Goal: Task Accomplishment & Management: Use online tool/utility

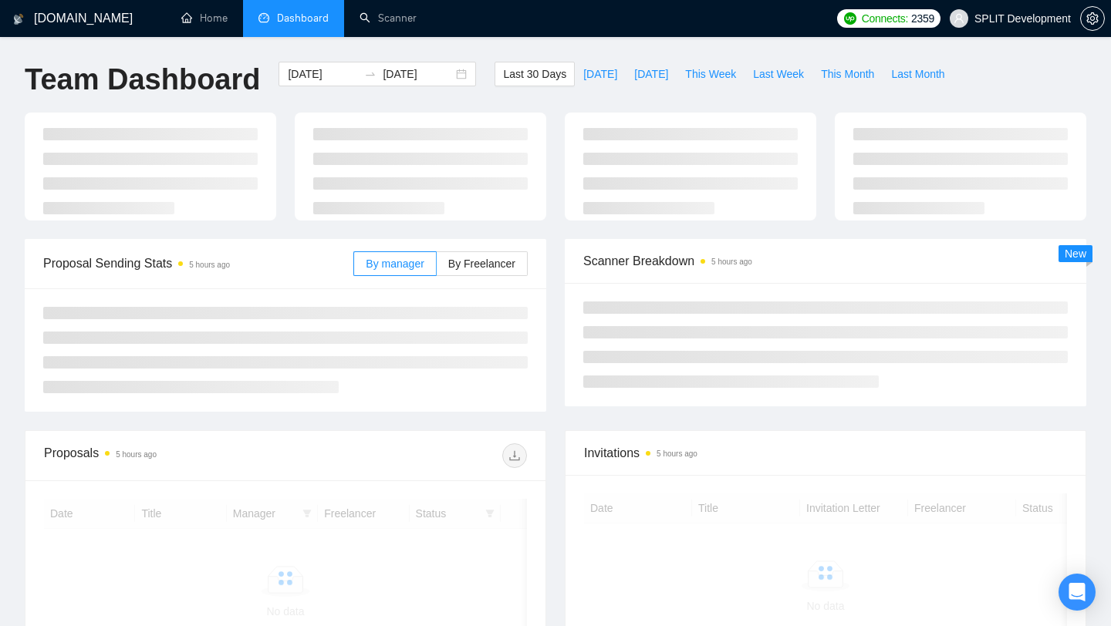
click at [989, 19] on span "SPLIT Development" at bounding box center [1022, 19] width 96 height 0
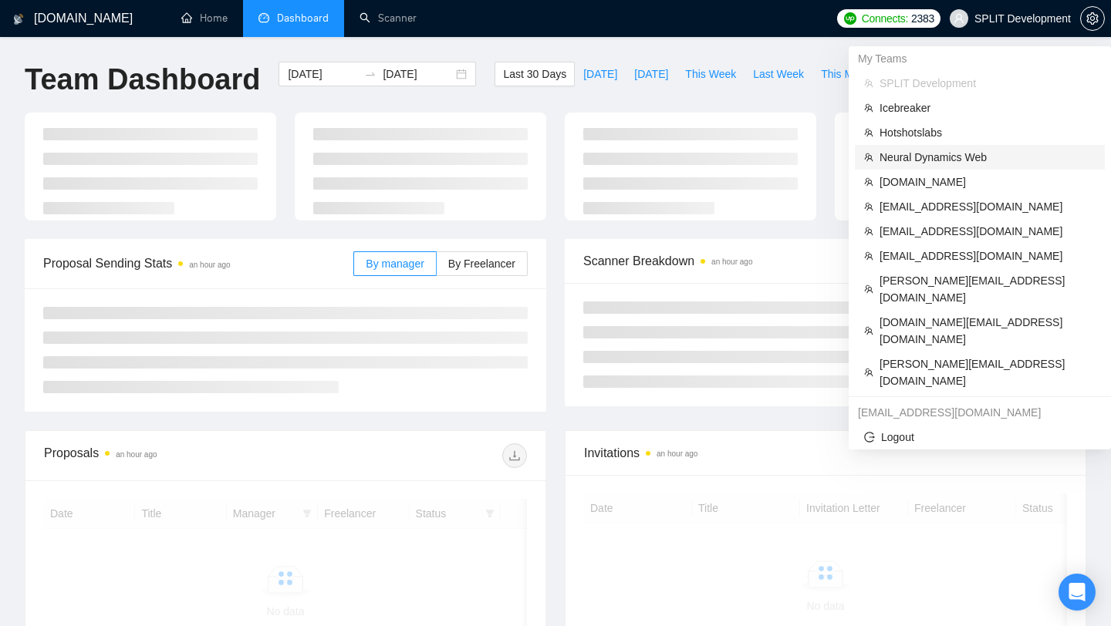
click at [947, 160] on span "Neural Dynamics Web" at bounding box center [987, 157] width 216 height 17
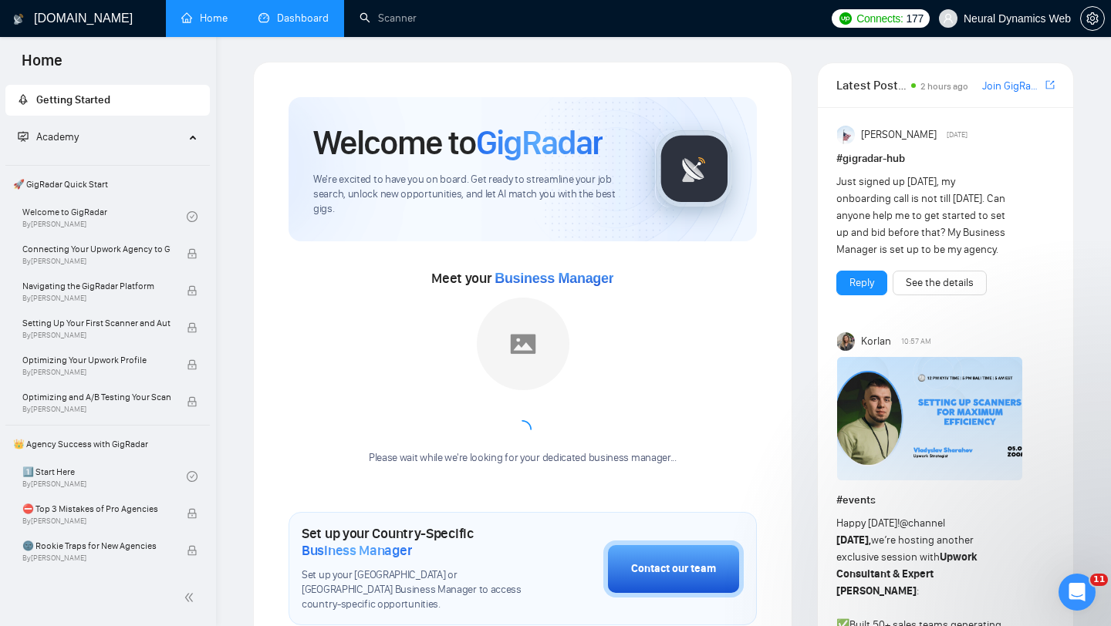
click at [295, 25] on link "Dashboard" at bounding box center [293, 18] width 70 height 13
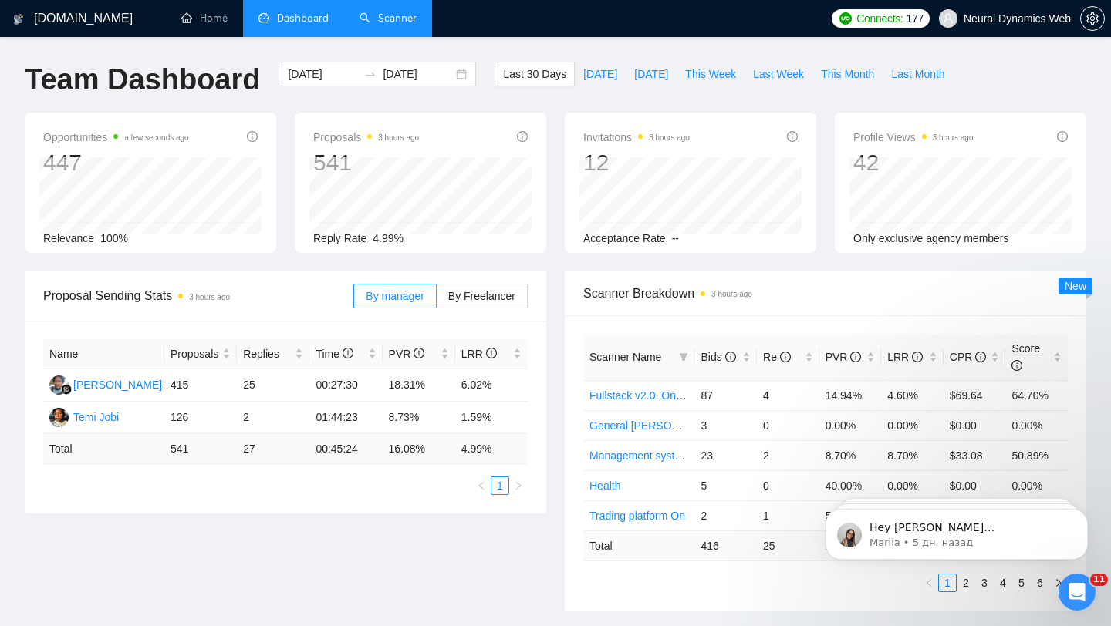
click at [394, 16] on link "Scanner" at bounding box center [387, 18] width 57 height 13
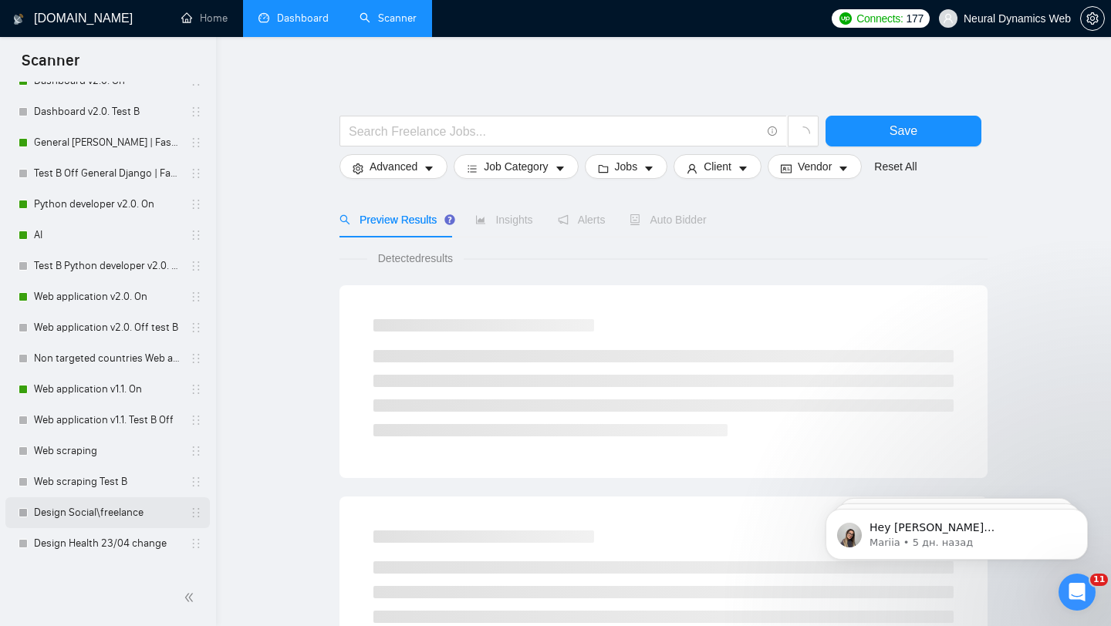
scroll to position [957, 0]
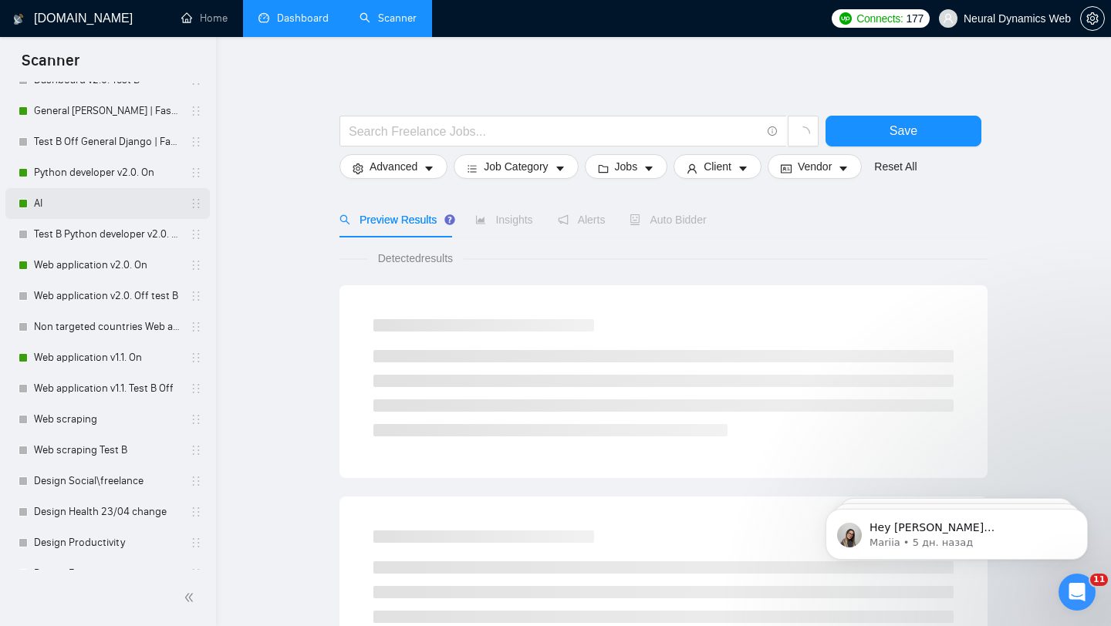
drag, startPoint x: 113, startPoint y: 374, endPoint x: 86, endPoint y: 203, distance: 173.4
click at [113, 374] on link "Web application v1.1. Test B Off" at bounding box center [107, 388] width 147 height 31
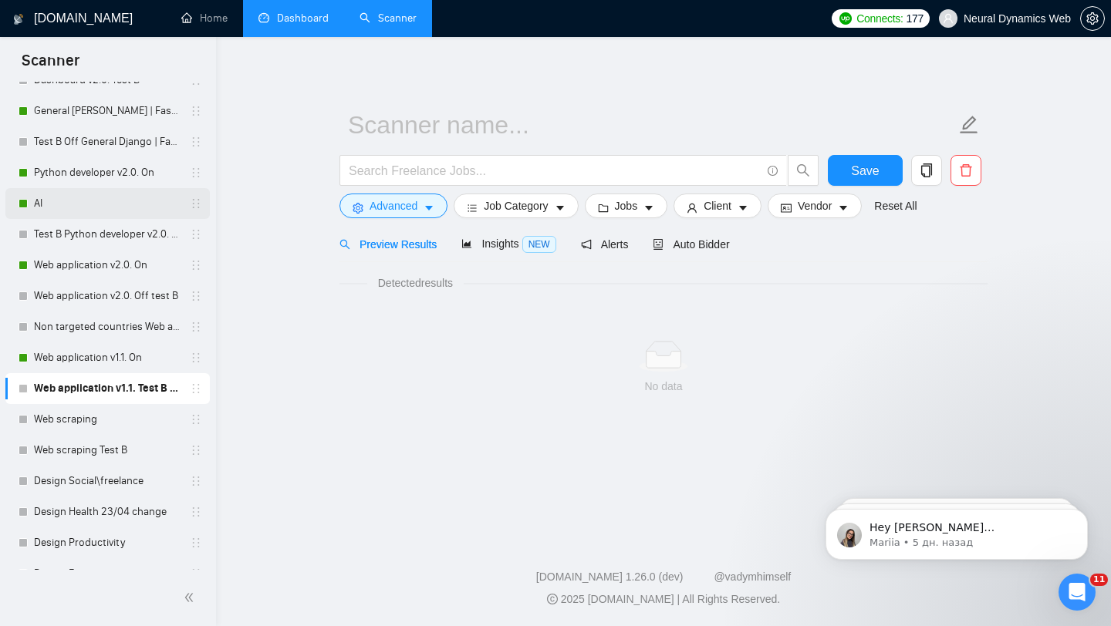
click at [86, 203] on link "AI" at bounding box center [107, 203] width 147 height 31
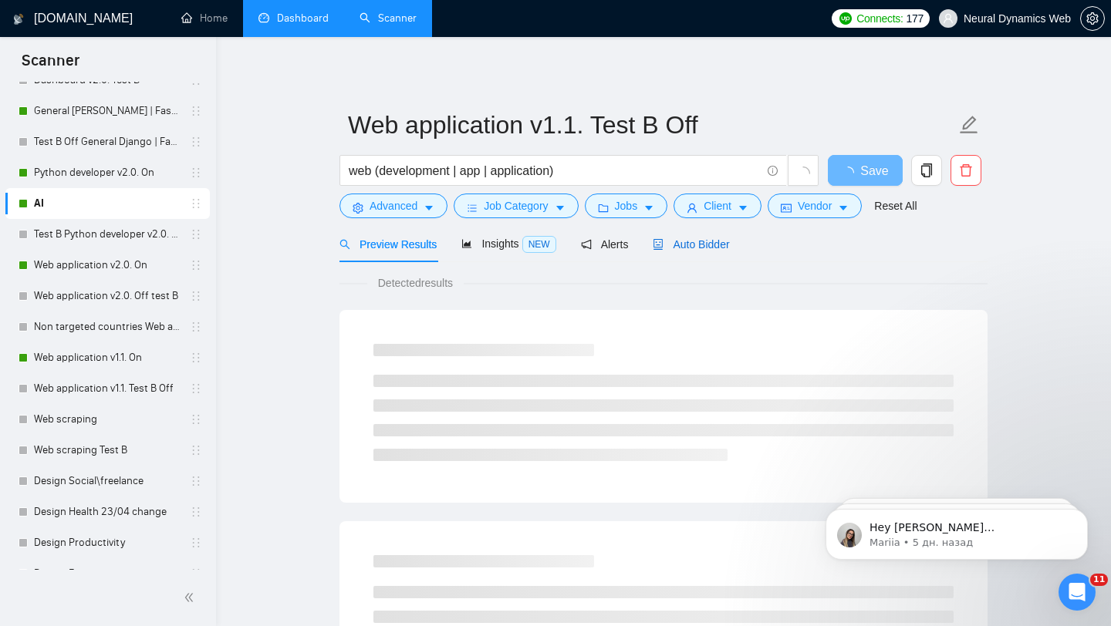
click at [685, 245] on span "Auto Bidder" at bounding box center [691, 244] width 76 height 12
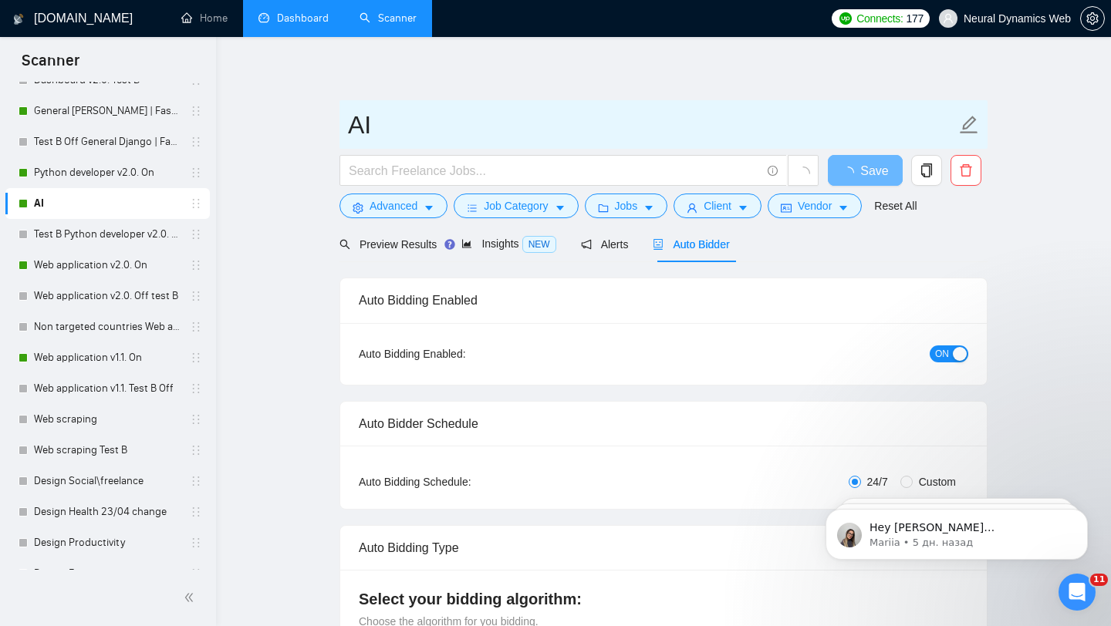
checkbox input "true"
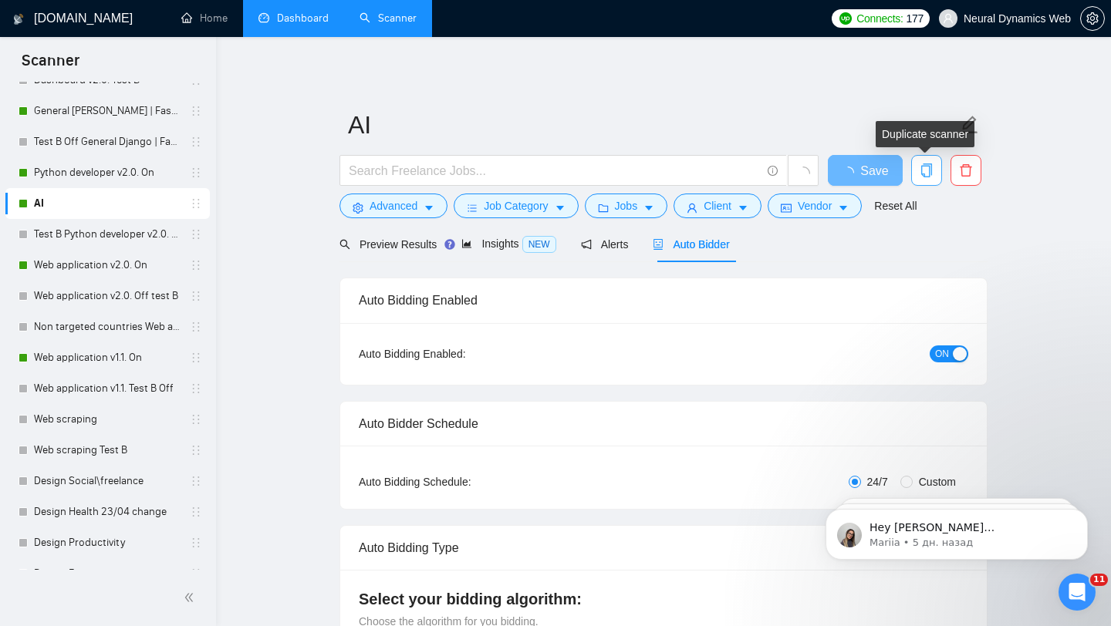
click at [923, 164] on icon "copy" at bounding box center [926, 171] width 11 height 14
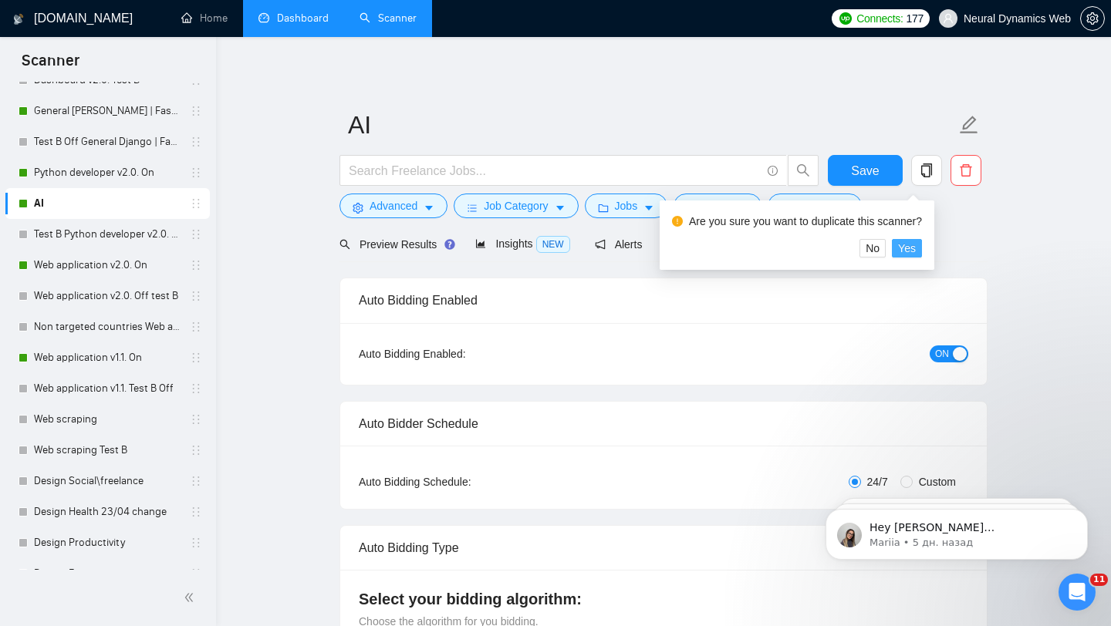
click at [916, 252] on span "Yes" at bounding box center [907, 248] width 18 height 17
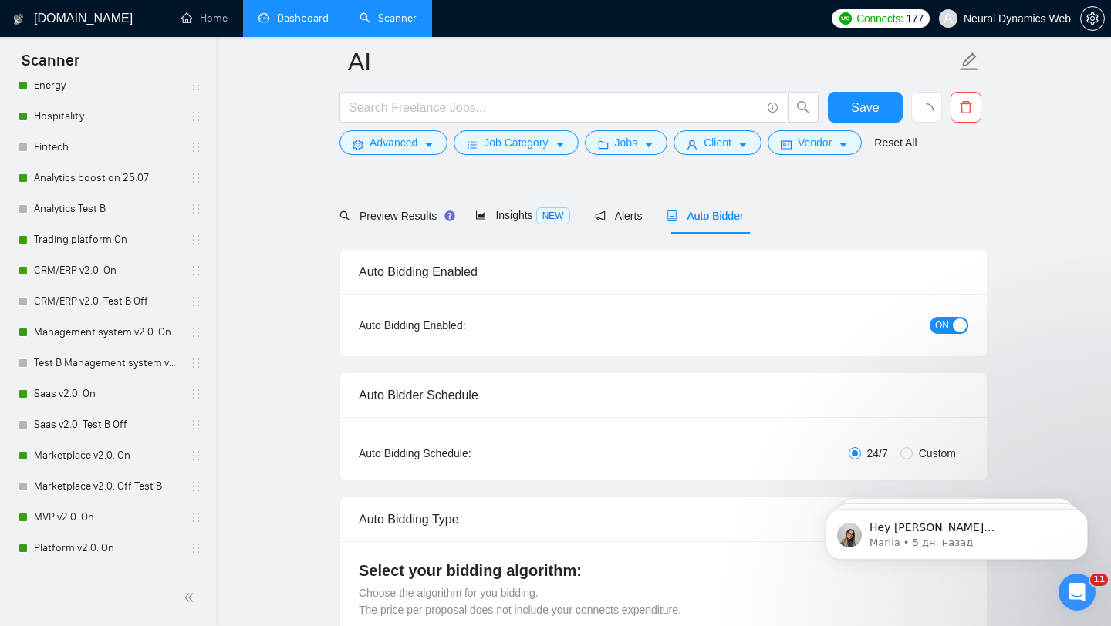
scroll to position [914, 0]
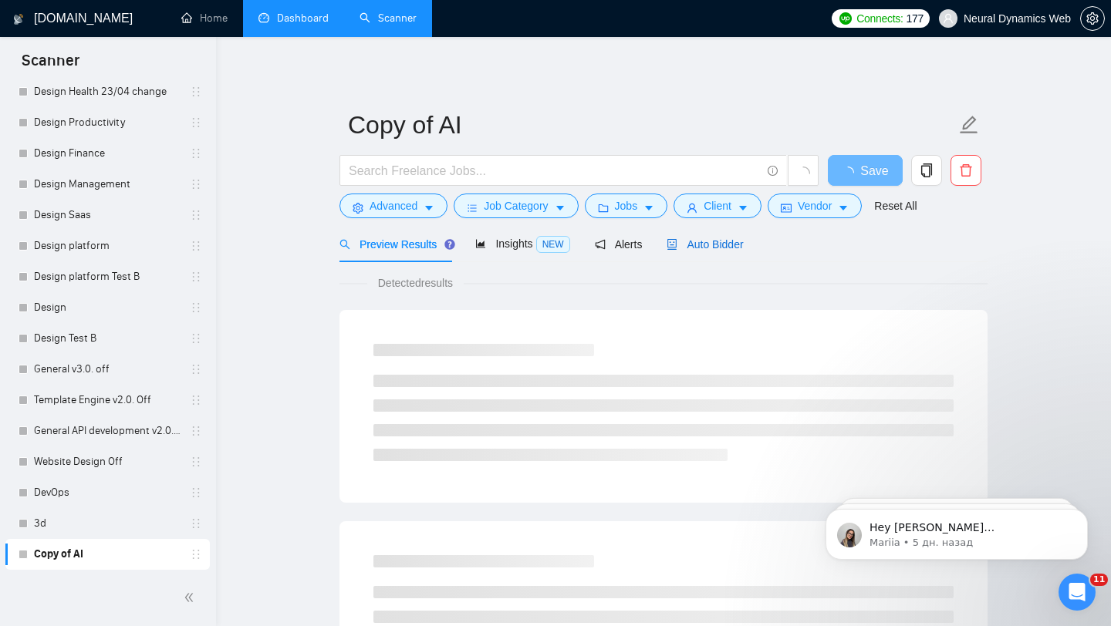
click at [709, 251] on div "Auto Bidder" at bounding box center [704, 244] width 76 height 17
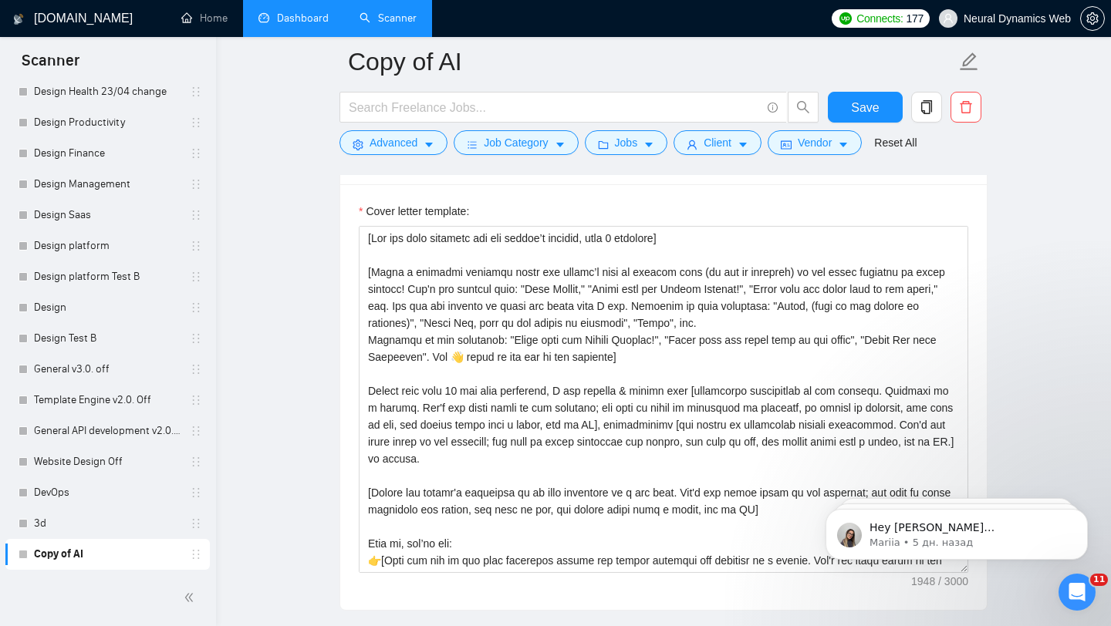
scroll to position [1813, 0]
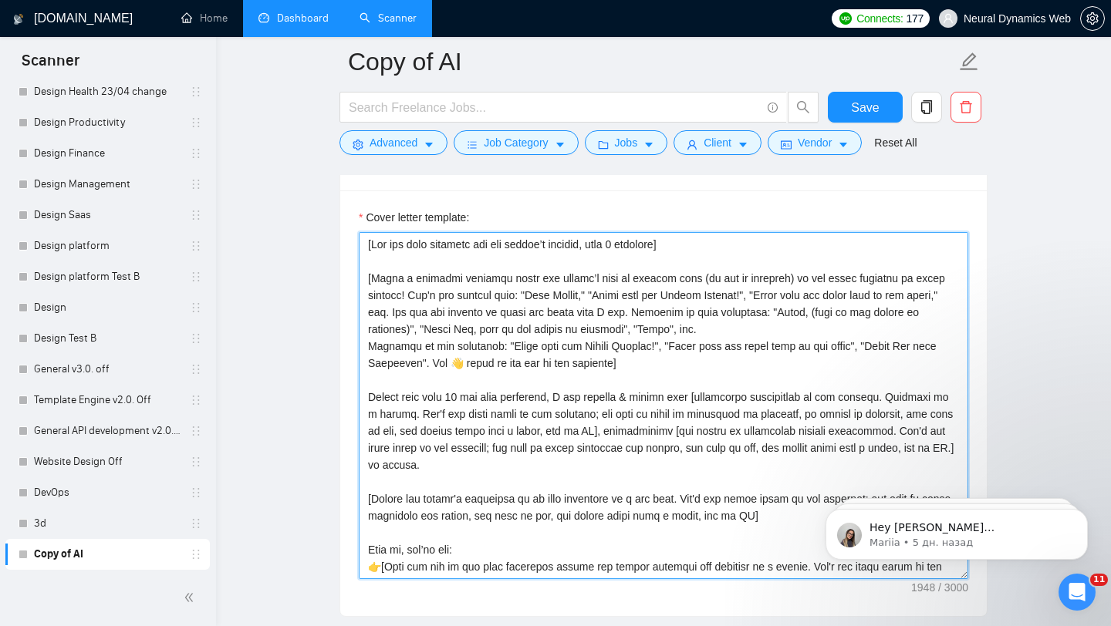
click at [398, 258] on textarea "Cover letter template:" at bounding box center [663, 405] width 609 height 347
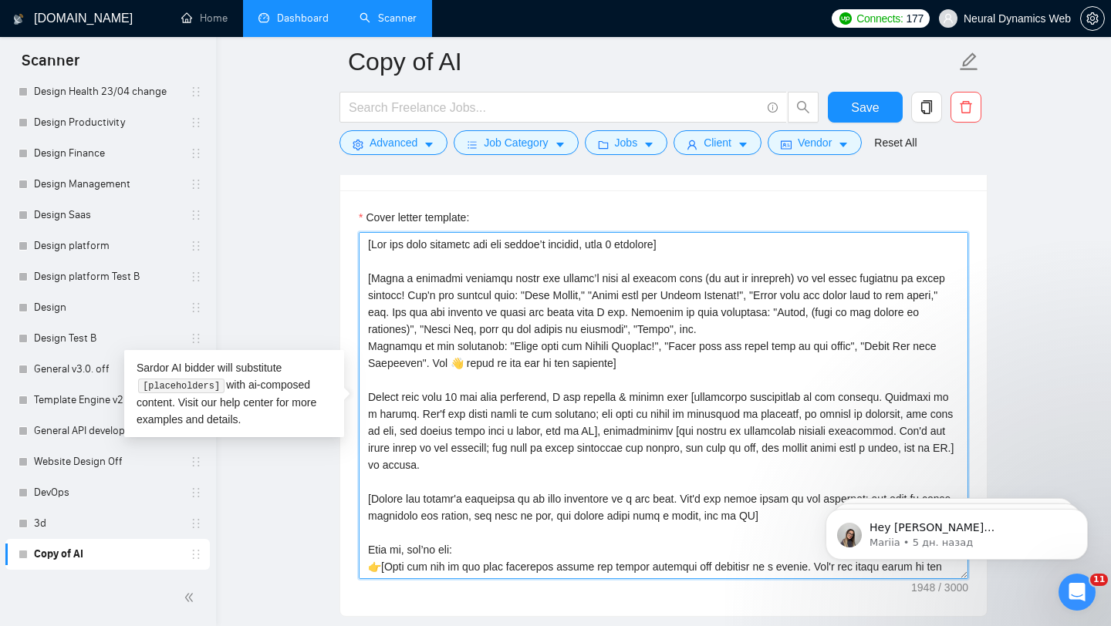
click at [483, 234] on textarea "Cover letter template:" at bounding box center [663, 405] width 609 height 347
drag, startPoint x: 595, startPoint y: 248, endPoint x: 375, endPoint y: 250, distance: 219.9
click at [375, 250] on textarea "Cover letter template:" at bounding box center [663, 405] width 609 height 347
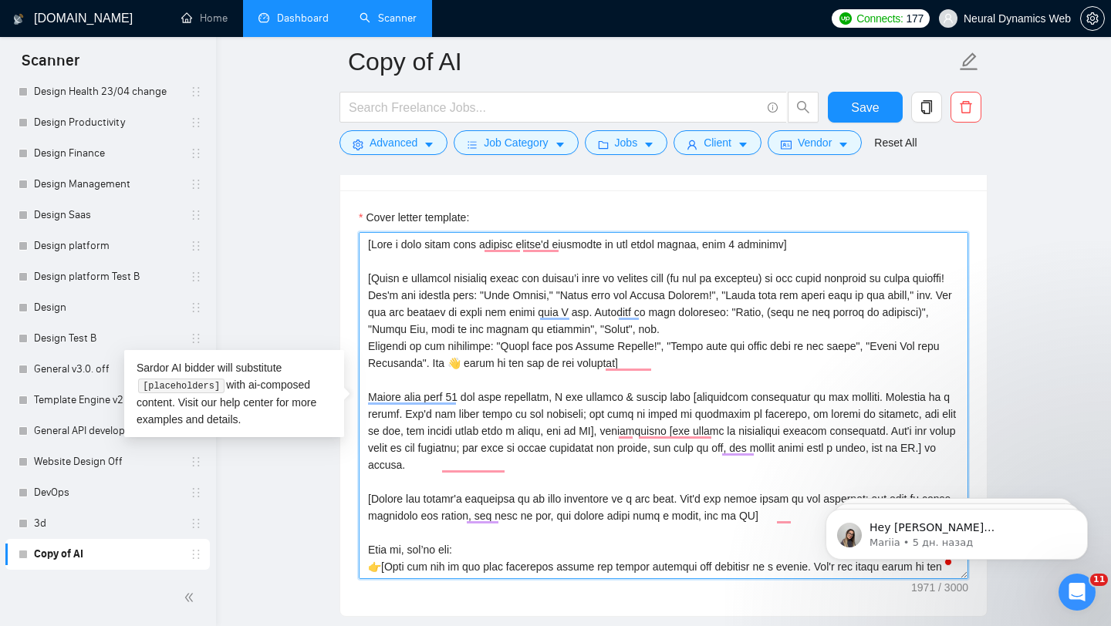
click at [778, 242] on textarea "Cover letter template:" at bounding box center [663, 405] width 609 height 347
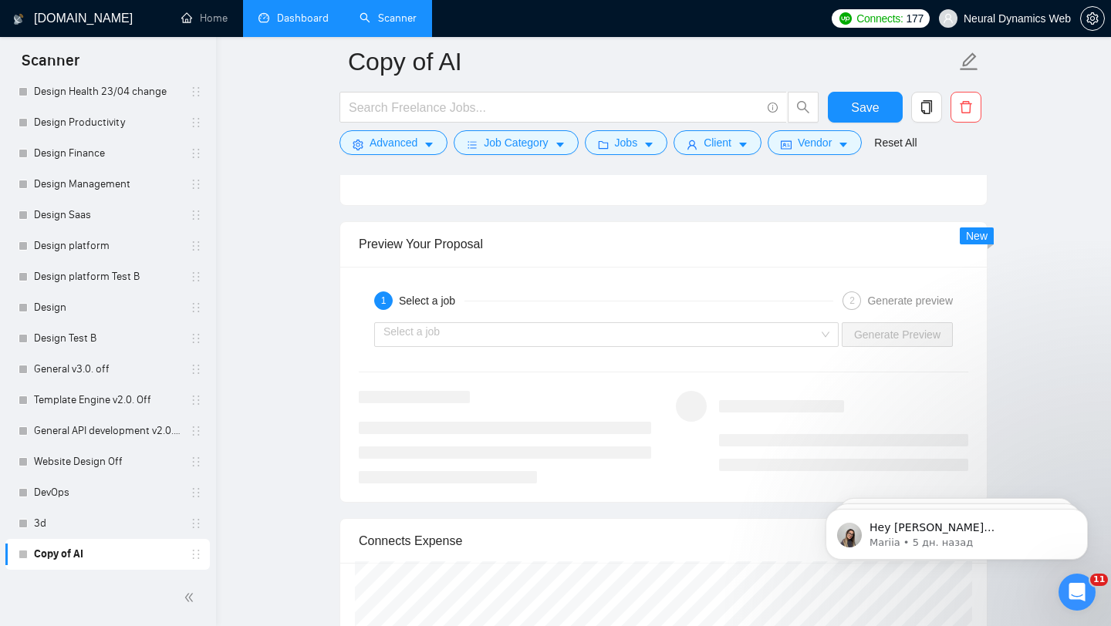
scroll to position [3014, 0]
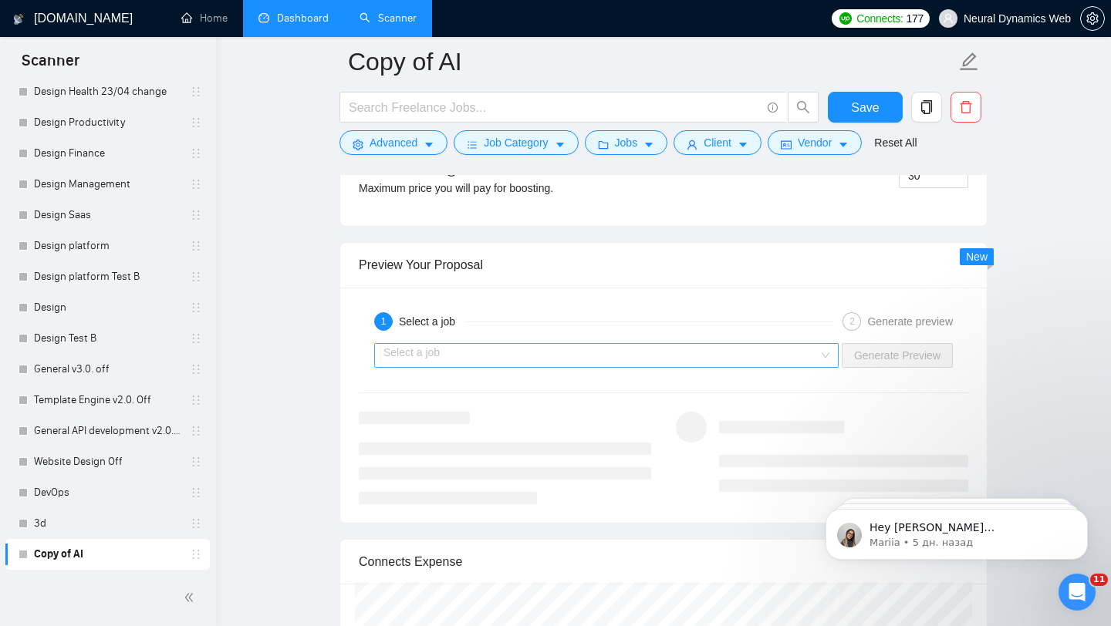
click at [746, 360] on input "search" at bounding box center [600, 355] width 435 height 23
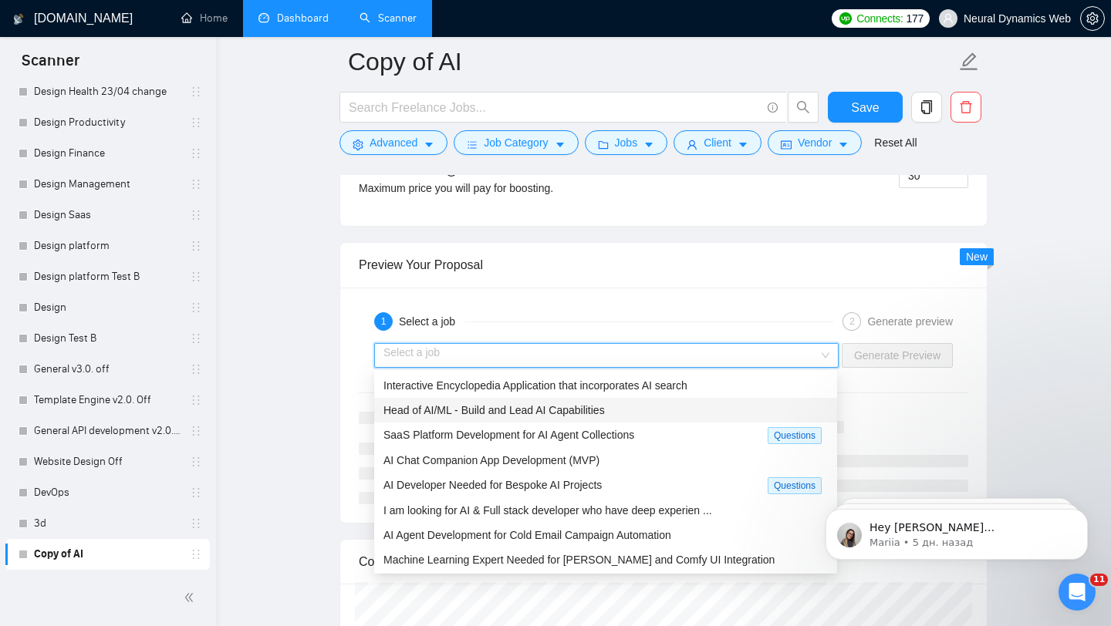
click at [603, 407] on span "Head of AI/ML - Build and Lead AI Capabilities" at bounding box center [493, 410] width 221 height 12
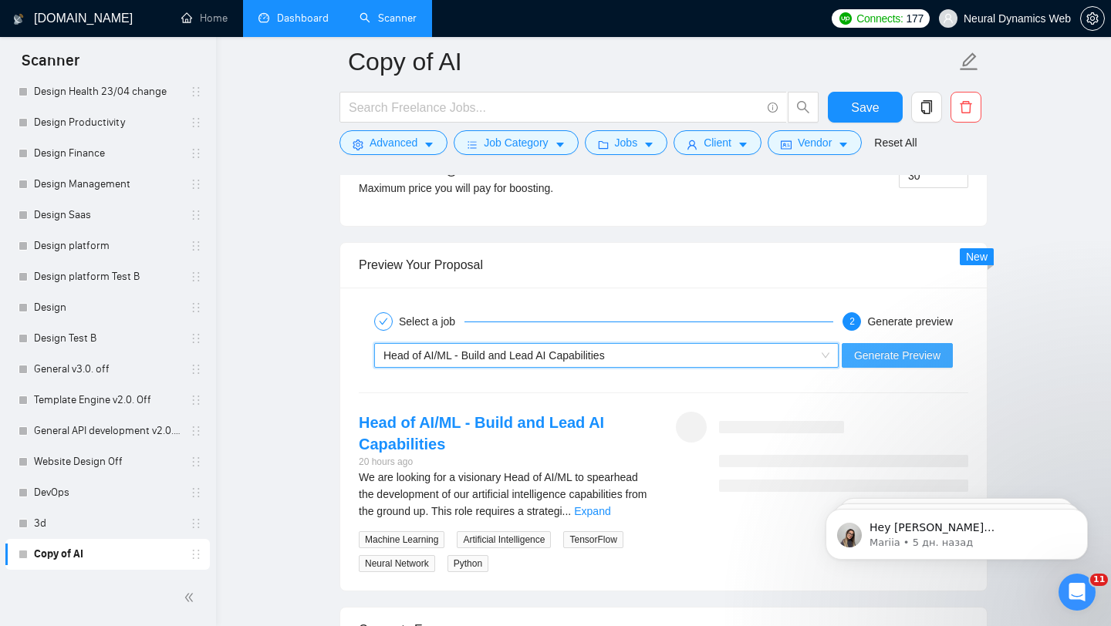
click at [878, 363] on button "Generate Preview" at bounding box center [897, 355] width 111 height 25
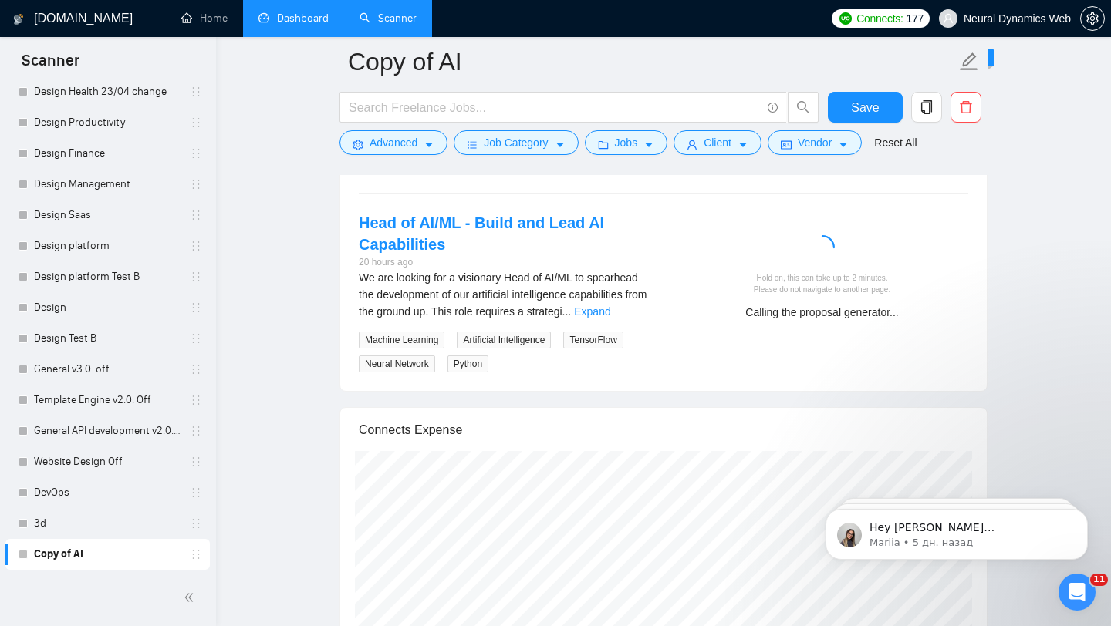
scroll to position [3210, 0]
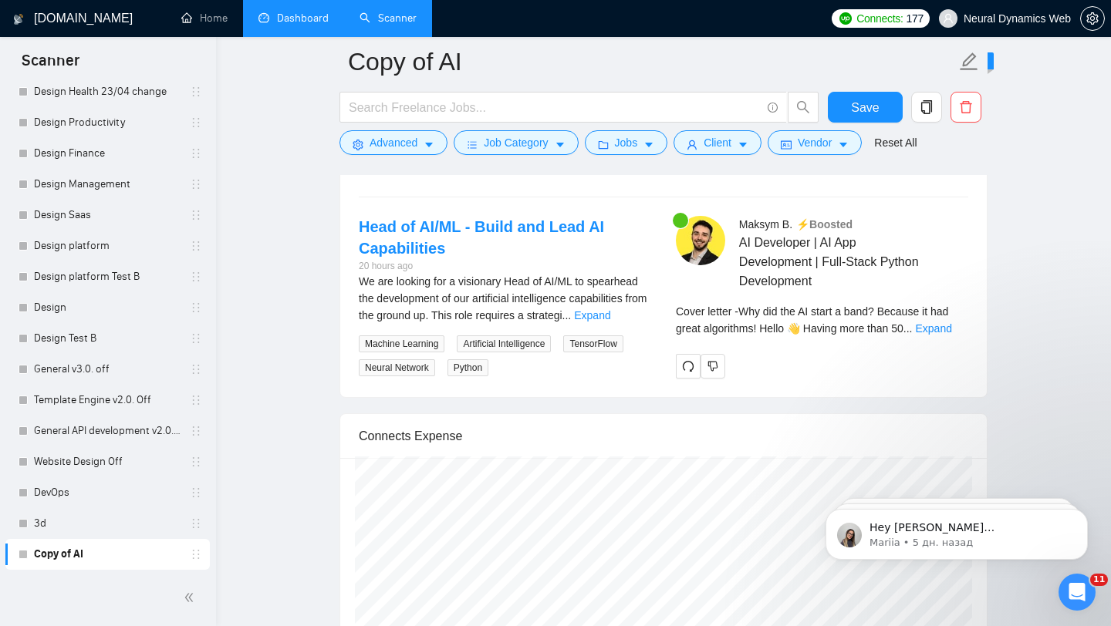
click at [953, 336] on div "Cover letter - Why did the AI start a band? Because it had great algorithms! He…" at bounding box center [822, 320] width 292 height 34
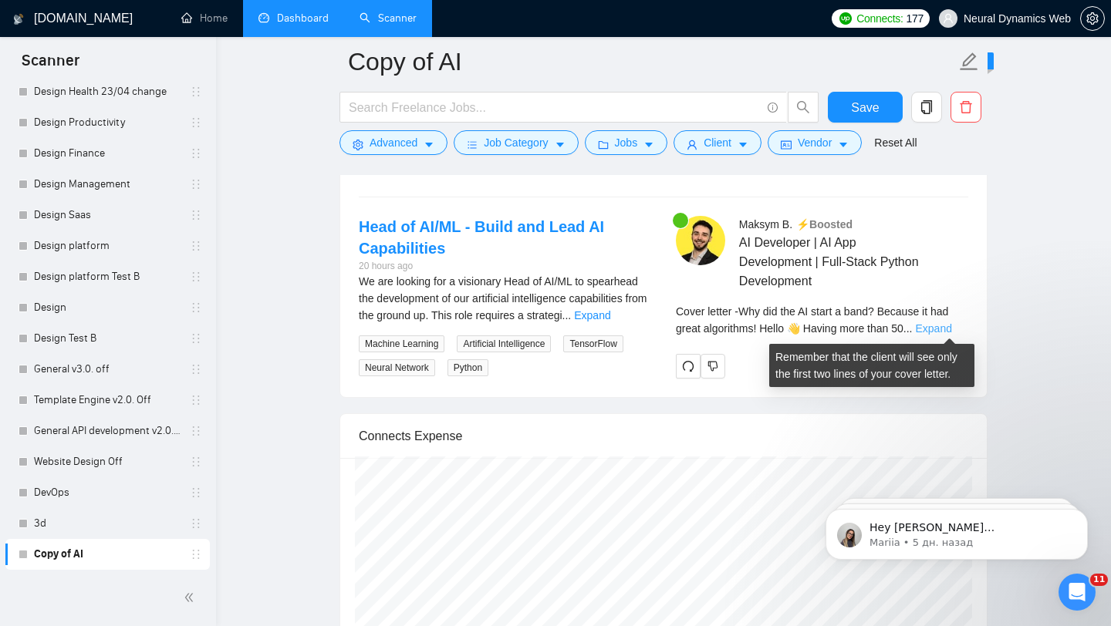
click at [949, 332] on link "Expand" at bounding box center [933, 328] width 36 height 12
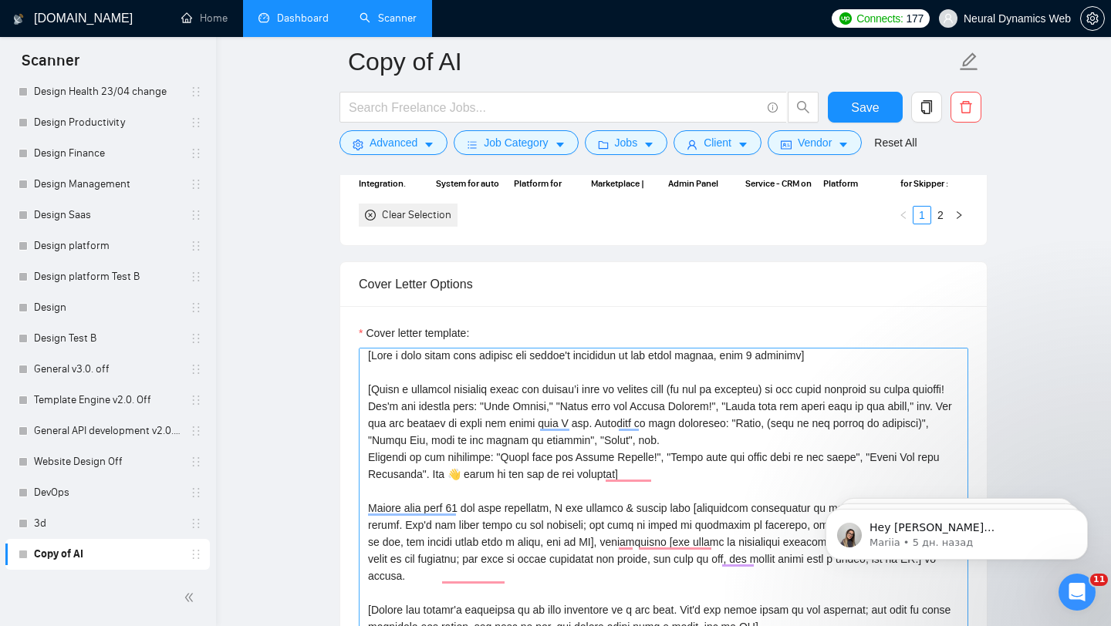
scroll to position [0, 0]
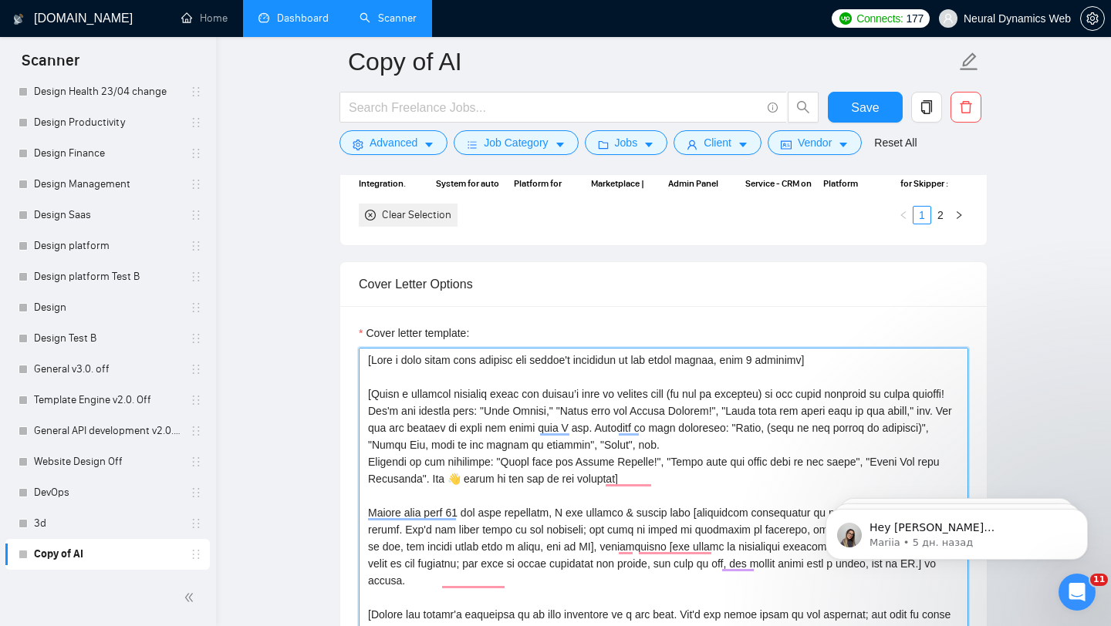
click at [794, 366] on textarea "Cover letter template:" at bounding box center [663, 521] width 609 height 347
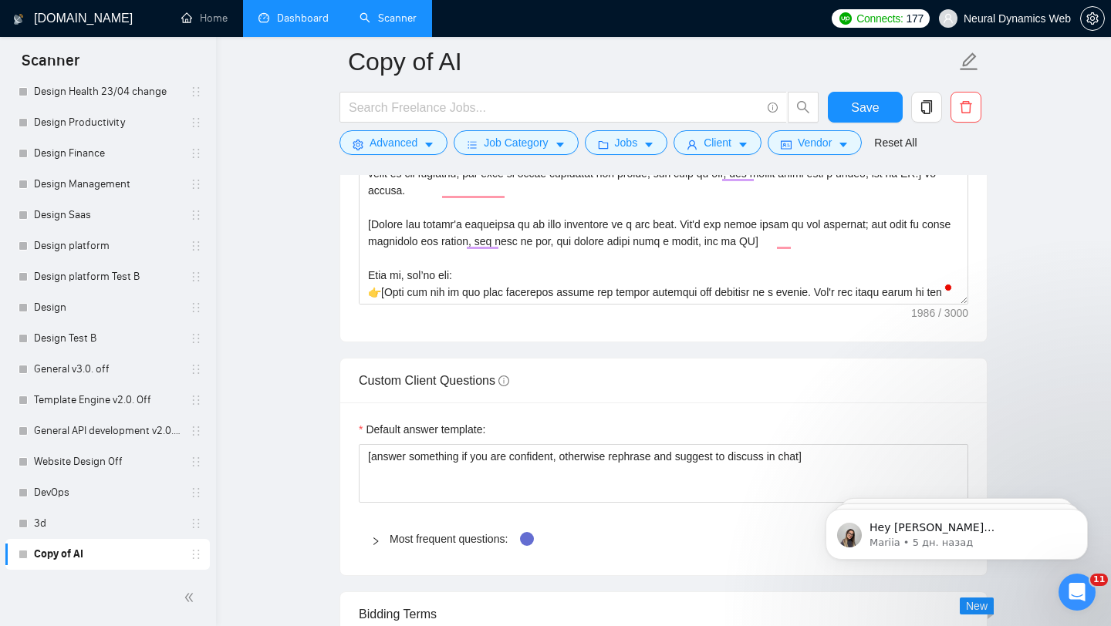
scroll to position [1661, 0]
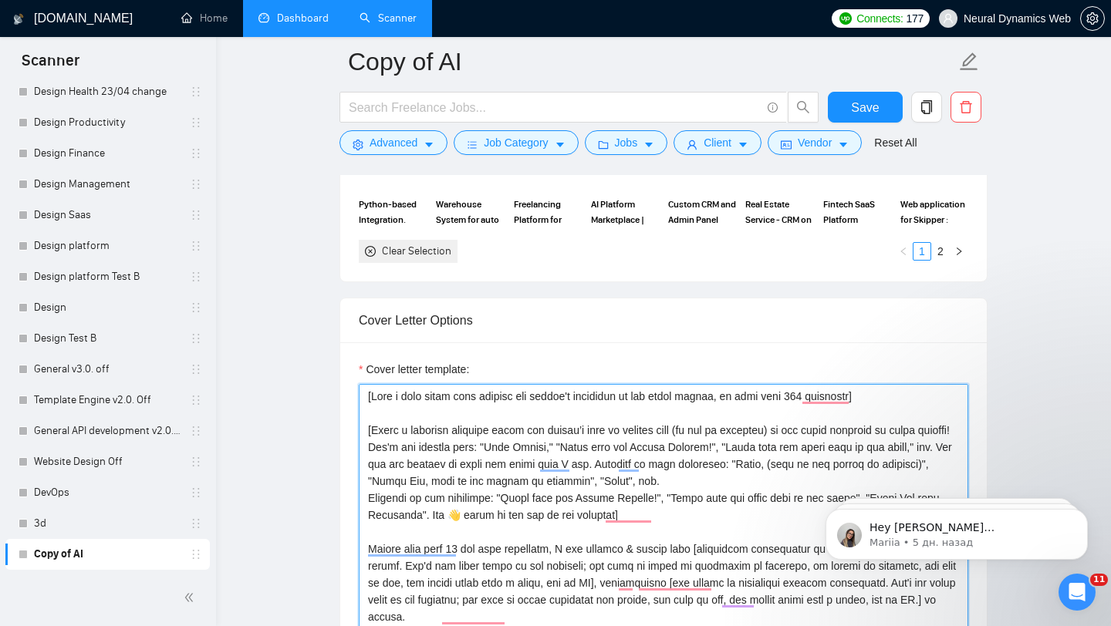
click at [829, 400] on textarea "Cover letter template:" at bounding box center [663, 557] width 609 height 347
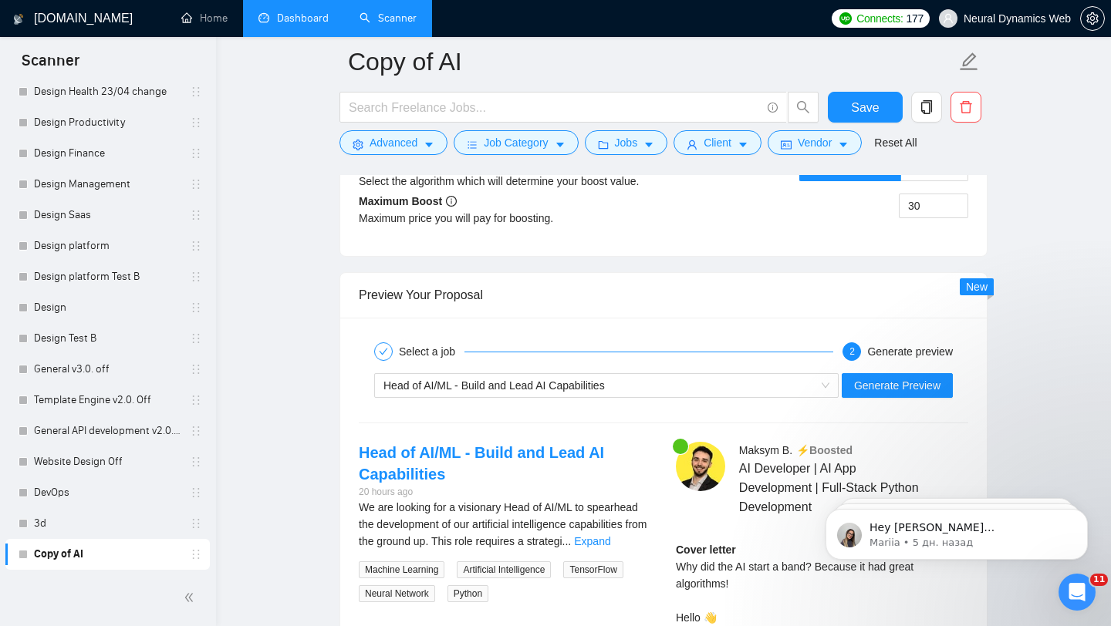
scroll to position [3020, 0]
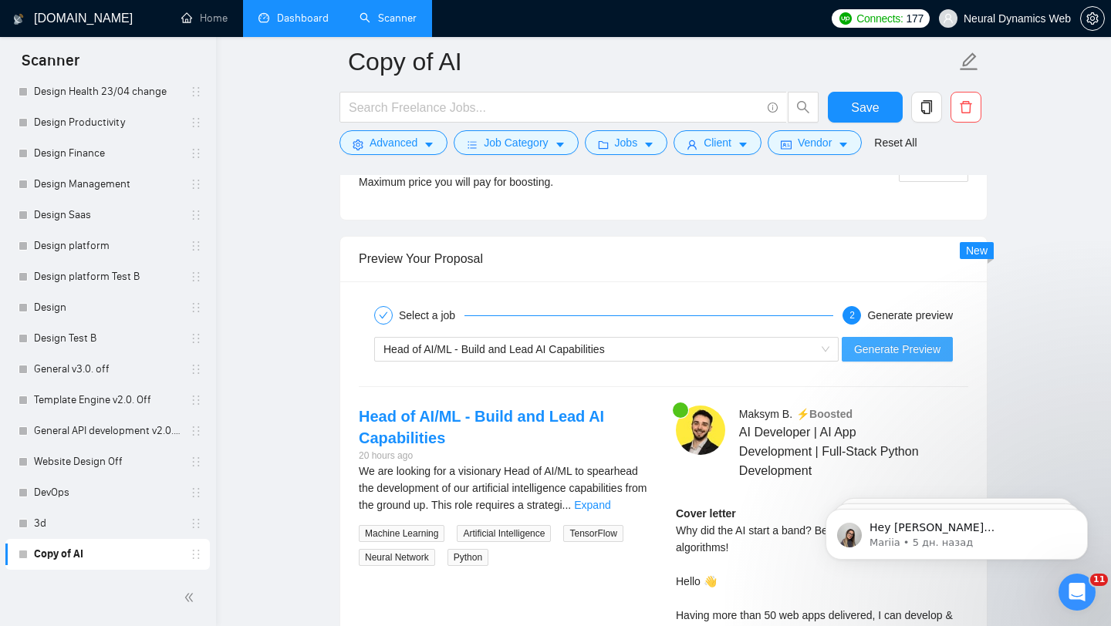
click at [925, 352] on span "Generate Preview" at bounding box center [897, 349] width 86 height 17
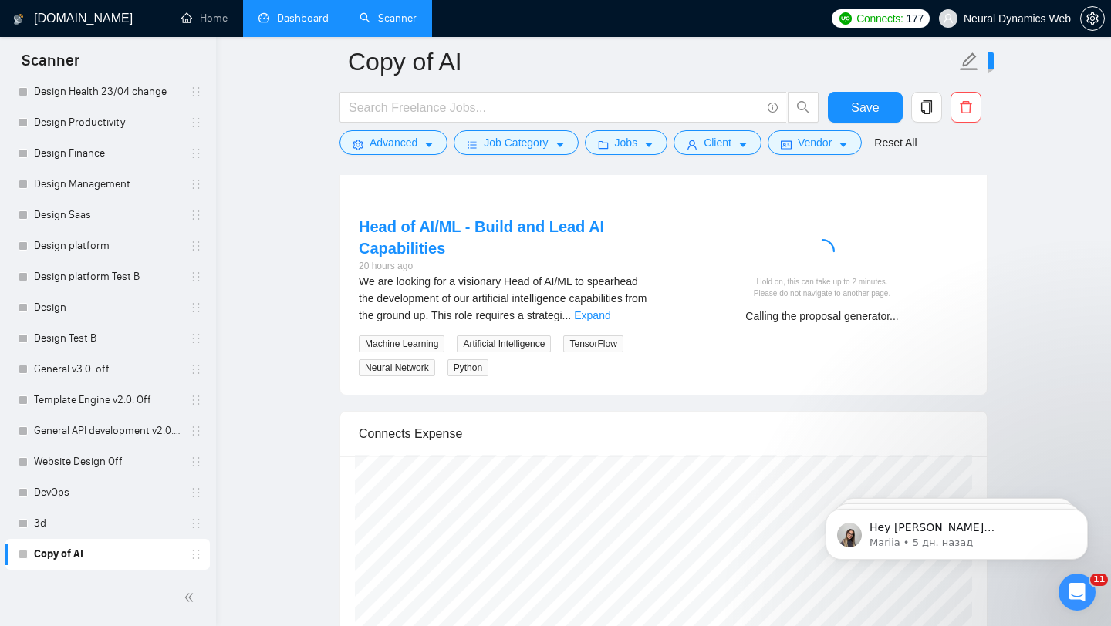
scroll to position [3191, 0]
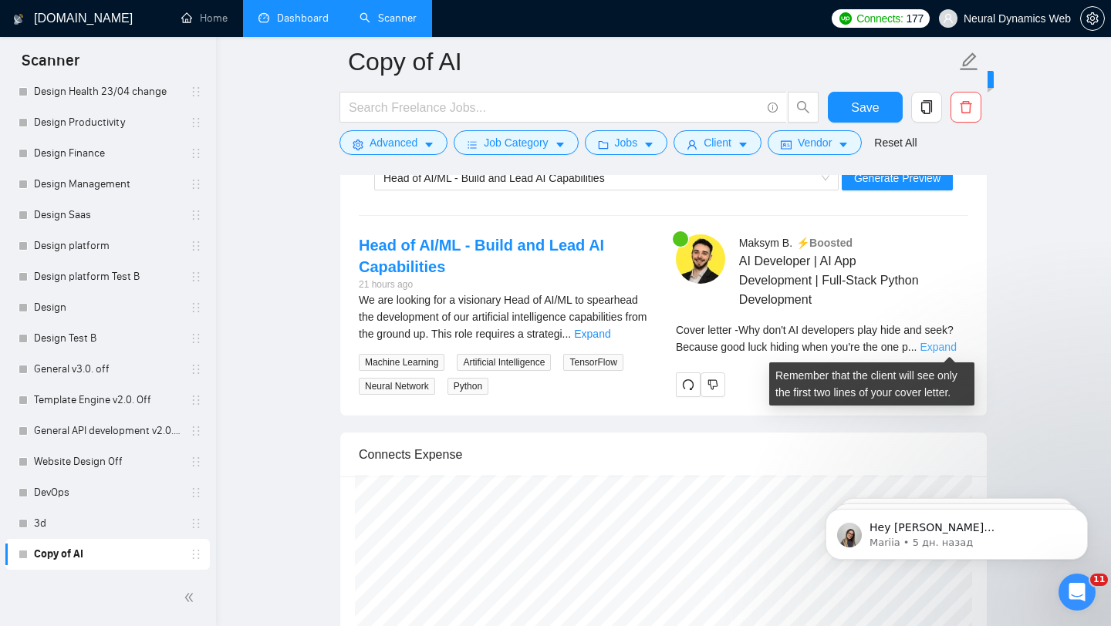
click at [953, 348] on link "Expand" at bounding box center [938, 347] width 36 height 12
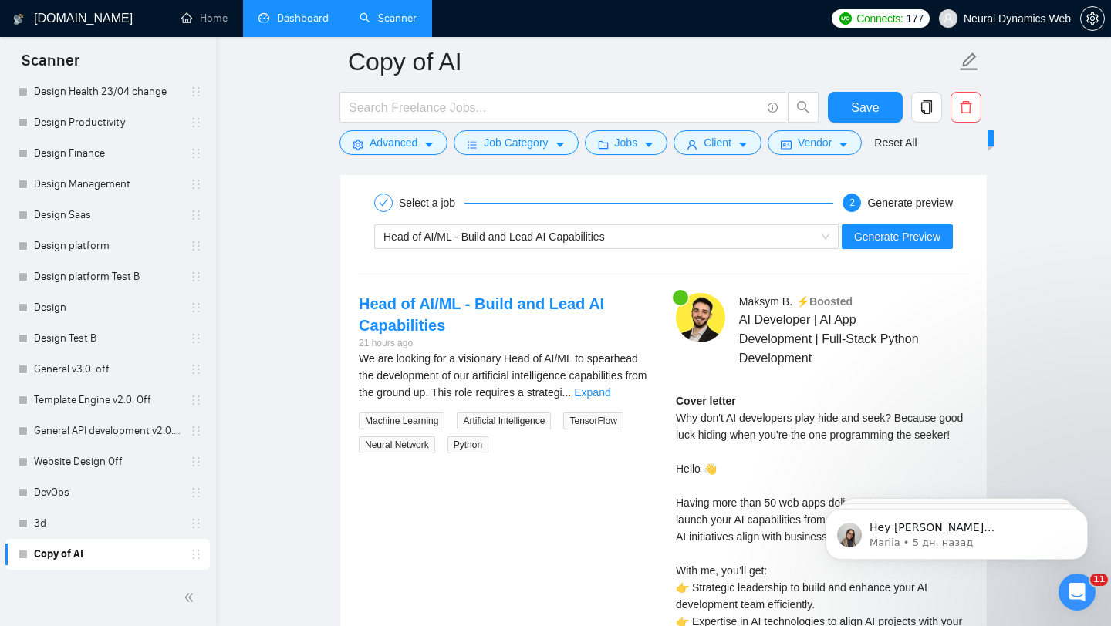
scroll to position [3180, 0]
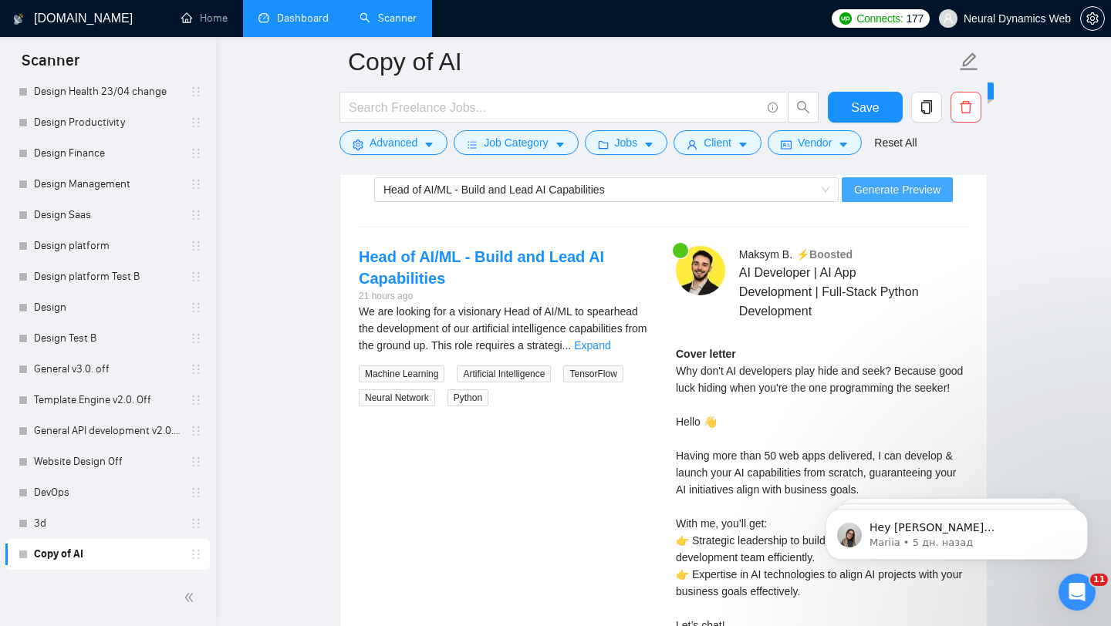
click at [896, 191] on span "Generate Preview" at bounding box center [897, 189] width 86 height 17
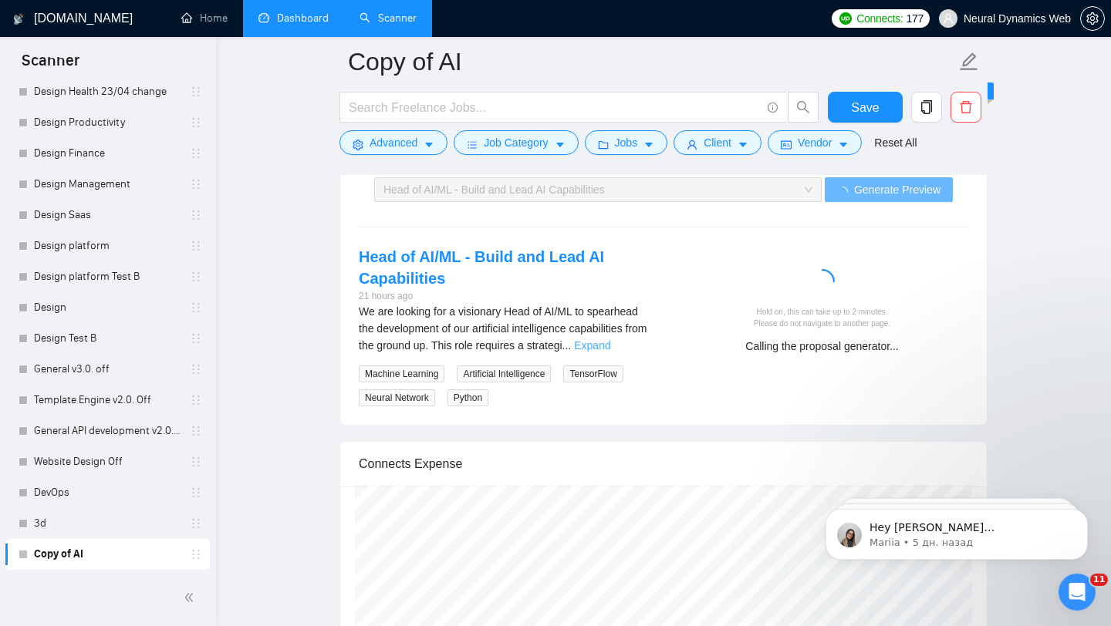
click at [610, 343] on link "Expand" at bounding box center [592, 345] width 36 height 12
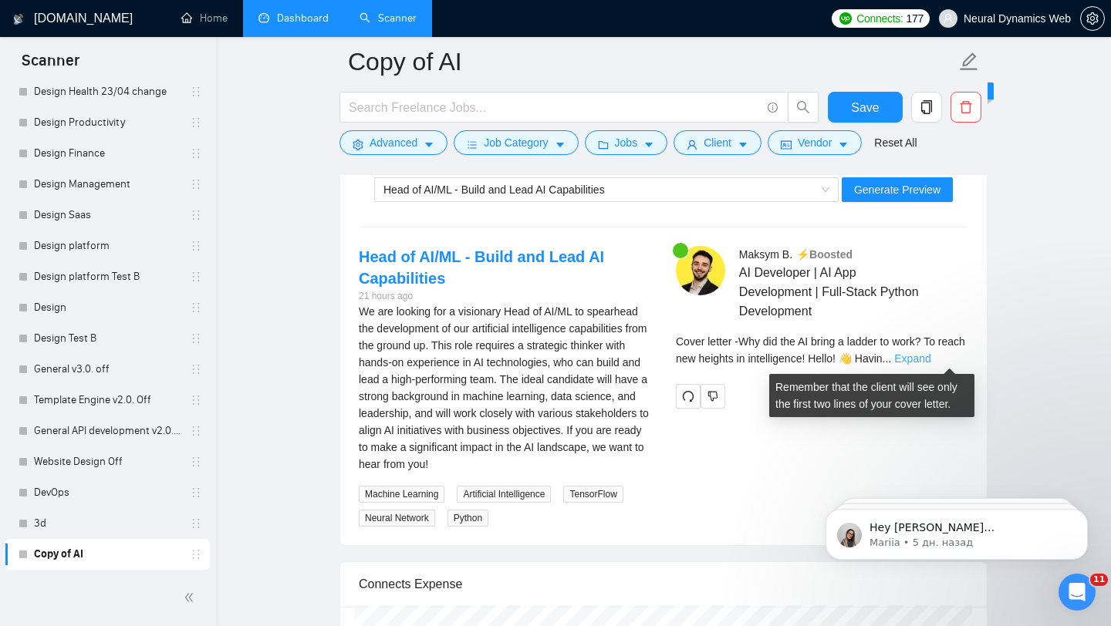
click at [930, 363] on link "Expand" at bounding box center [912, 359] width 36 height 12
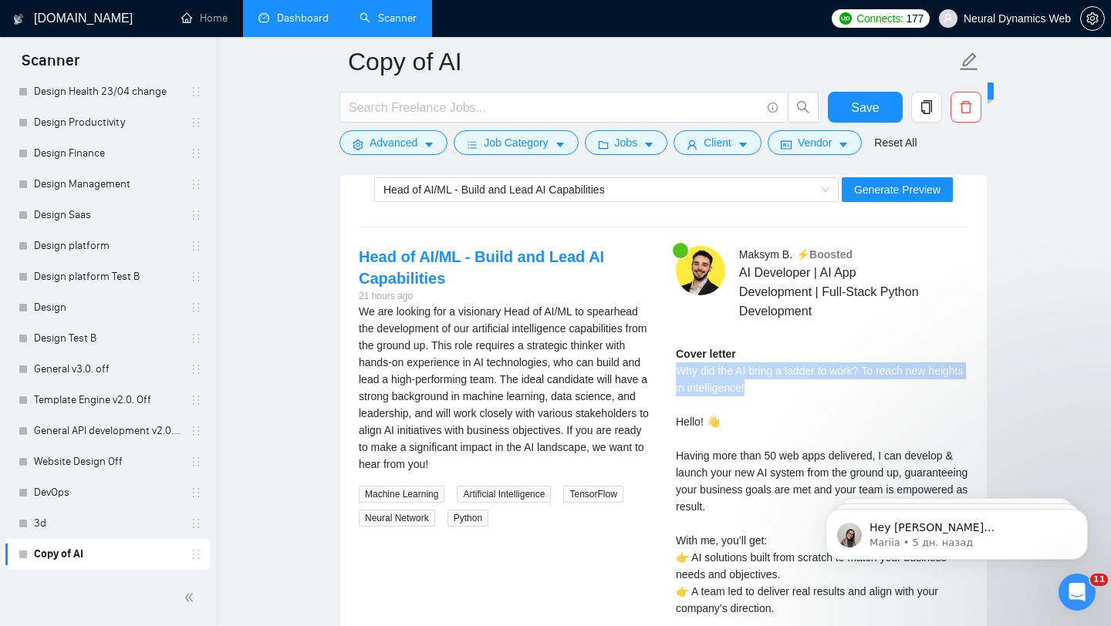
drag, startPoint x: 803, startPoint y: 388, endPoint x: 672, endPoint y: 365, distance: 133.2
click at [672, 365] on div "[PERSON_NAME] ⚡️Boosted AI Developer | AI App Development | Full-Stack Python D…" at bounding box center [821, 469] width 317 height 447
click at [925, 388] on div "Cover letter Why did the AI bring a ladder to work? To reach new heights in int…" at bounding box center [822, 498] width 292 height 305
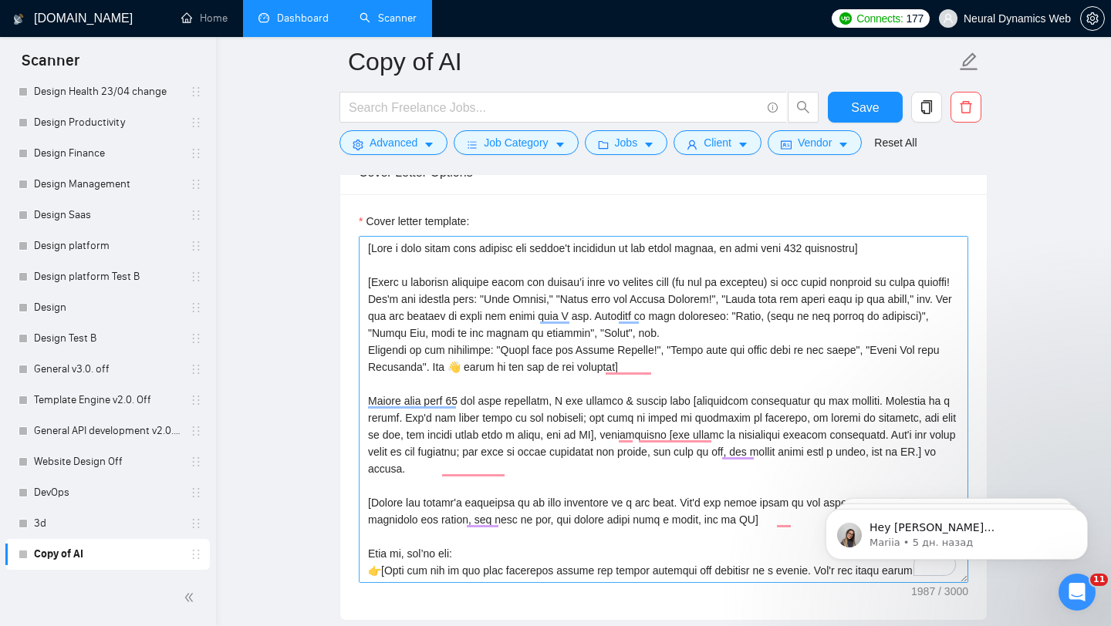
scroll to position [1784, 0]
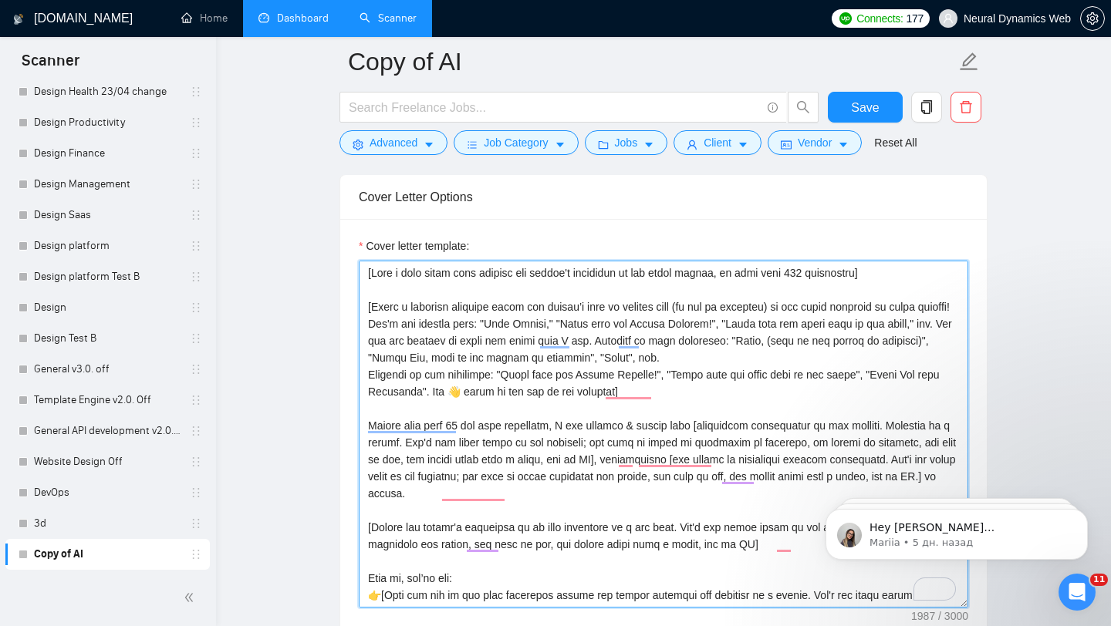
click at [381, 273] on textarea "Cover letter template:" at bounding box center [663, 434] width 609 height 347
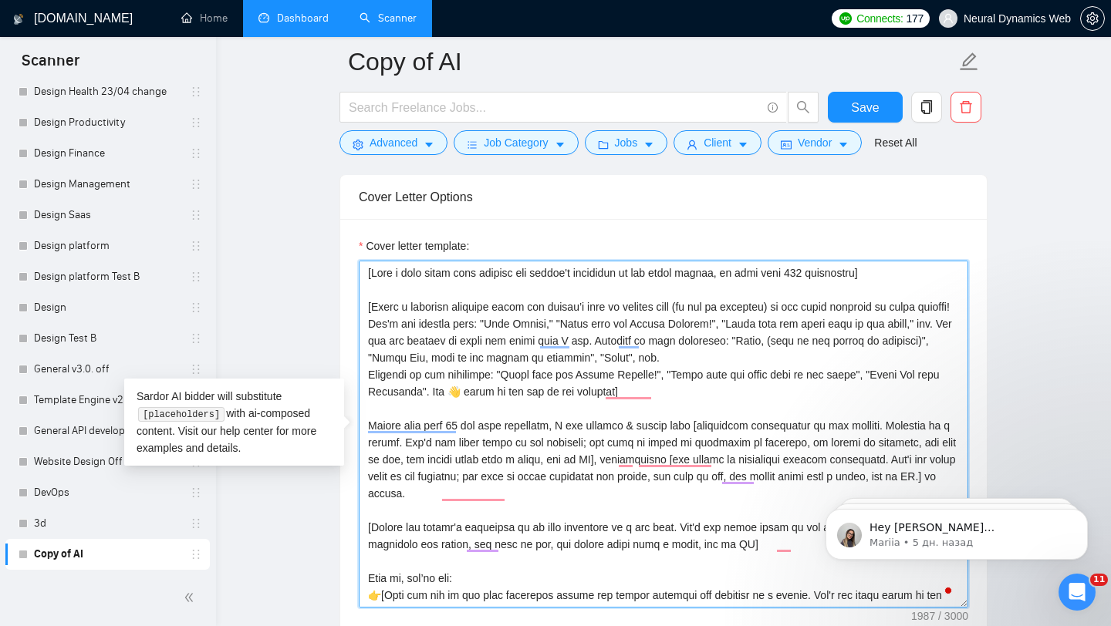
click at [418, 274] on textarea "Cover letter template:" at bounding box center [663, 434] width 609 height 347
click at [543, 274] on textarea "Cover letter template:" at bounding box center [663, 434] width 609 height 347
click at [753, 271] on textarea "Cover letter template:" at bounding box center [663, 434] width 609 height 347
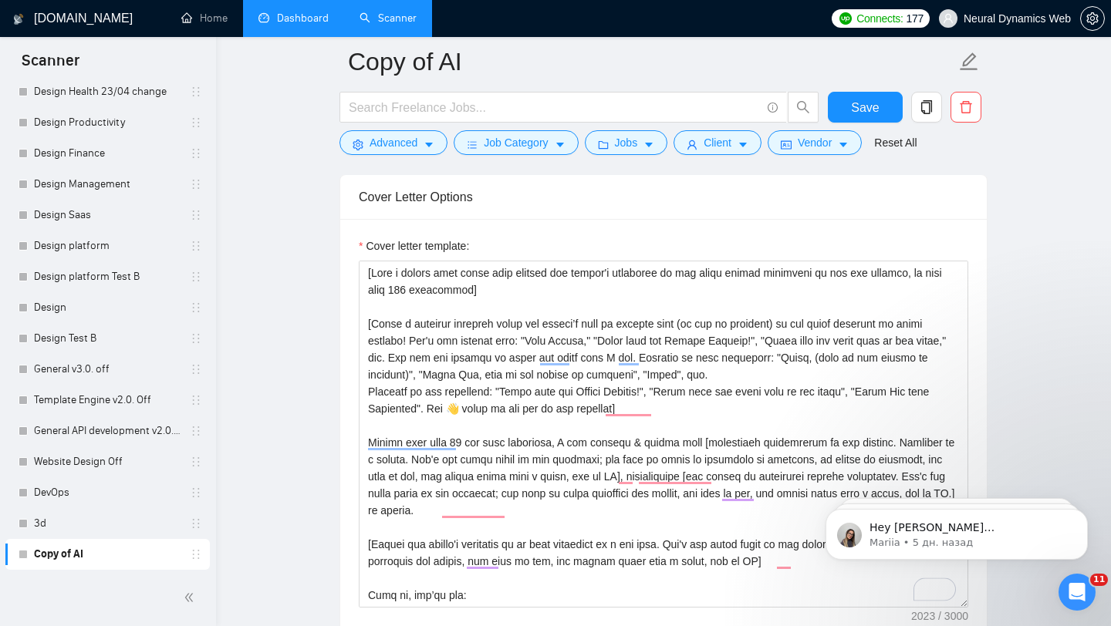
click at [968, 311] on div "Cover letter template:" at bounding box center [663, 432] width 646 height 426
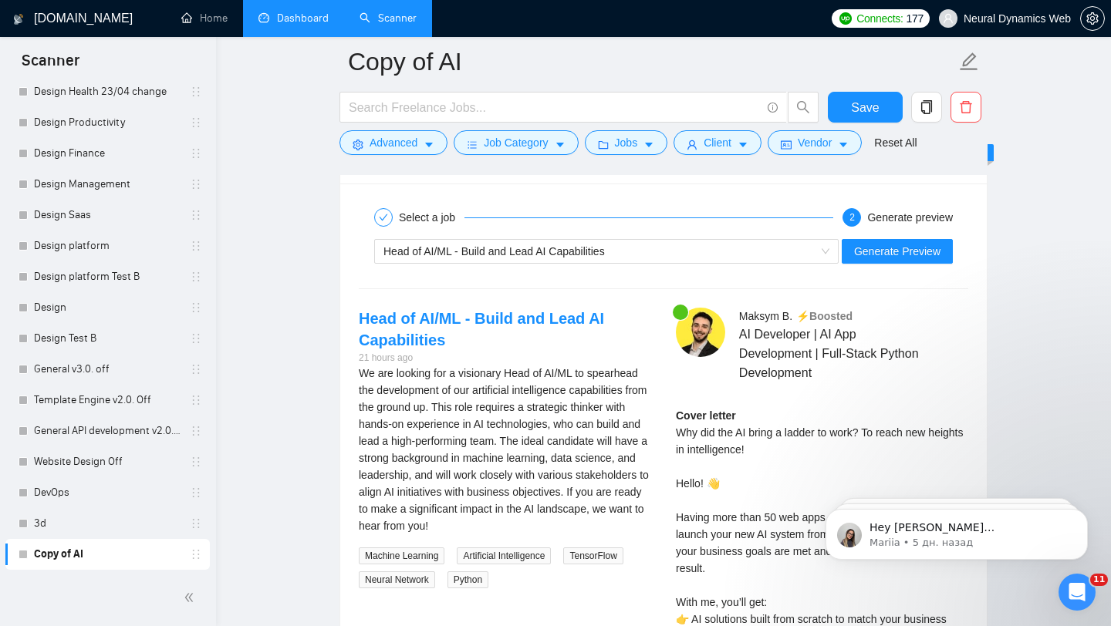
scroll to position [3110, 0]
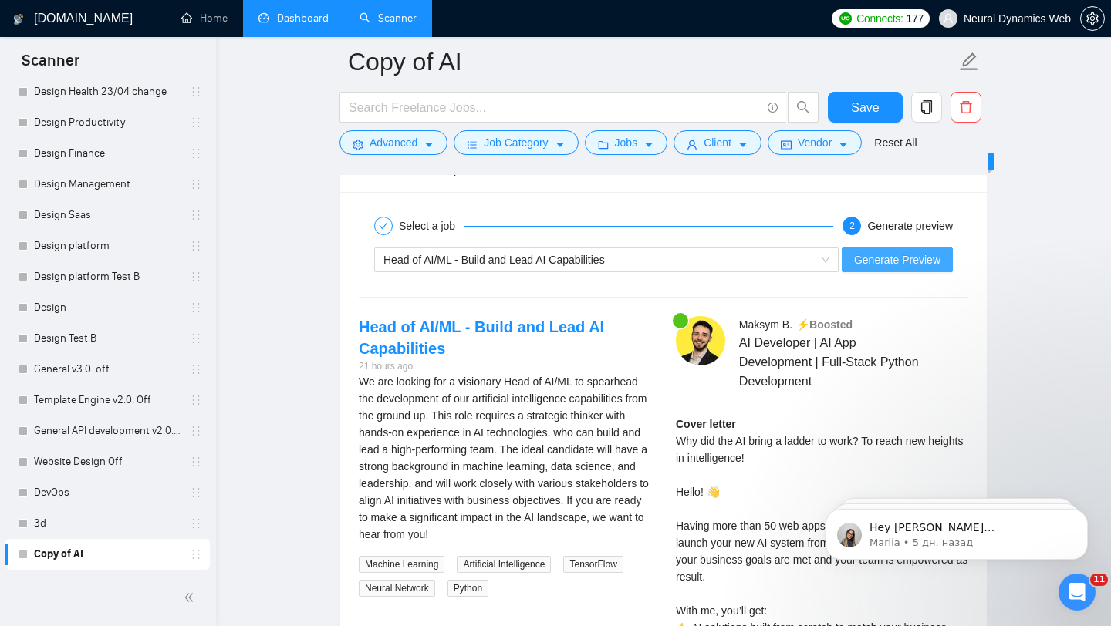
click at [906, 256] on span "Generate Preview" at bounding box center [897, 259] width 86 height 17
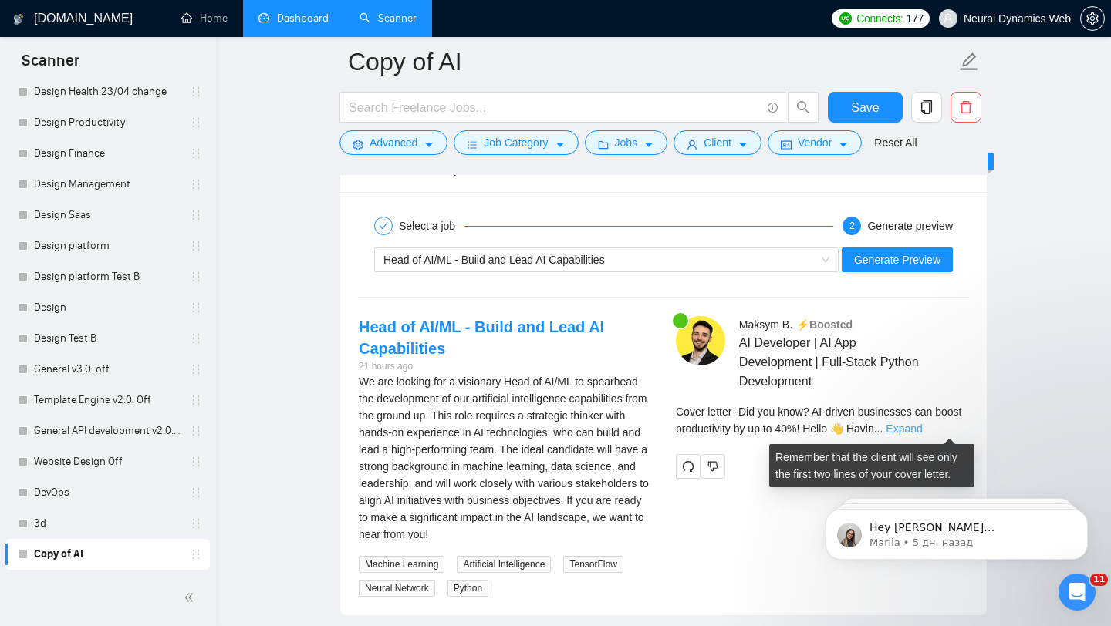
click at [922, 423] on link "Expand" at bounding box center [904, 429] width 36 height 12
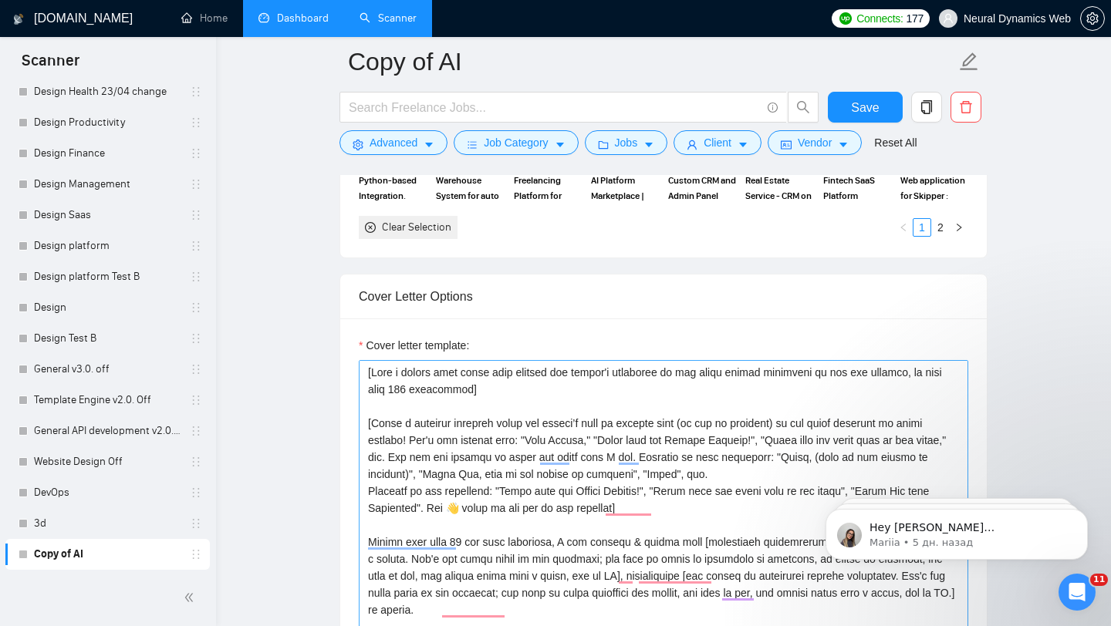
scroll to position [1708, 0]
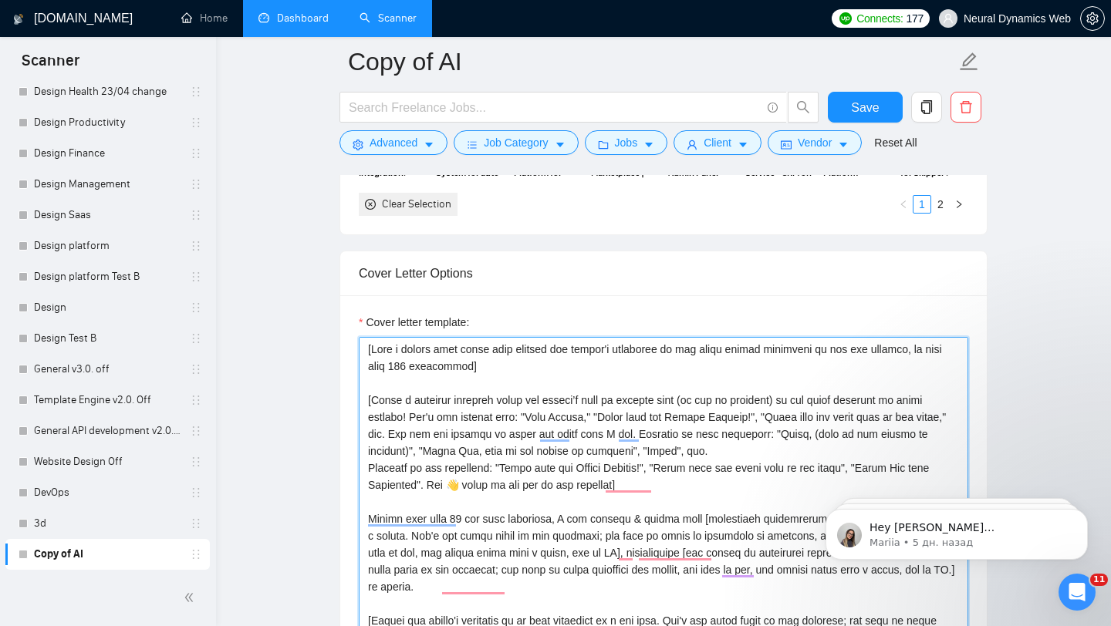
click at [445, 350] on textarea "Cover letter template:" at bounding box center [663, 510] width 609 height 347
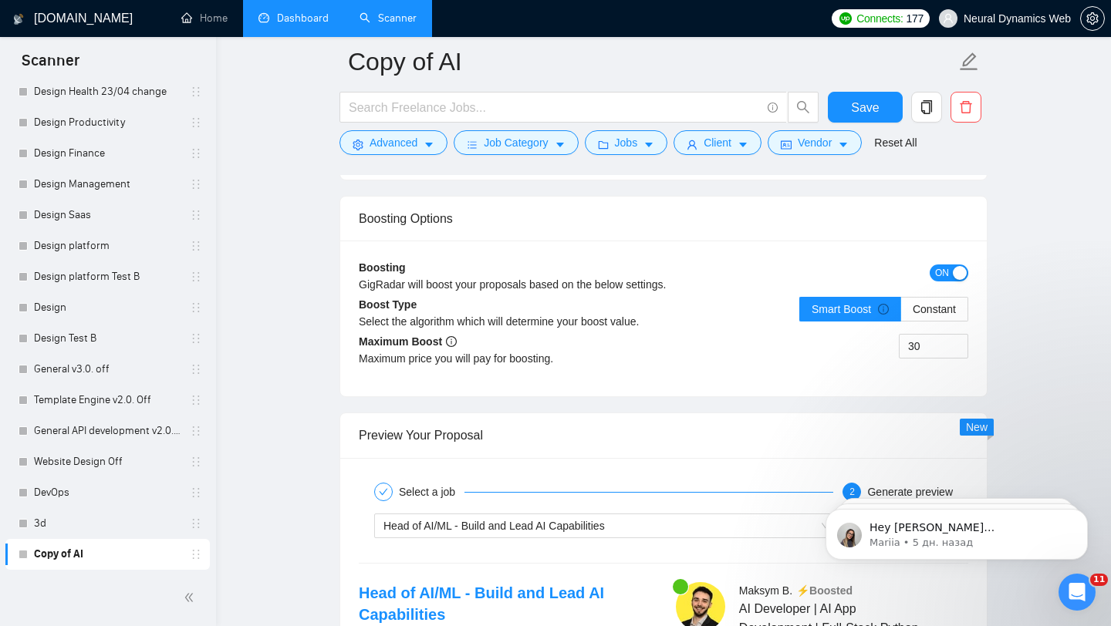
scroll to position [2981, 0]
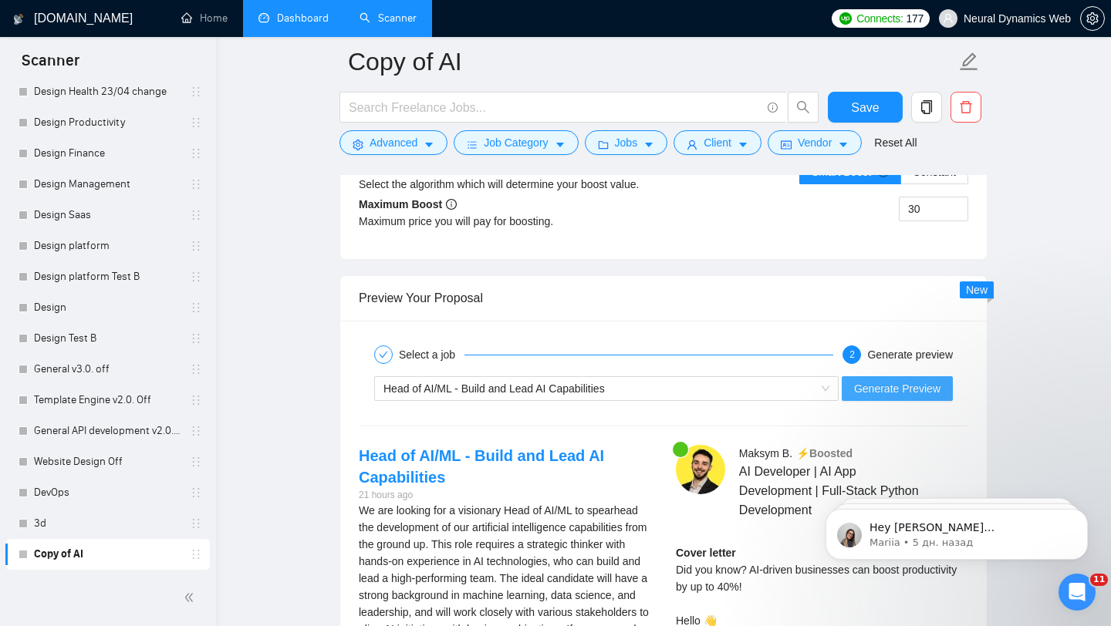
click at [881, 381] on span "Generate Preview" at bounding box center [897, 388] width 86 height 17
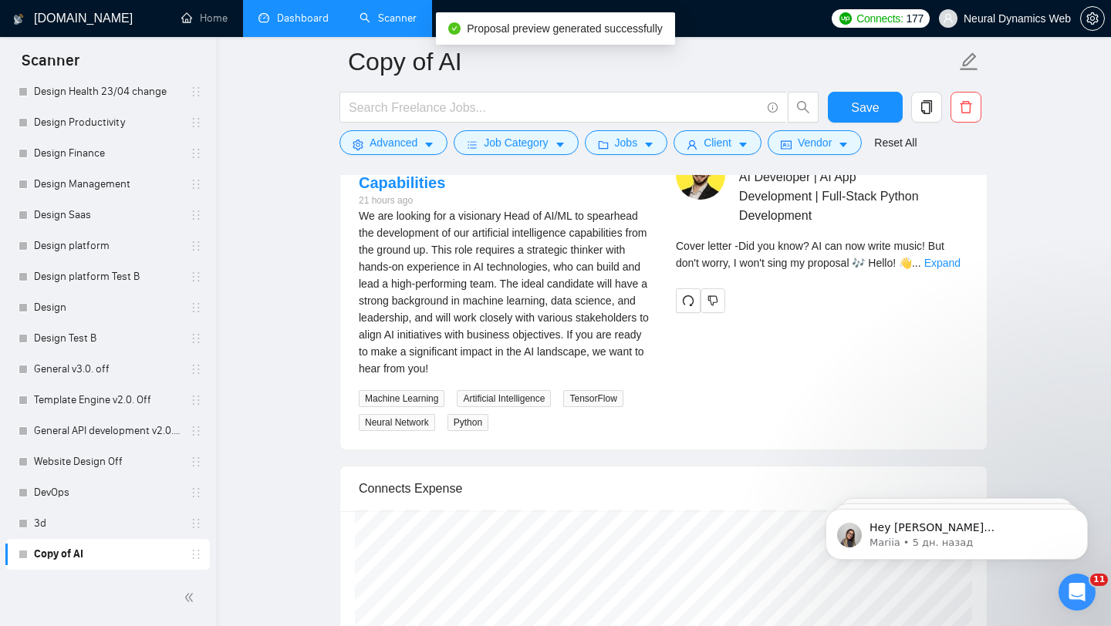
scroll to position [3321, 0]
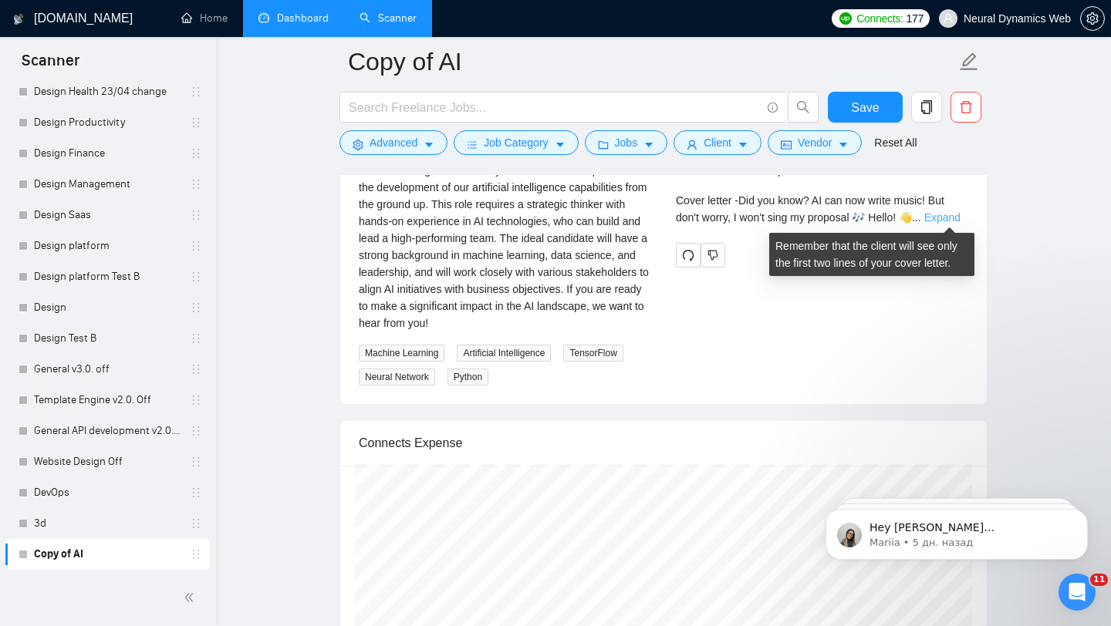
click at [946, 211] on link "Expand" at bounding box center [942, 217] width 36 height 12
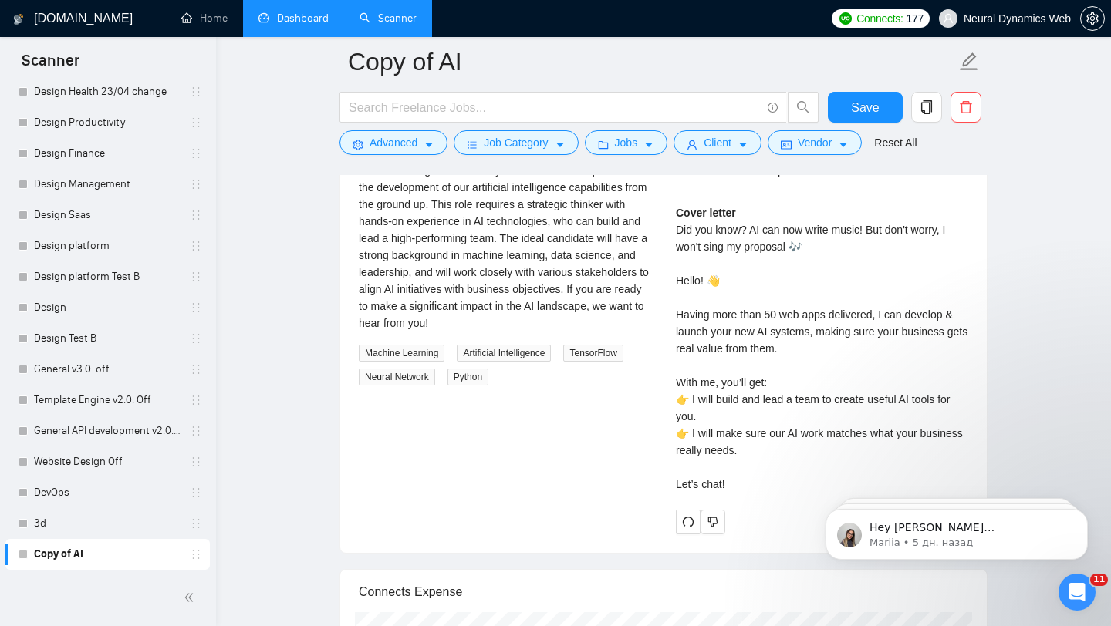
drag, startPoint x: 809, startPoint y: 248, endPoint x: 687, endPoint y: 237, distance: 122.4
click at [687, 237] on div "Cover letter Did you know? AI can now write music! But don't worry, I won't sin…" at bounding box center [822, 348] width 292 height 289
drag, startPoint x: 677, startPoint y: 232, endPoint x: 832, endPoint y: 252, distance: 157.1
click at [832, 253] on div "Cover letter Did you know? AI can now write music! But don't worry, I won't sin…" at bounding box center [822, 348] width 292 height 289
click at [758, 297] on div "Cover letter Did you know? AI can now write music! But don't worry, I won't sin…" at bounding box center [822, 348] width 292 height 289
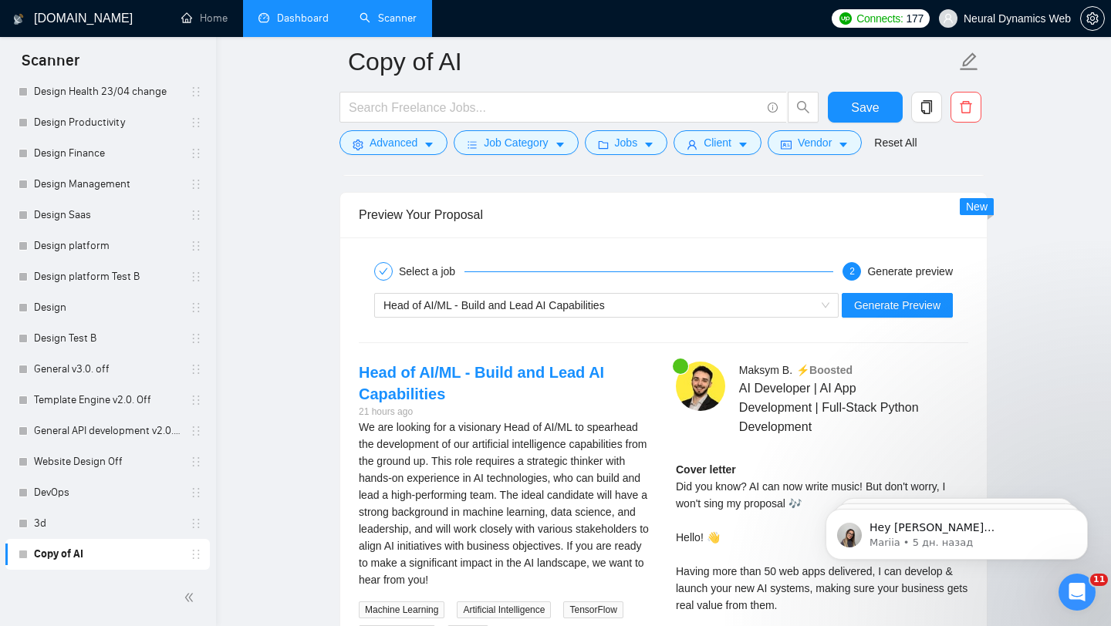
scroll to position [3094, 0]
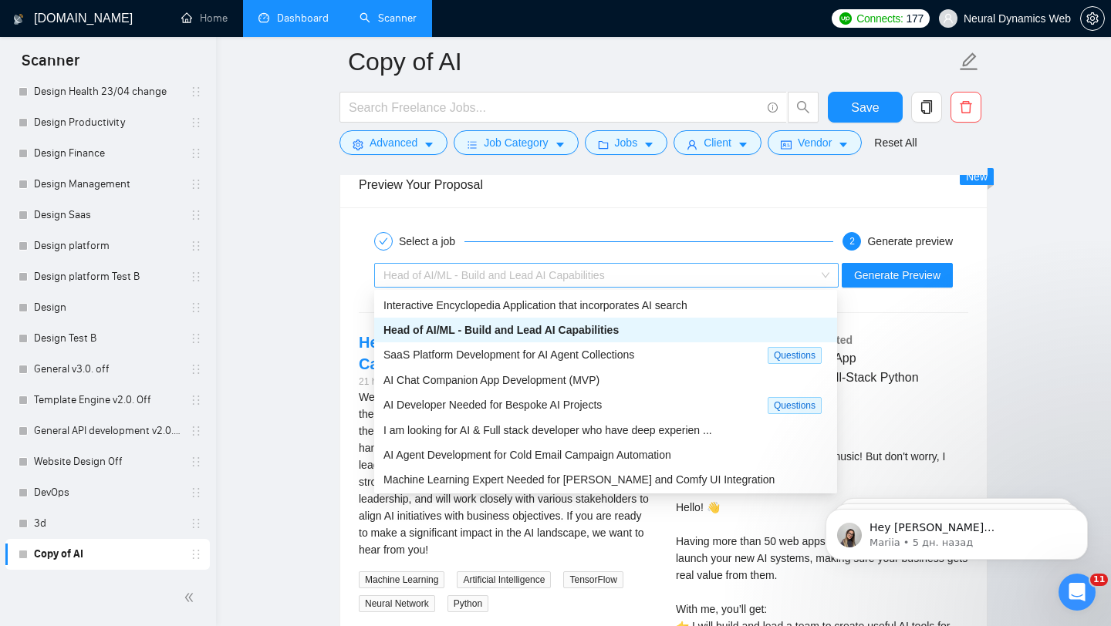
click at [751, 285] on div "Head of AI/ML - Build and Lead AI Capabilities" at bounding box center [599, 275] width 432 height 23
click at [579, 384] on span "AI Chat Companion App Development (MVP)" at bounding box center [491, 380] width 216 height 12
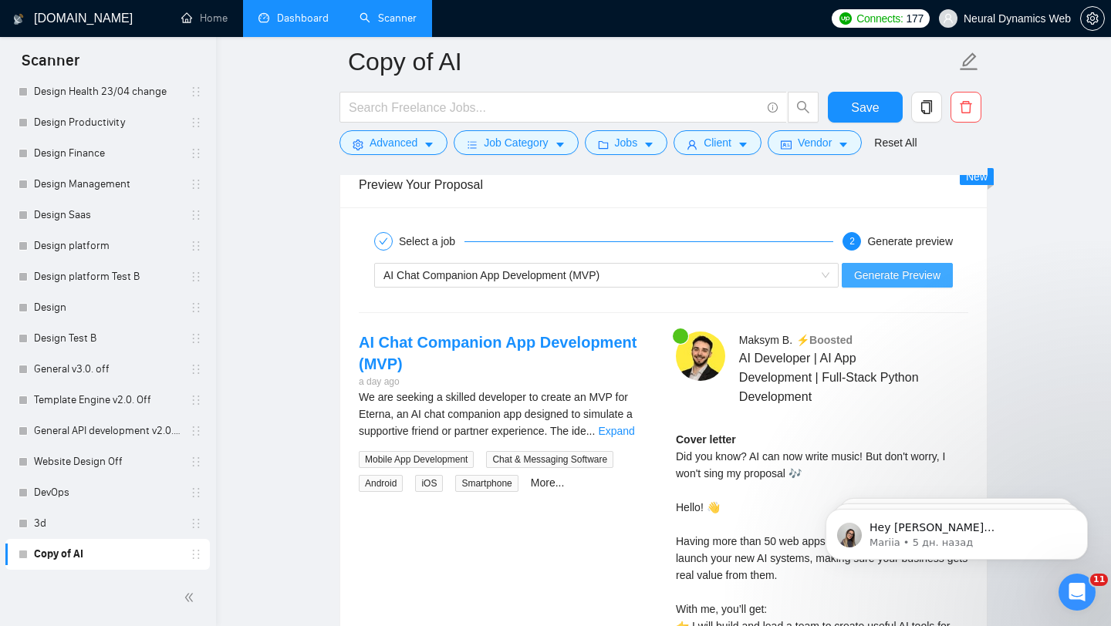
click at [906, 275] on span "Generate Preview" at bounding box center [897, 275] width 86 height 17
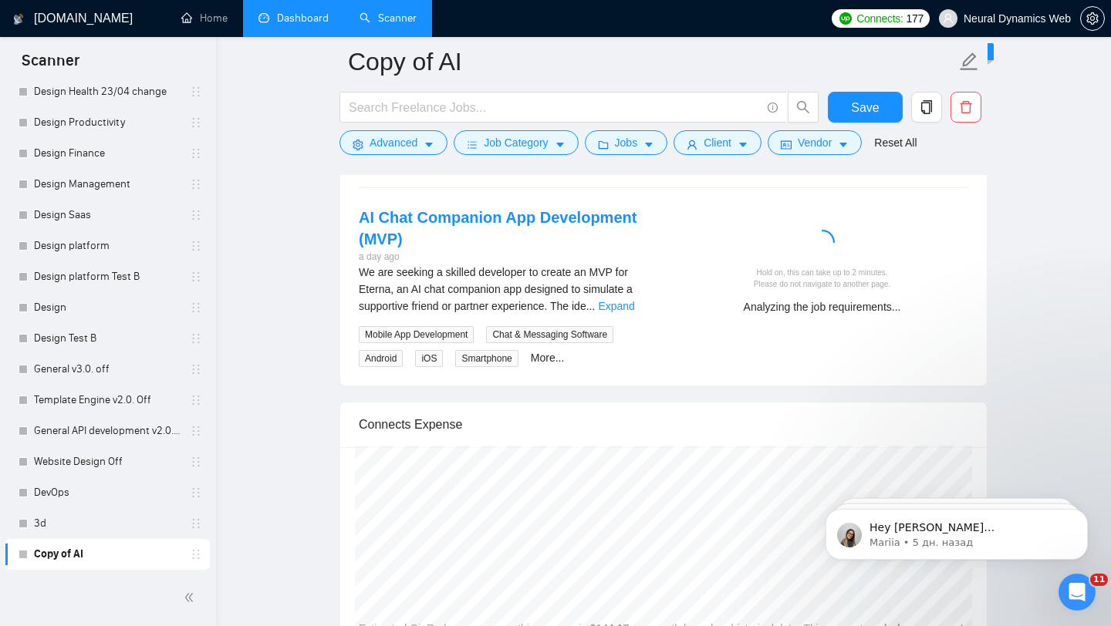
scroll to position [3220, 0]
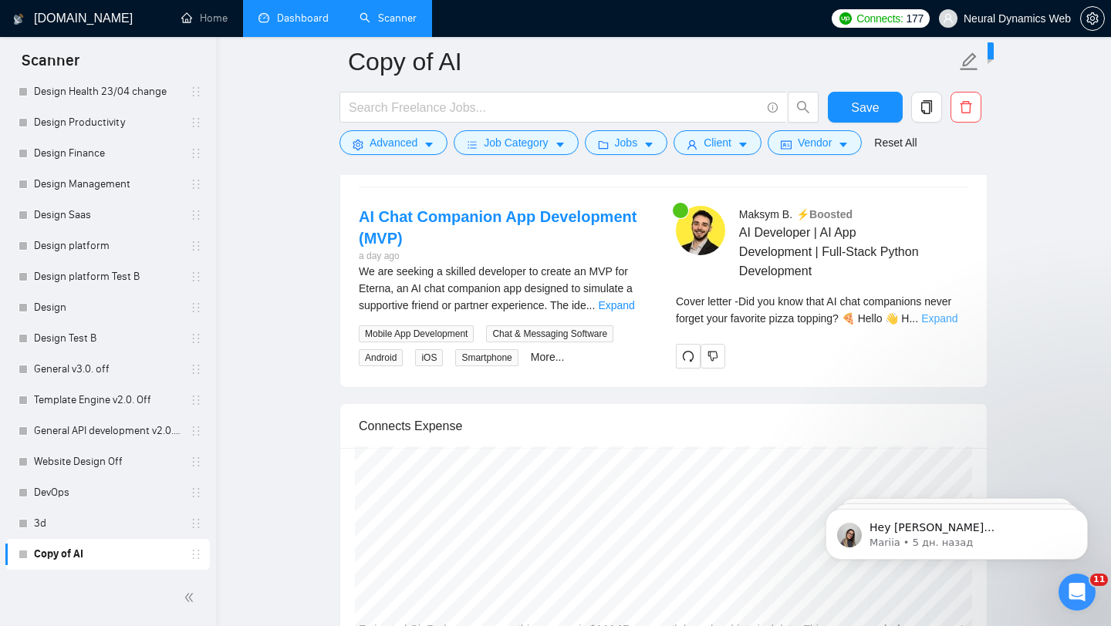
click at [945, 317] on link "Expand" at bounding box center [939, 318] width 36 height 12
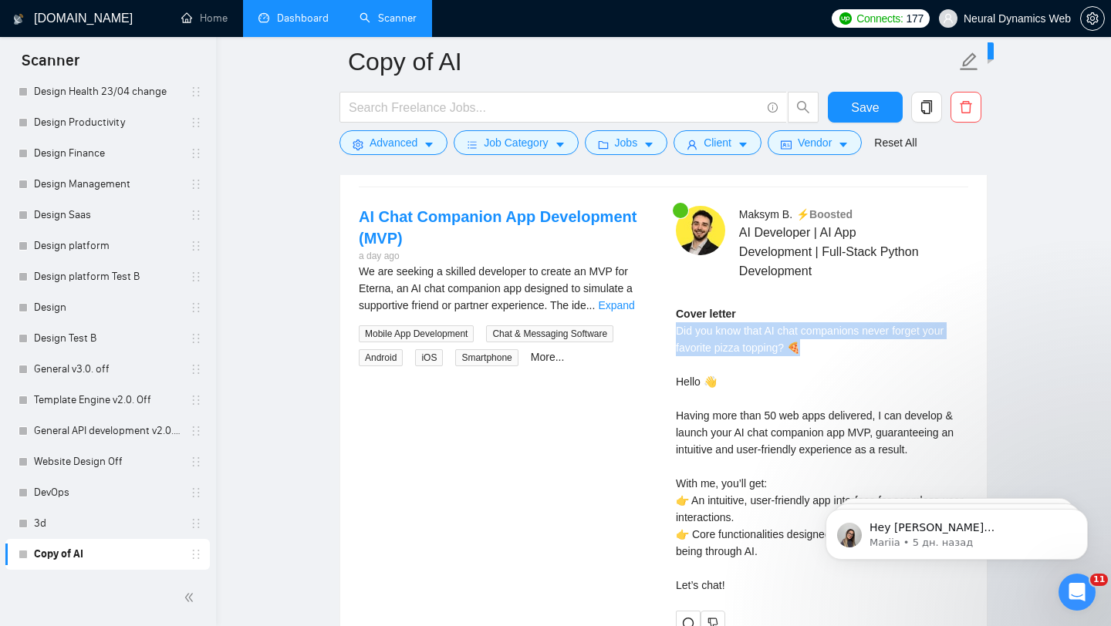
drag, startPoint x: 815, startPoint y: 347, endPoint x: 670, endPoint y: 324, distance: 146.1
click at [670, 326] on div "[PERSON_NAME] ⚡️Boosted AI Developer | AI App Development | Full-Stack Python D…" at bounding box center [821, 421] width 317 height 430
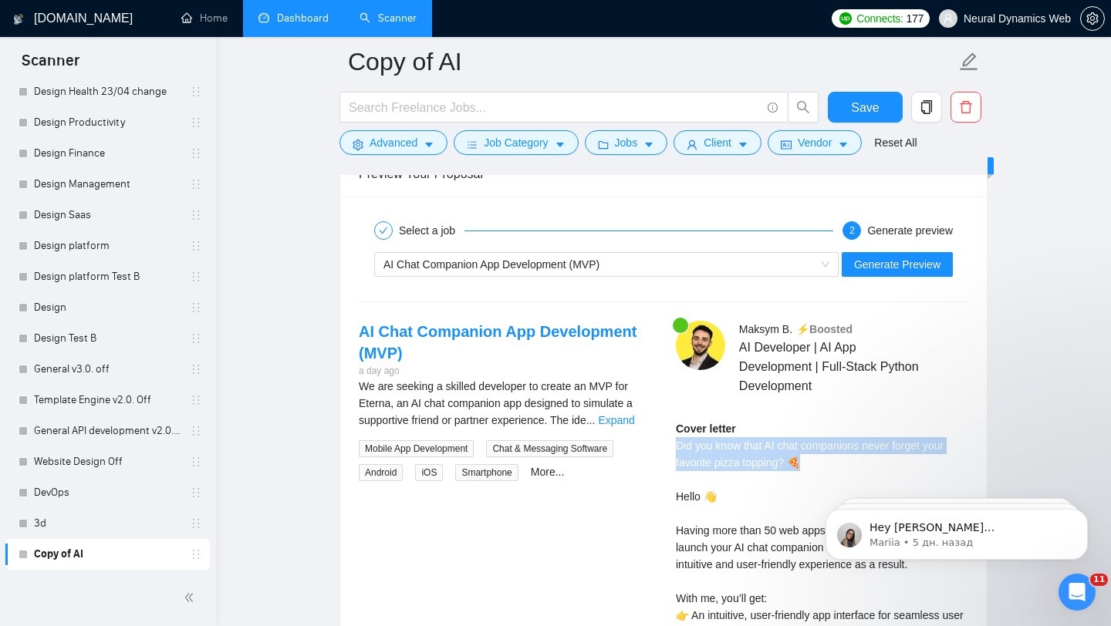
scroll to position [3102, 0]
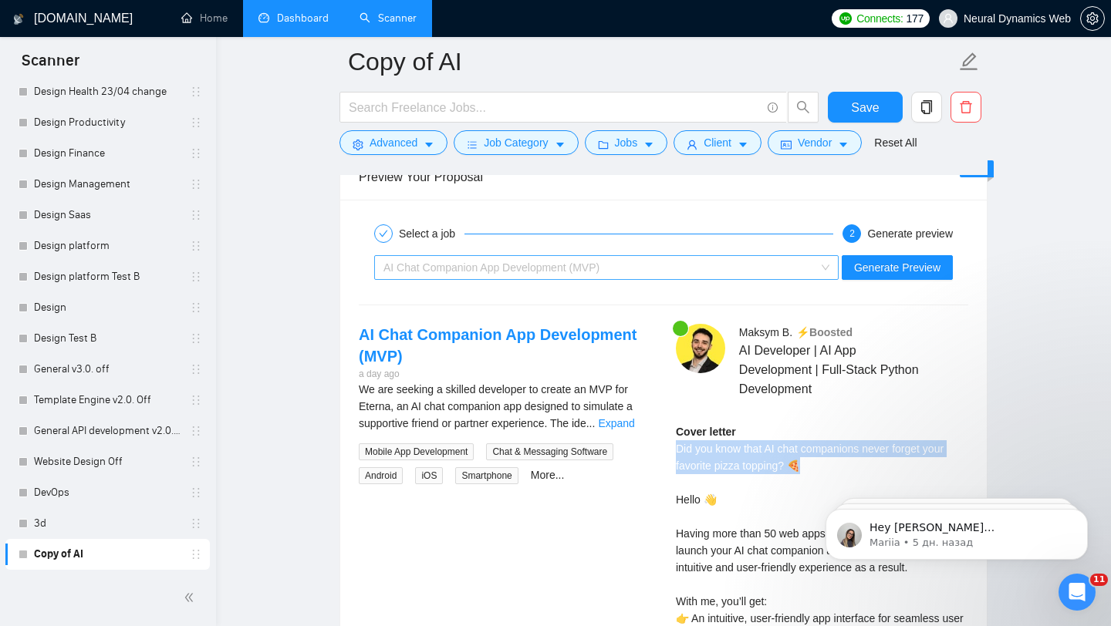
click at [698, 272] on div "AI Chat Companion App Development (MVP)" at bounding box center [599, 267] width 432 height 23
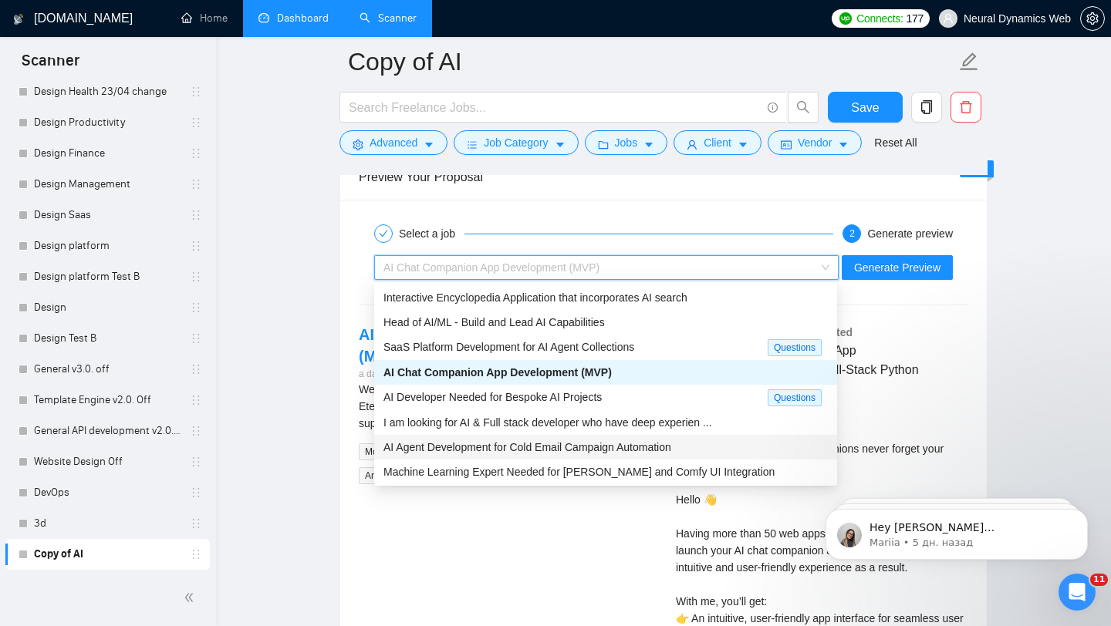
click at [633, 453] on div "AI Agent Development for Cold Email Campaign Automation" at bounding box center [605, 447] width 444 height 17
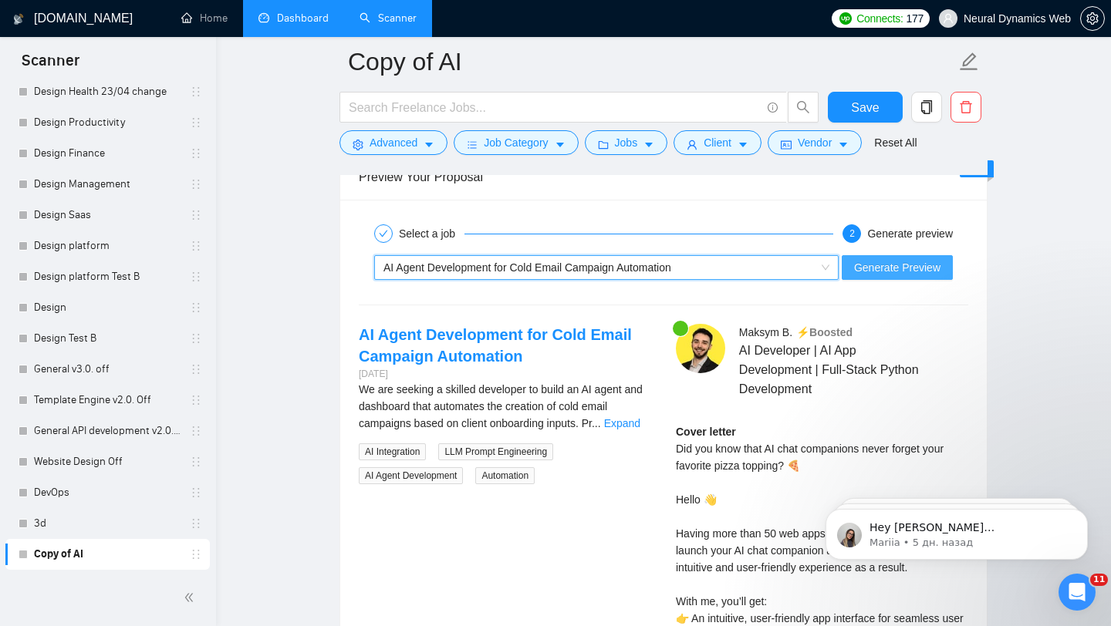
click at [888, 265] on span "Generate Preview" at bounding box center [897, 267] width 86 height 17
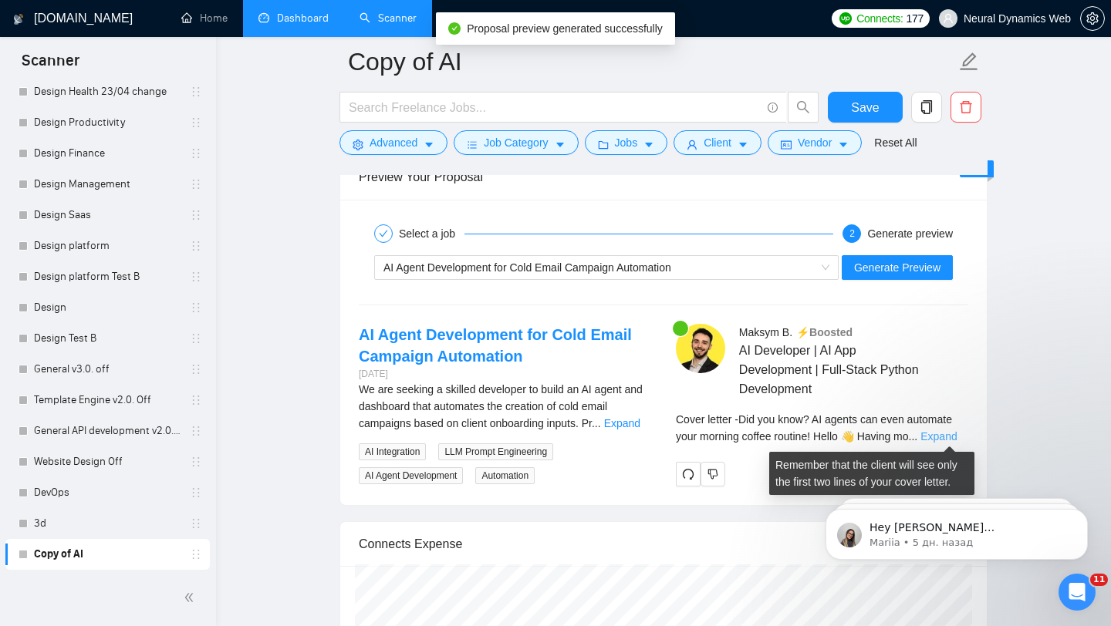
click at [947, 436] on link "Expand" at bounding box center [938, 436] width 36 height 12
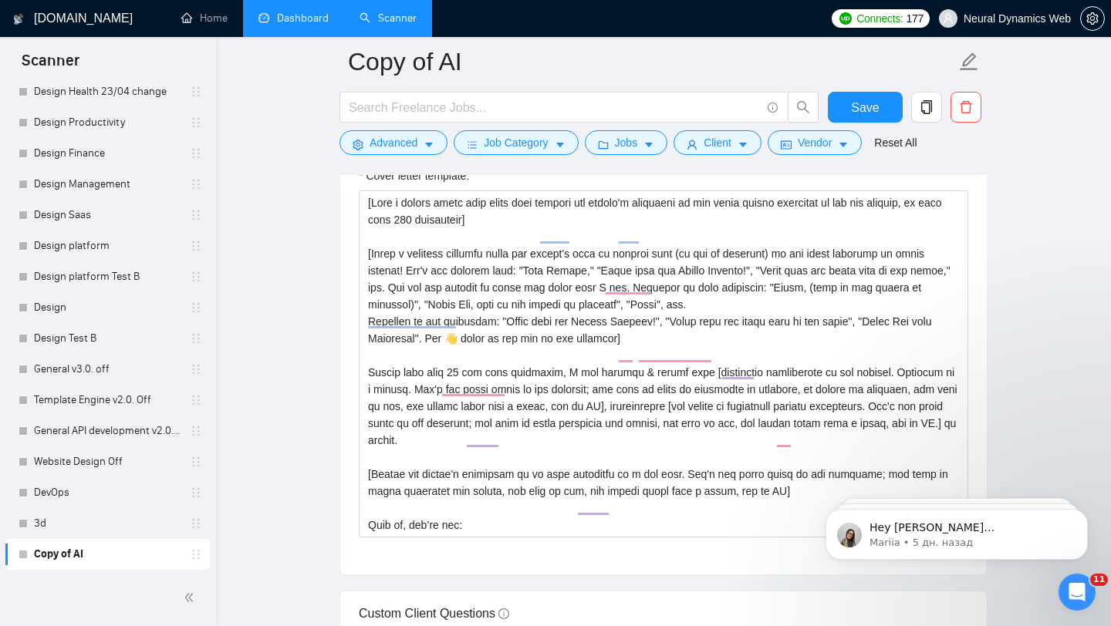
scroll to position [0, 0]
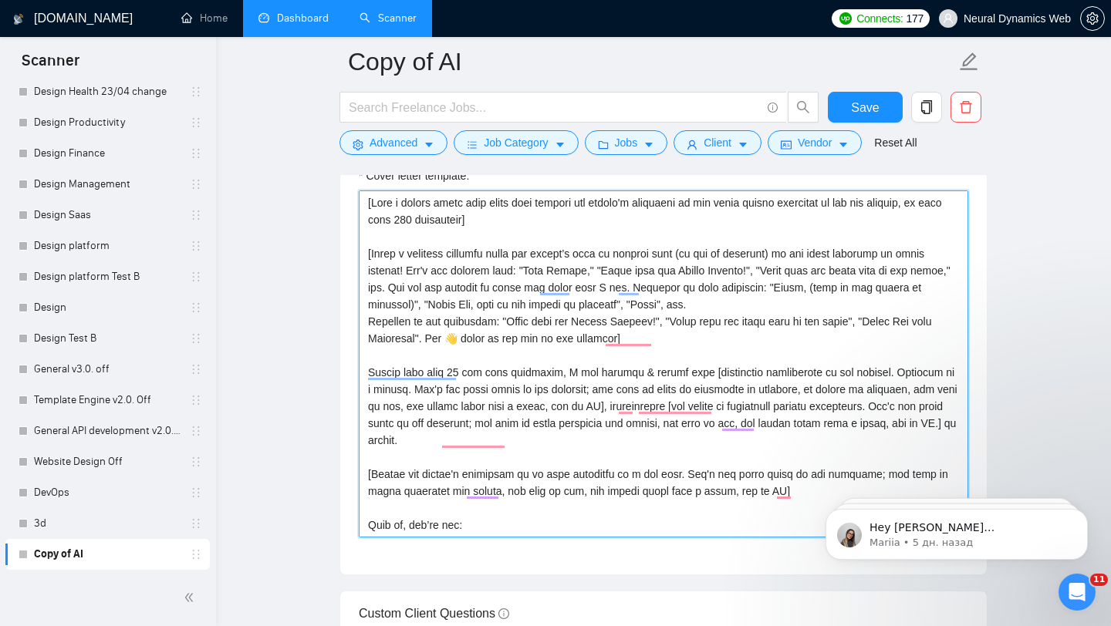
click at [493, 221] on textarea "Cover letter template:" at bounding box center [663, 364] width 609 height 347
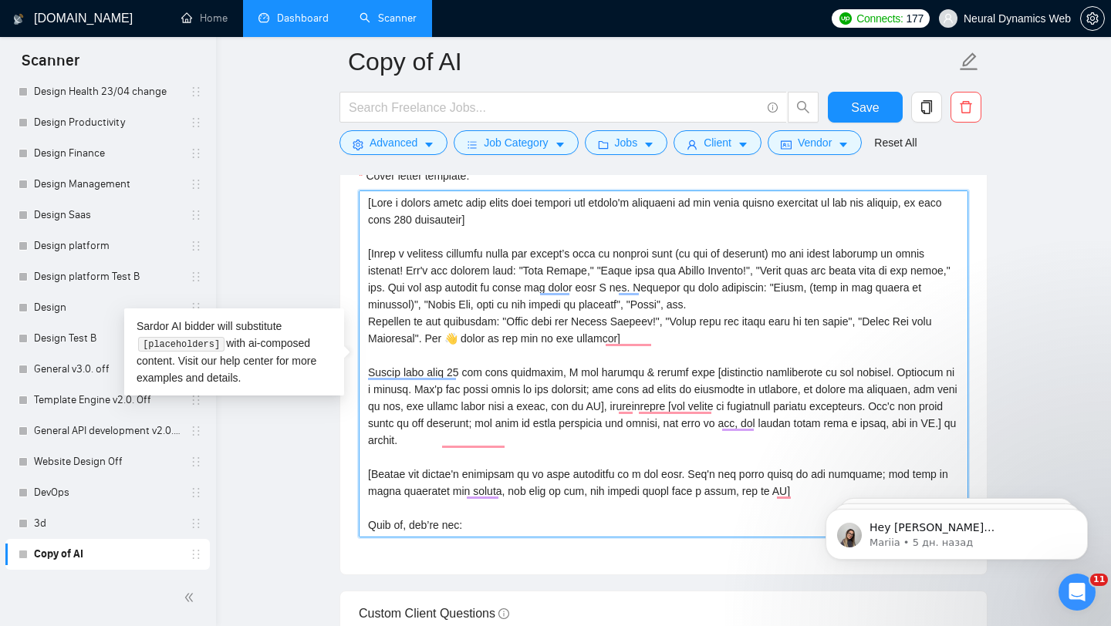
click at [492, 220] on textarea "Cover letter template:" at bounding box center [663, 364] width 609 height 347
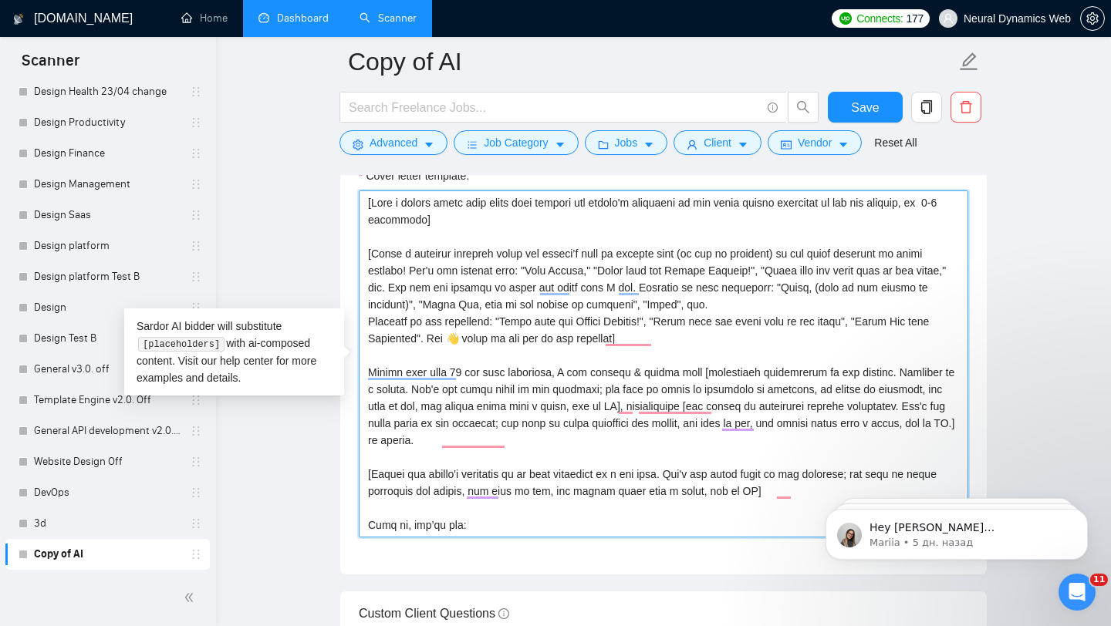
type textarea "[Lore i dolors ametc adip elits doei tempori utl etdolo'm aliquaeni ad min veni…"
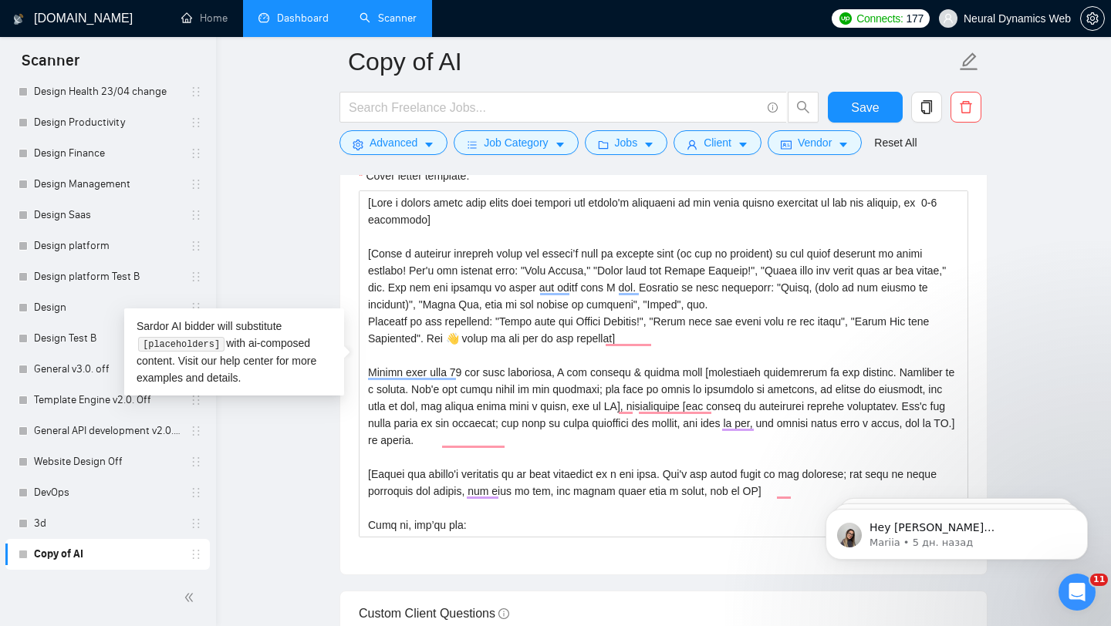
drag, startPoint x: 1110, startPoint y: 241, endPoint x: 1081, endPoint y: 243, distance: 29.4
click at [1109, 241] on div "[DOMAIN_NAME] Home Dashboard Scanner Connects: 177 Neural Dynamics Web Copy of …" at bounding box center [663, 582] width 895 height 4872
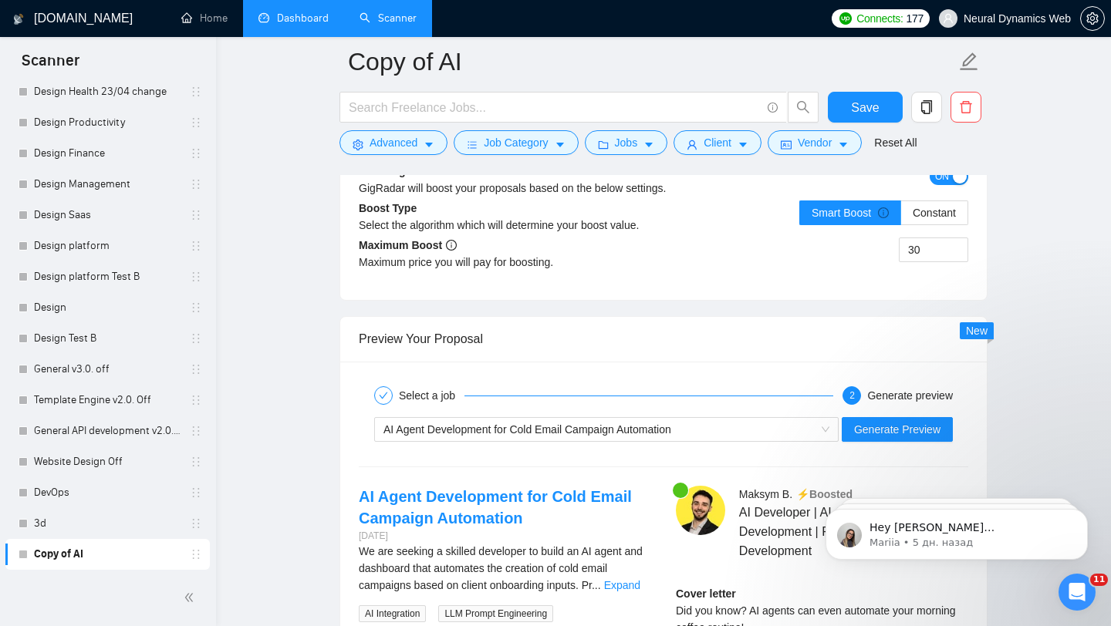
scroll to position [2961, 0]
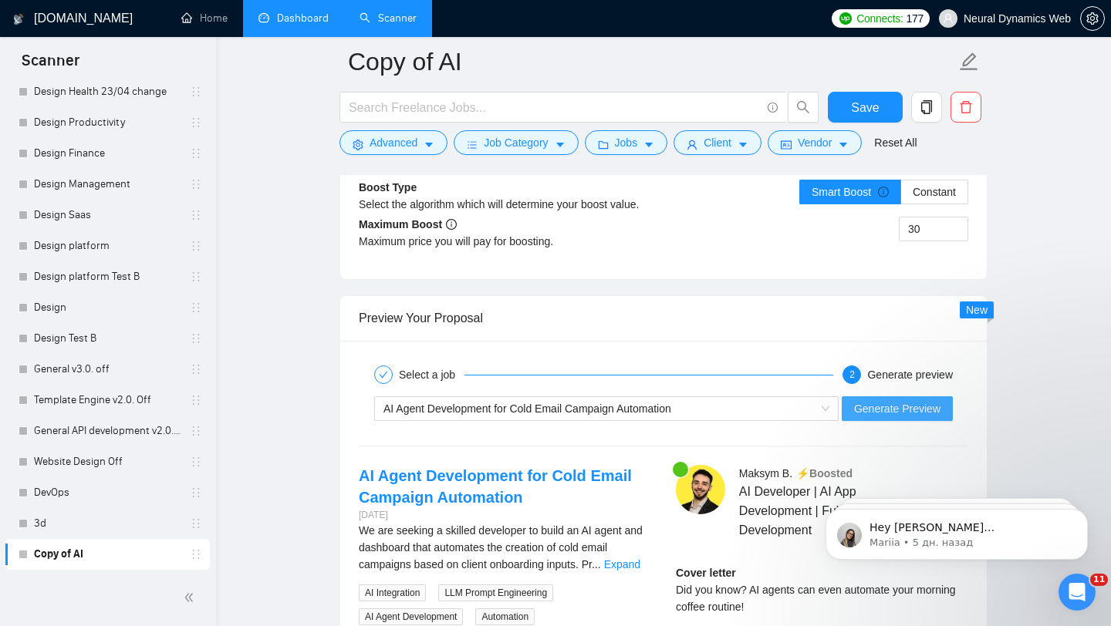
click at [896, 407] on span "Generate Preview" at bounding box center [897, 408] width 86 height 17
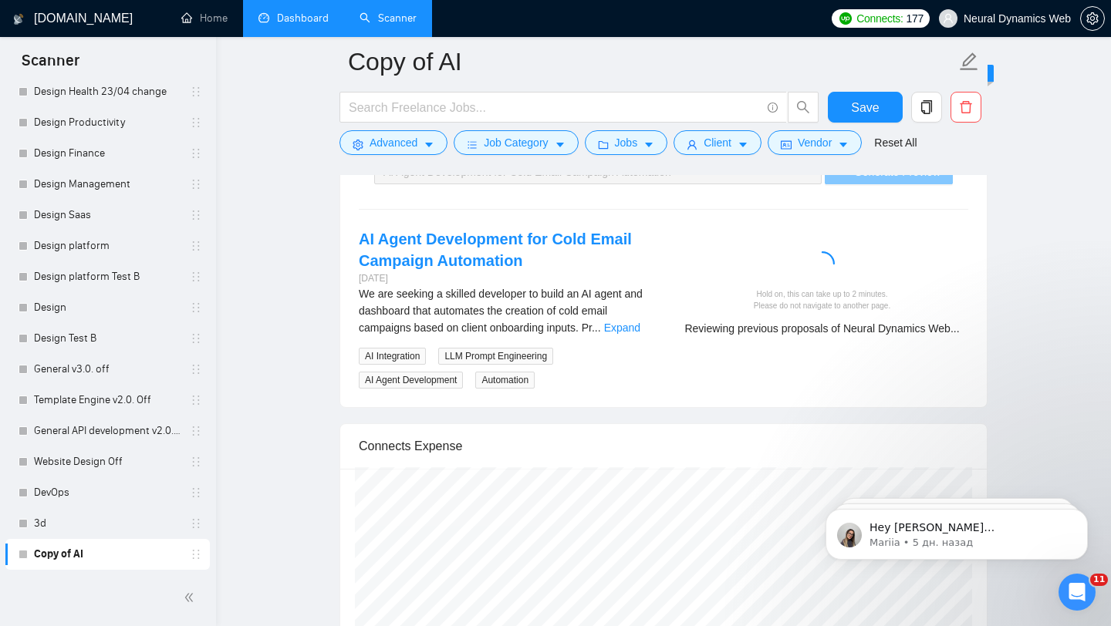
scroll to position [3199, 0]
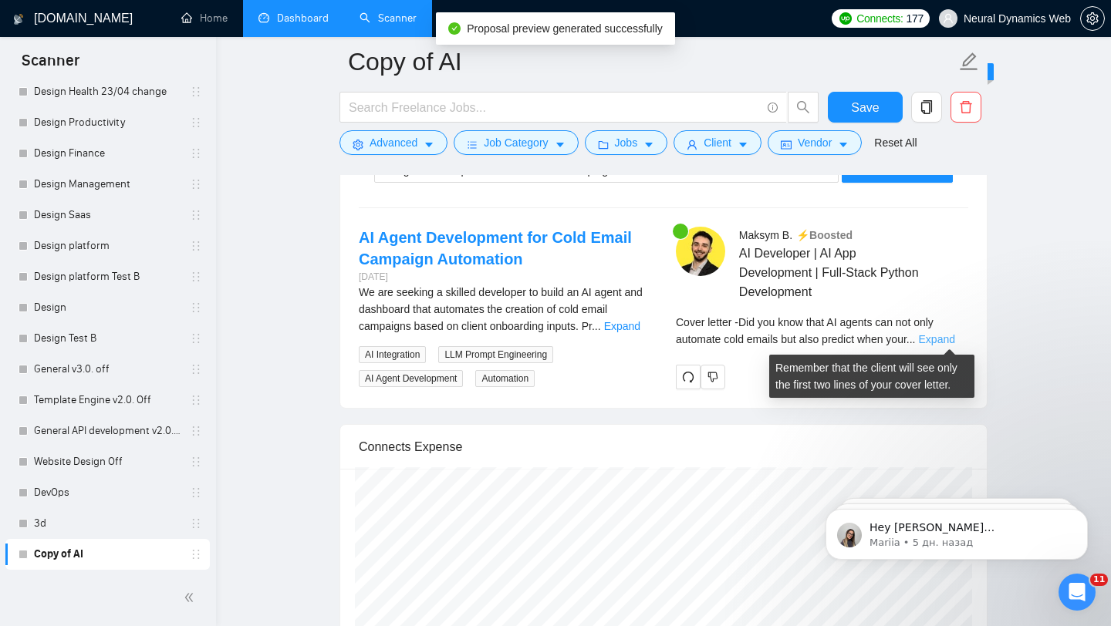
click at [940, 344] on link "Expand" at bounding box center [937, 339] width 36 height 12
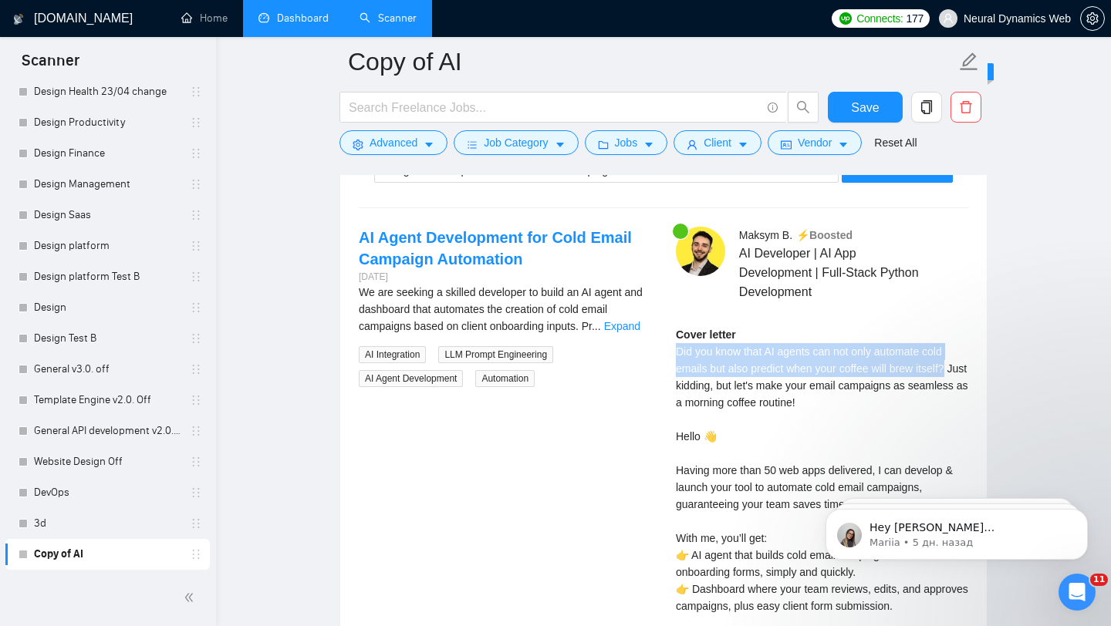
drag, startPoint x: 960, startPoint y: 365, endPoint x: 667, endPoint y: 349, distance: 293.5
click at [667, 349] on div "[PERSON_NAME] ⚡️Boosted AI Developer | AI App Development | Full-Stack Python D…" at bounding box center [821, 459] width 317 height 464
drag, startPoint x: 890, startPoint y: 397, endPoint x: 673, endPoint y: 349, distance: 222.6
click at [673, 349] on div "[PERSON_NAME] ⚡️Boosted AI Developer | AI App Development | Full-Stack Python D…" at bounding box center [821, 459] width 317 height 464
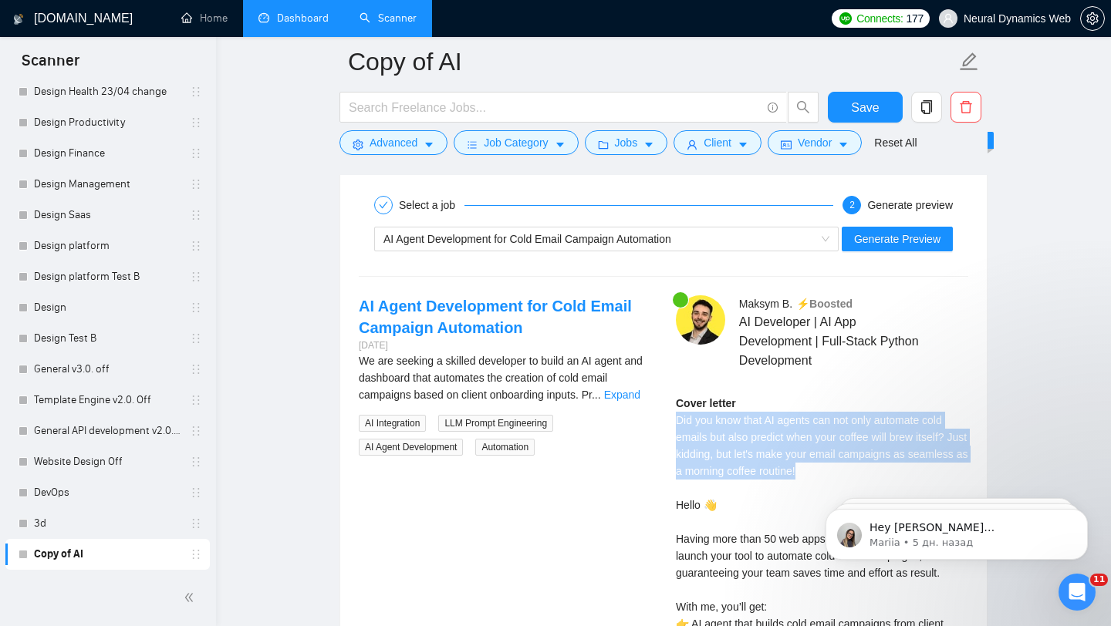
scroll to position [3128, 0]
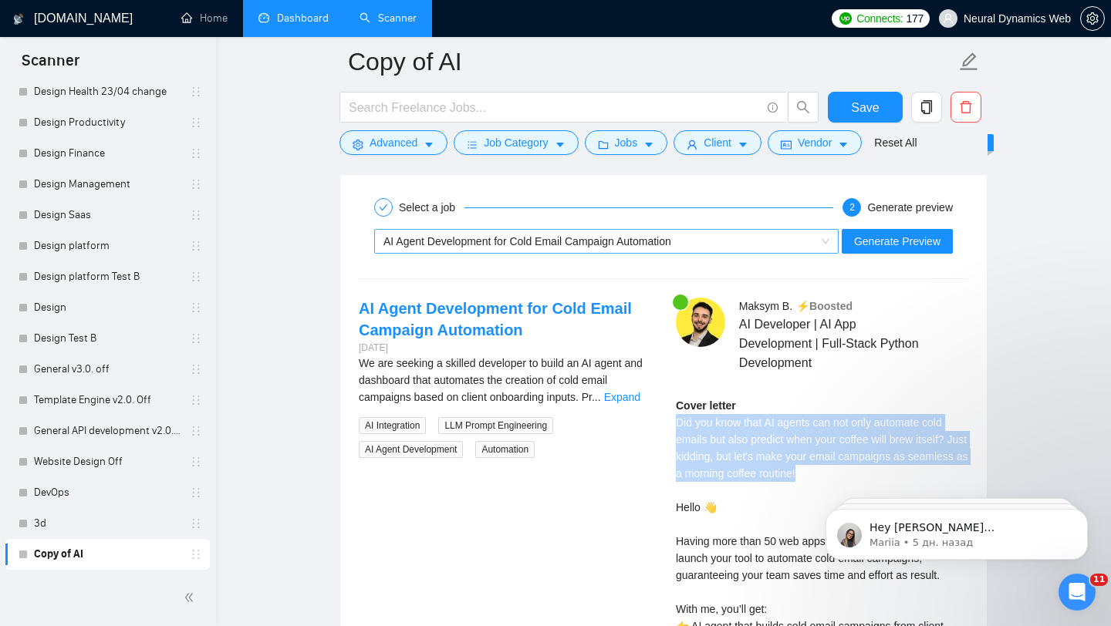
click at [775, 248] on div "AI Agent Development for Cold Email Campaign Automation" at bounding box center [599, 241] width 432 height 23
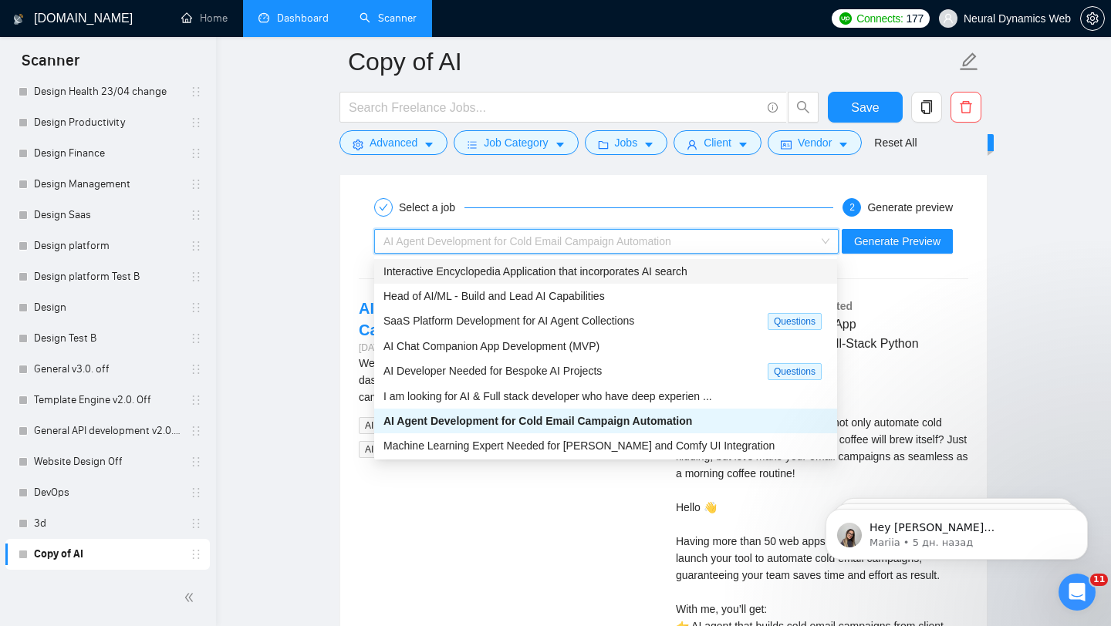
click at [626, 278] on div "Interactive Encyclopedia Application that incorporates AI search" at bounding box center [605, 271] width 444 height 17
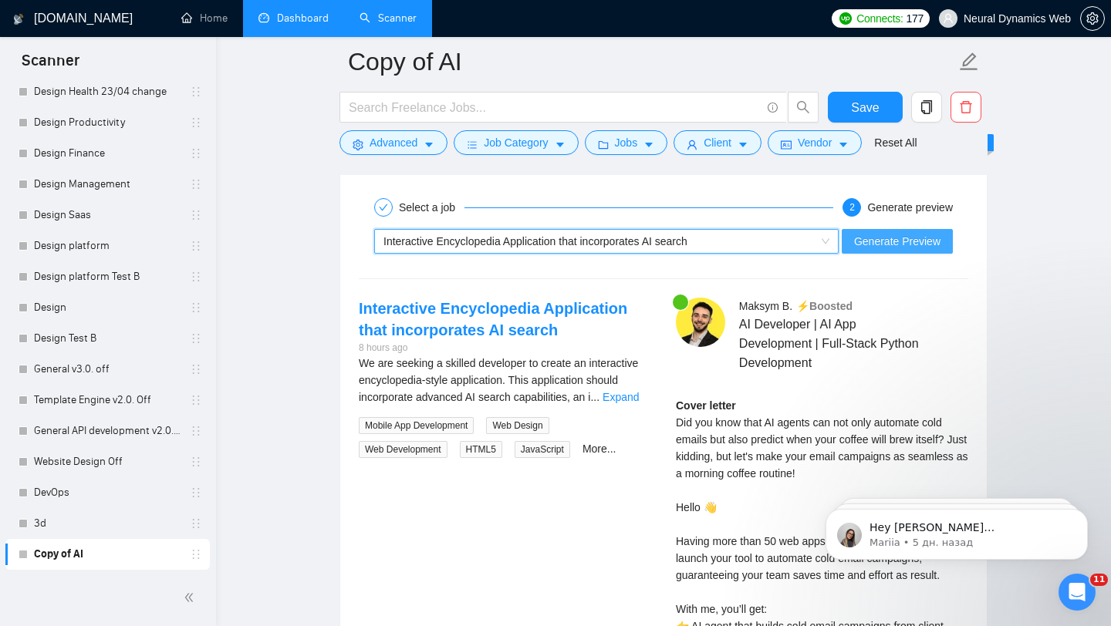
click at [879, 251] on button "Generate Preview" at bounding box center [897, 241] width 111 height 25
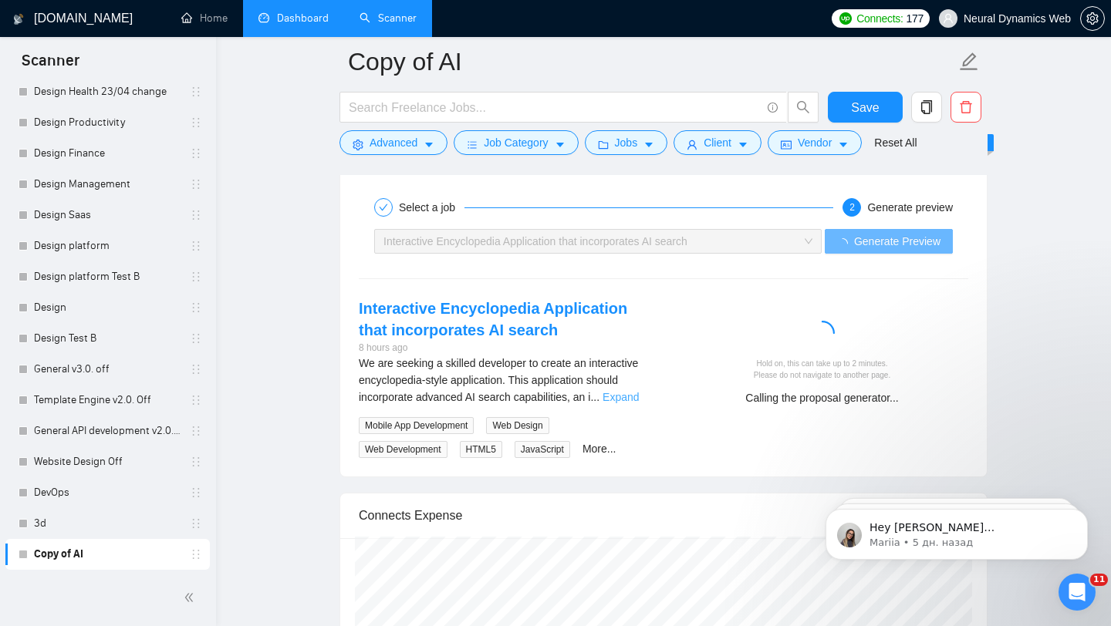
click at [624, 397] on link "Expand" at bounding box center [620, 397] width 36 height 12
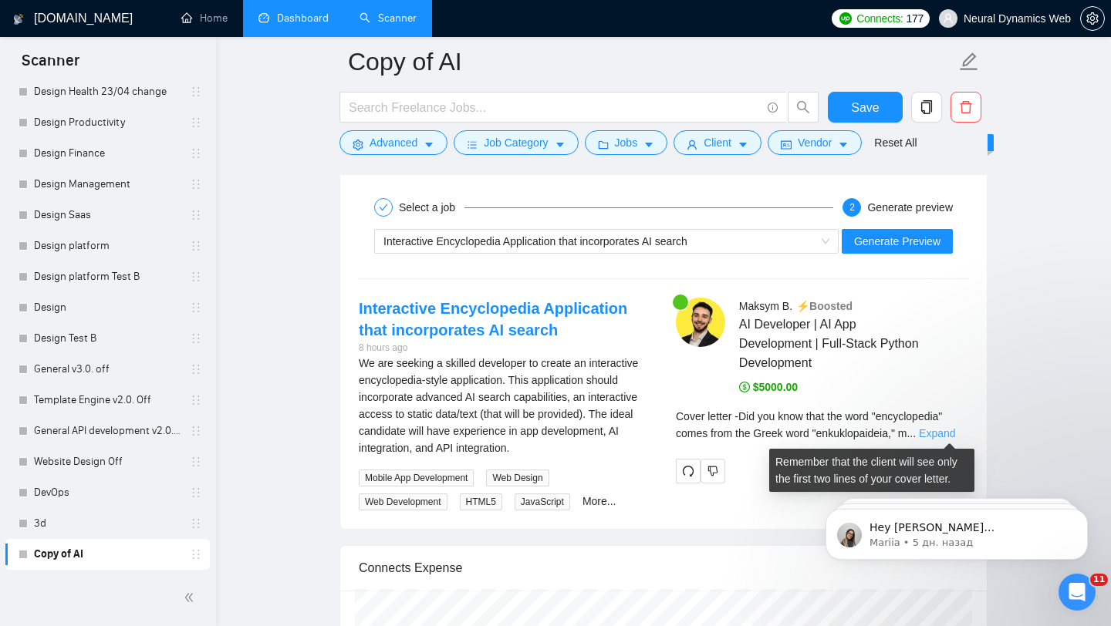
click at [943, 432] on link "Expand" at bounding box center [937, 433] width 36 height 12
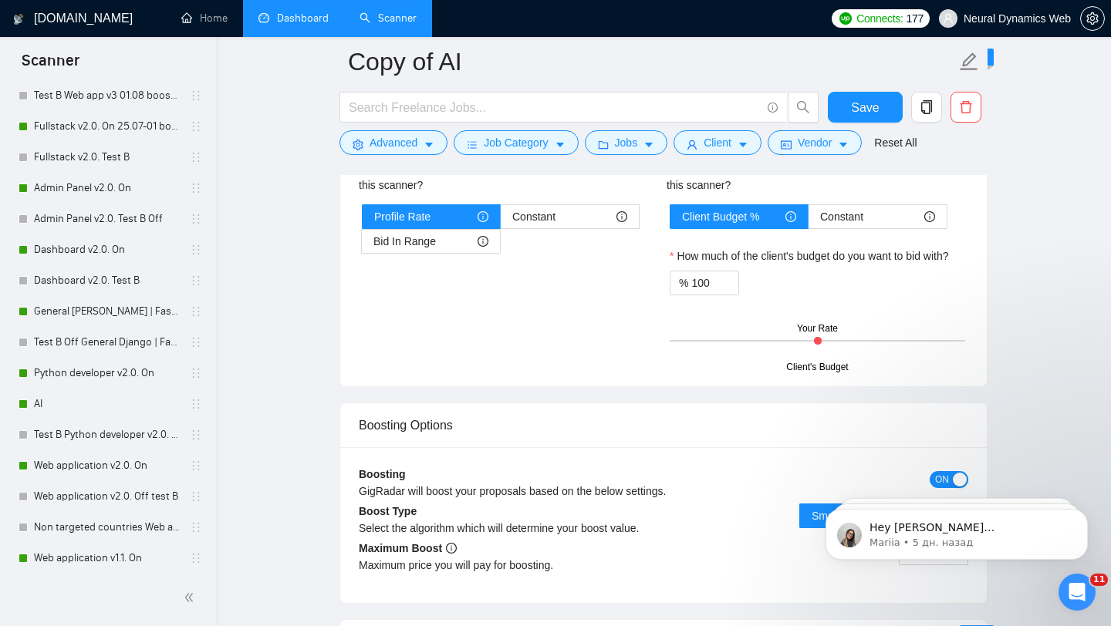
scroll to position [1766, 0]
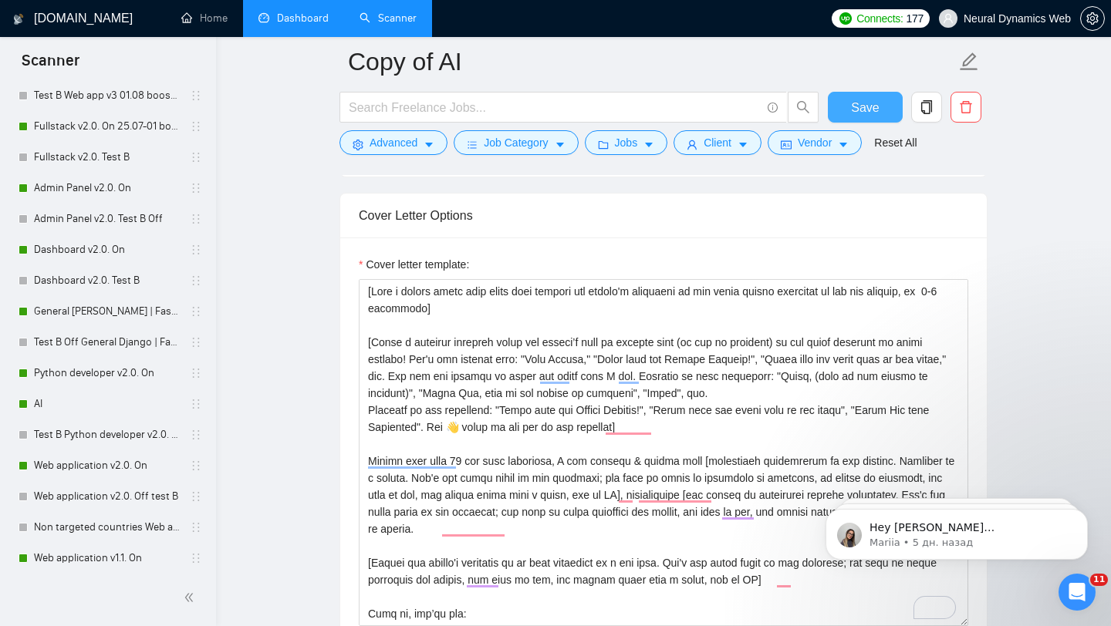
click at [855, 109] on span "Save" at bounding box center [865, 107] width 28 height 19
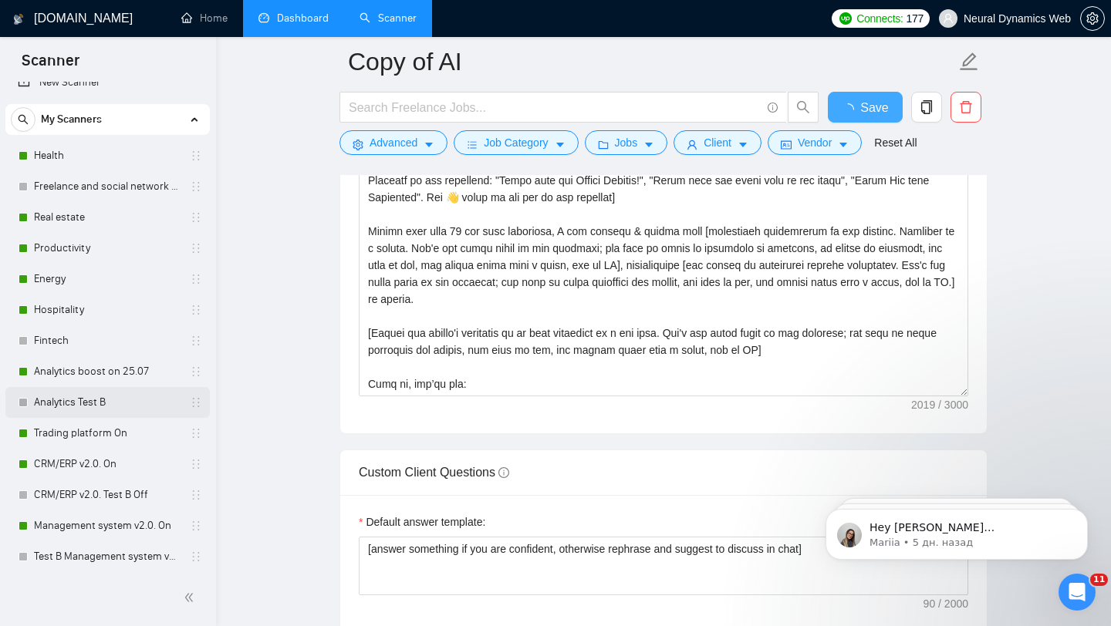
scroll to position [285, 0]
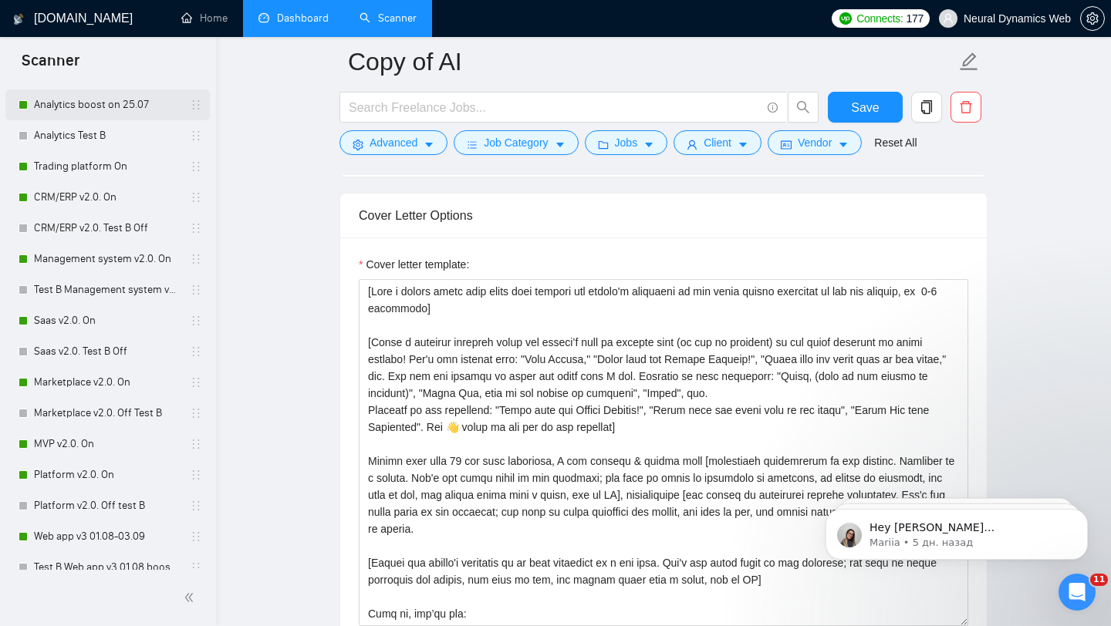
click at [125, 113] on link "Analytics boost on 25.07" at bounding box center [107, 104] width 147 height 31
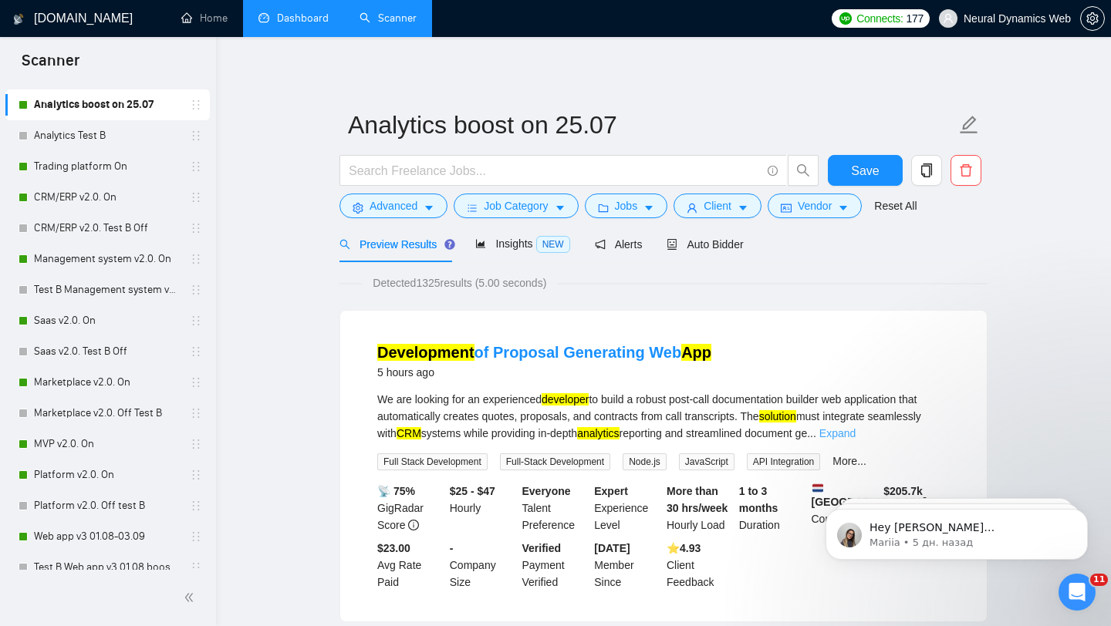
click at [855, 438] on link "Expand" at bounding box center [837, 433] width 36 height 12
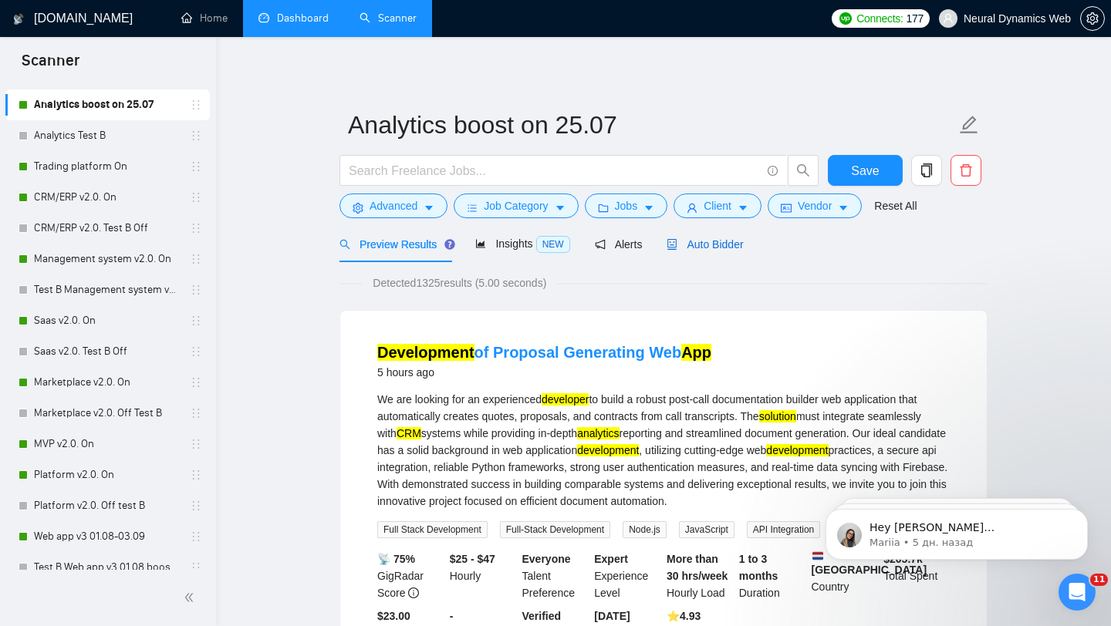
click at [697, 251] on div "Auto Bidder" at bounding box center [704, 244] width 76 height 17
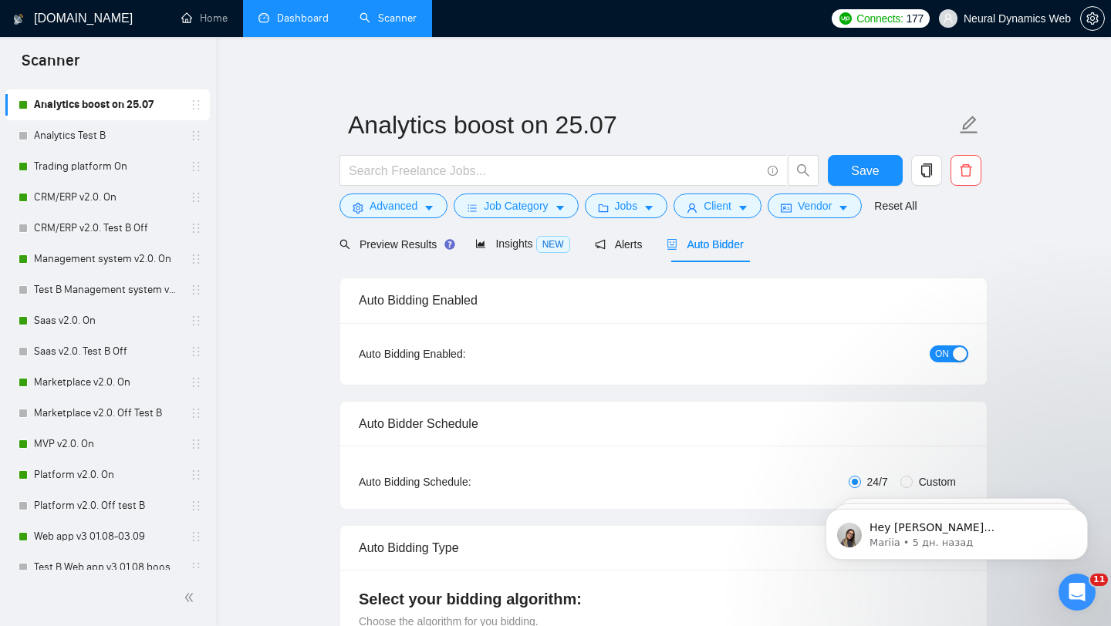
checkbox input "true"
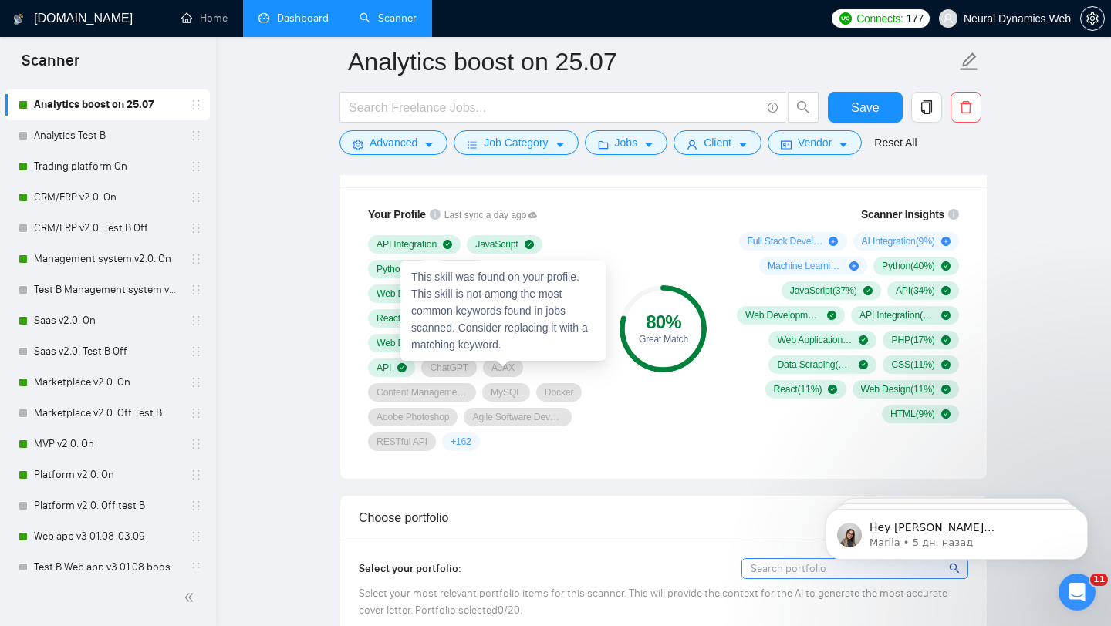
scroll to position [1044, 0]
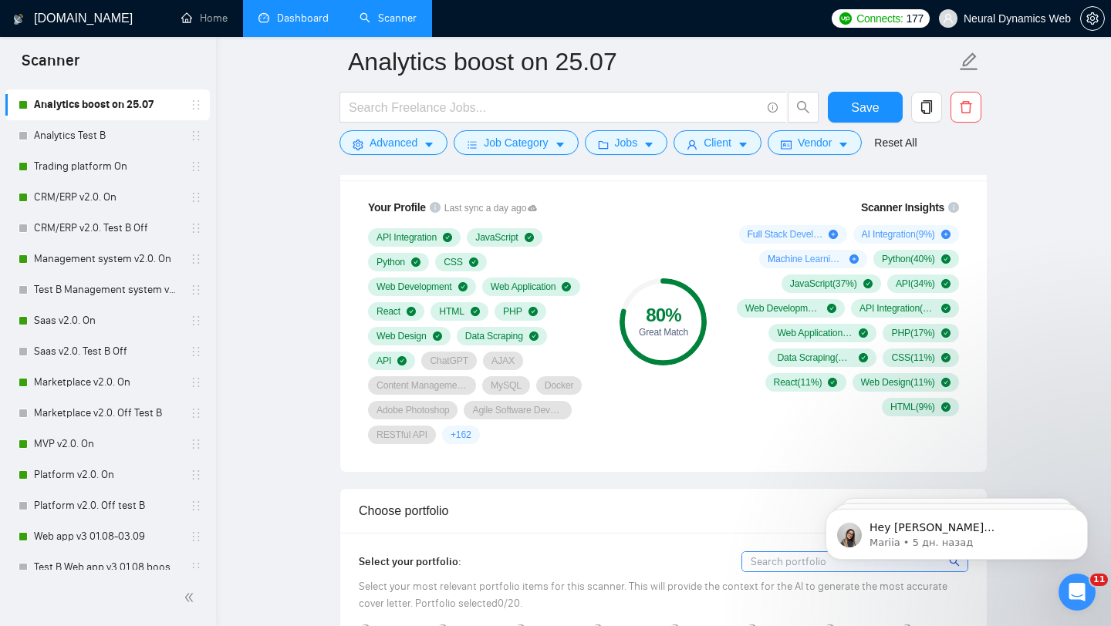
click at [673, 244] on div "80 % Great Match" at bounding box center [663, 322] width 103 height 264
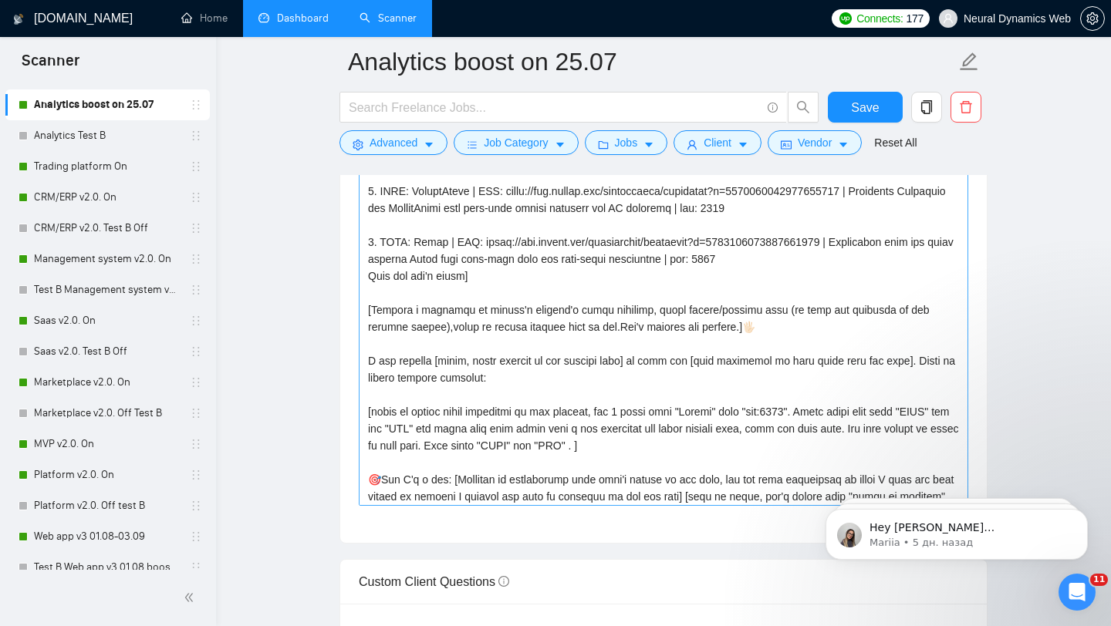
scroll to position [74, 0]
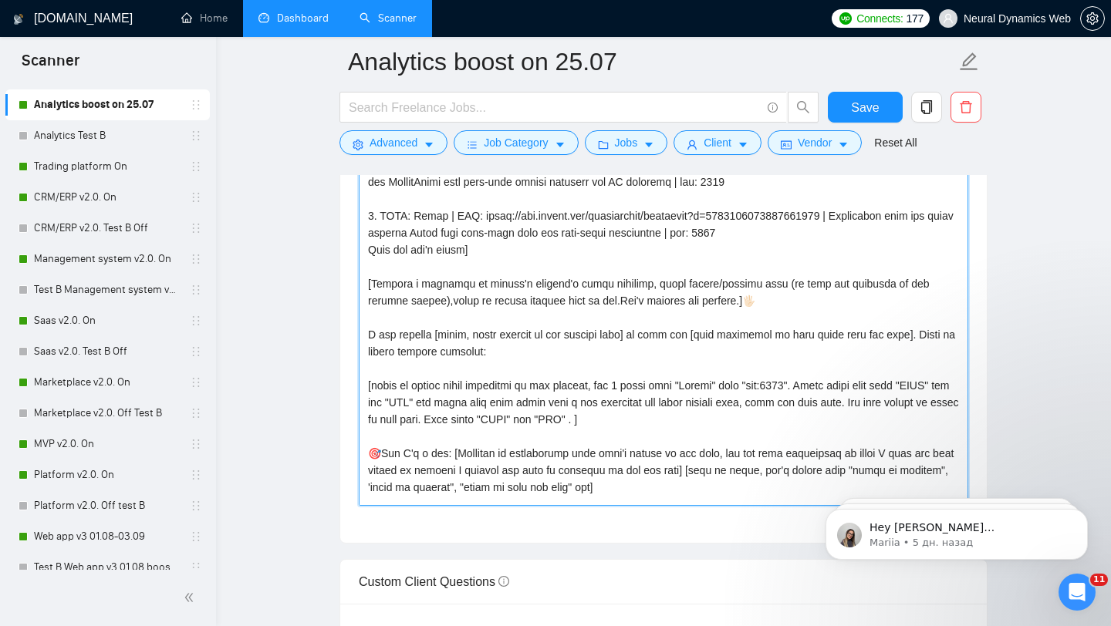
click at [407, 403] on textarea "Cover letter template:" at bounding box center [663, 332] width 609 height 347
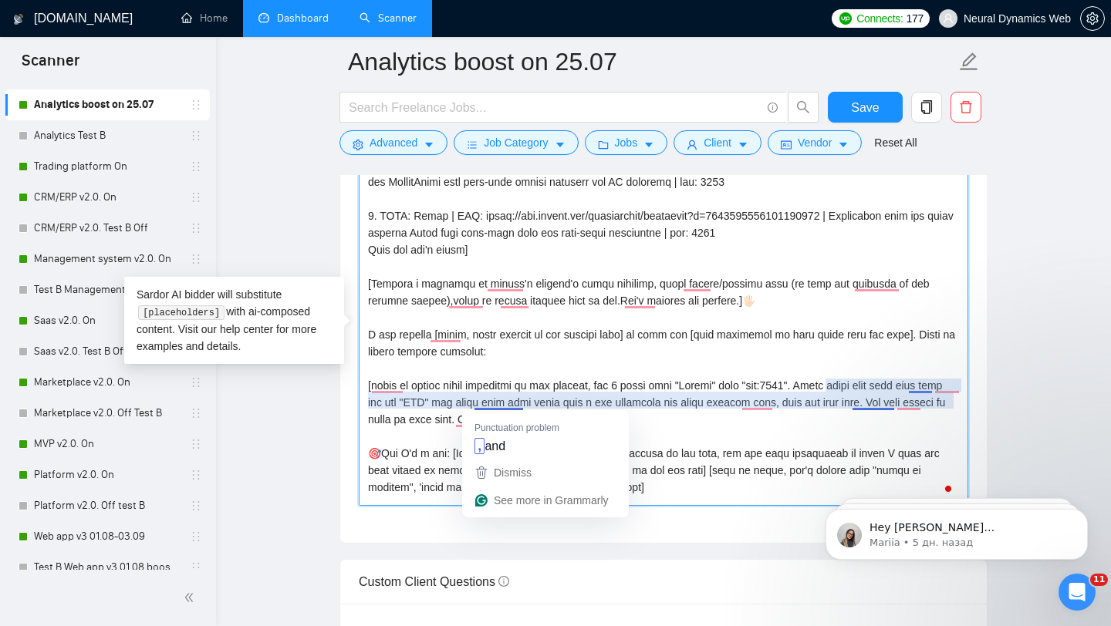
click at [495, 401] on textarea "Cover letter template:" at bounding box center [663, 332] width 609 height 347
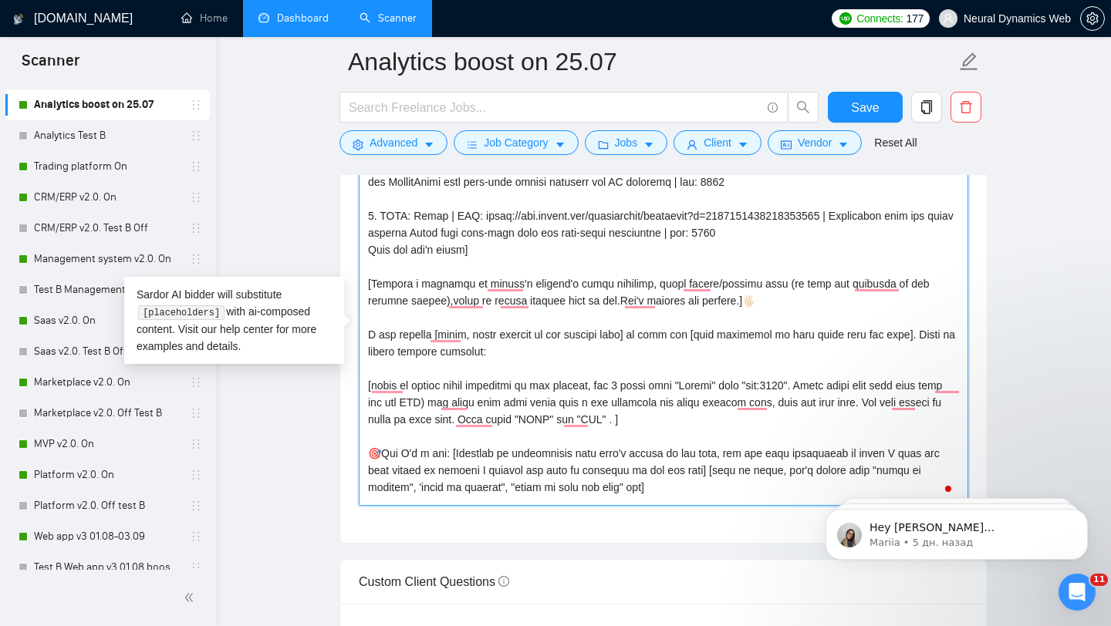
click at [470, 400] on textarea "Cover letter template:" at bounding box center [663, 332] width 609 height 347
click at [704, 384] on textarea "Cover letter template:" at bounding box center [663, 332] width 609 height 347
click at [738, 383] on textarea "Cover letter template:" at bounding box center [663, 332] width 609 height 347
click at [768, 379] on textarea "Cover letter template:" at bounding box center [663, 332] width 609 height 347
click at [819, 388] on textarea "Cover letter template:" at bounding box center [663, 332] width 609 height 347
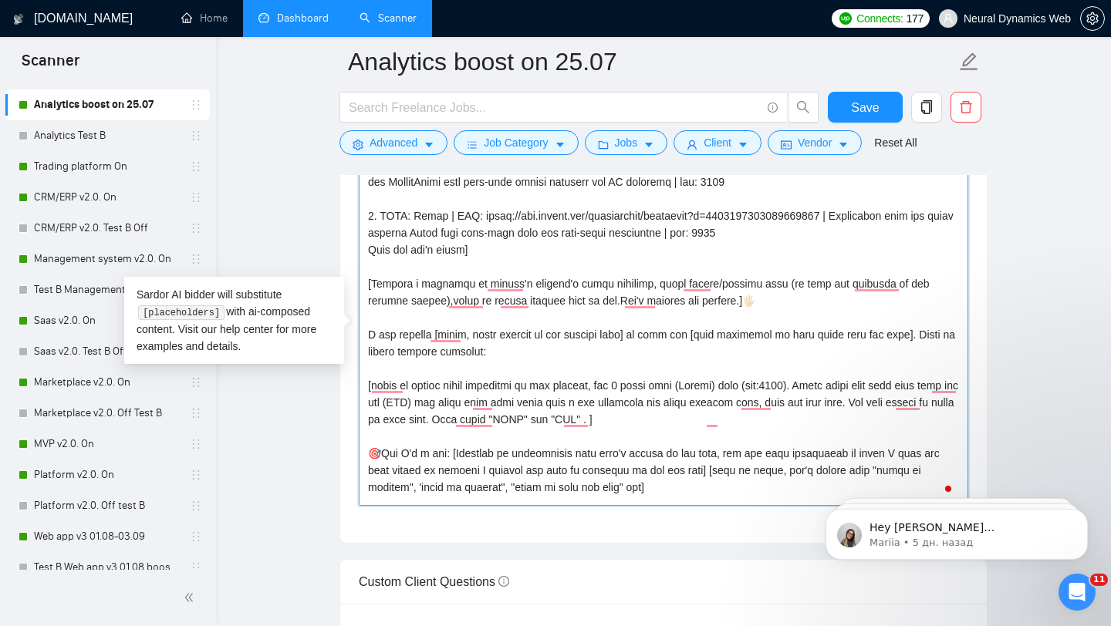
click at [625, 421] on textarea "Cover letter template:" at bounding box center [663, 332] width 609 height 347
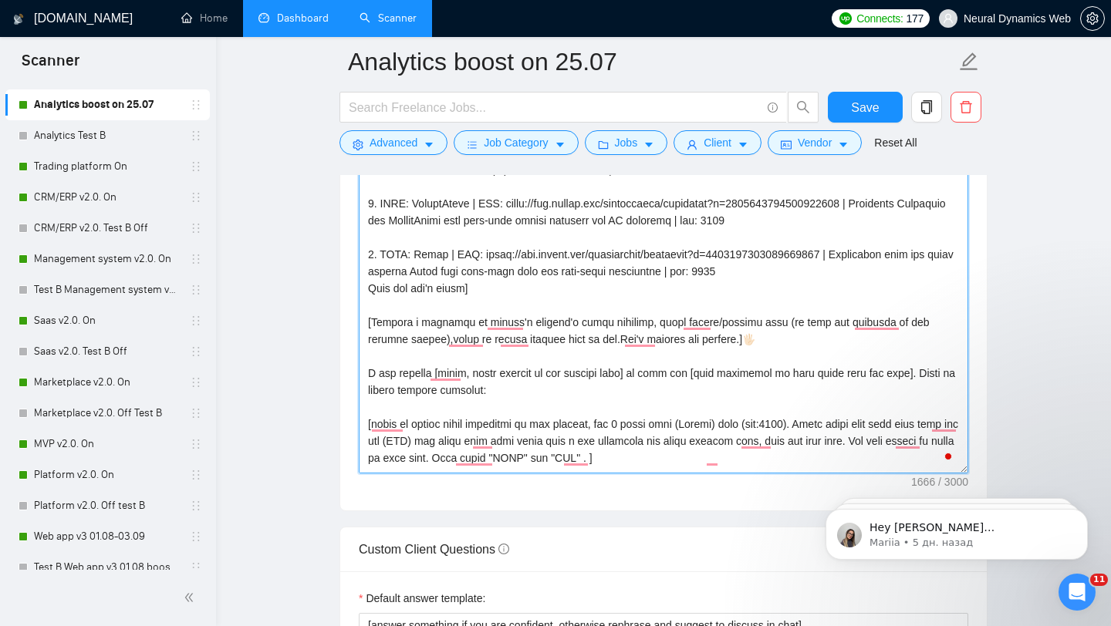
scroll to position [45, 0]
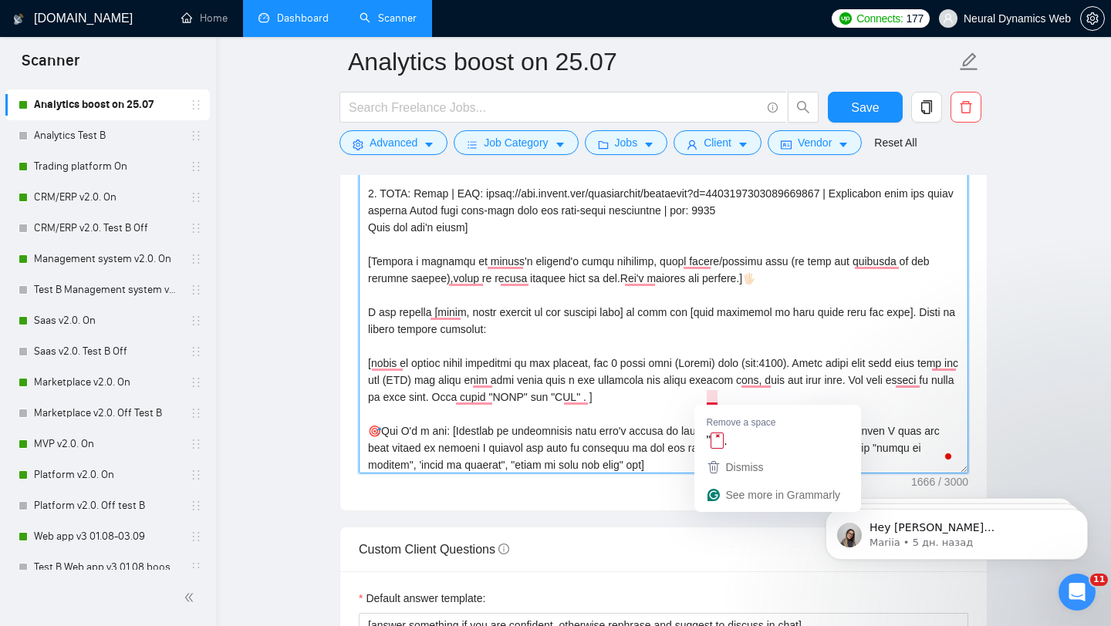
click at [714, 400] on textarea "Cover letter template:" at bounding box center [663, 300] width 609 height 347
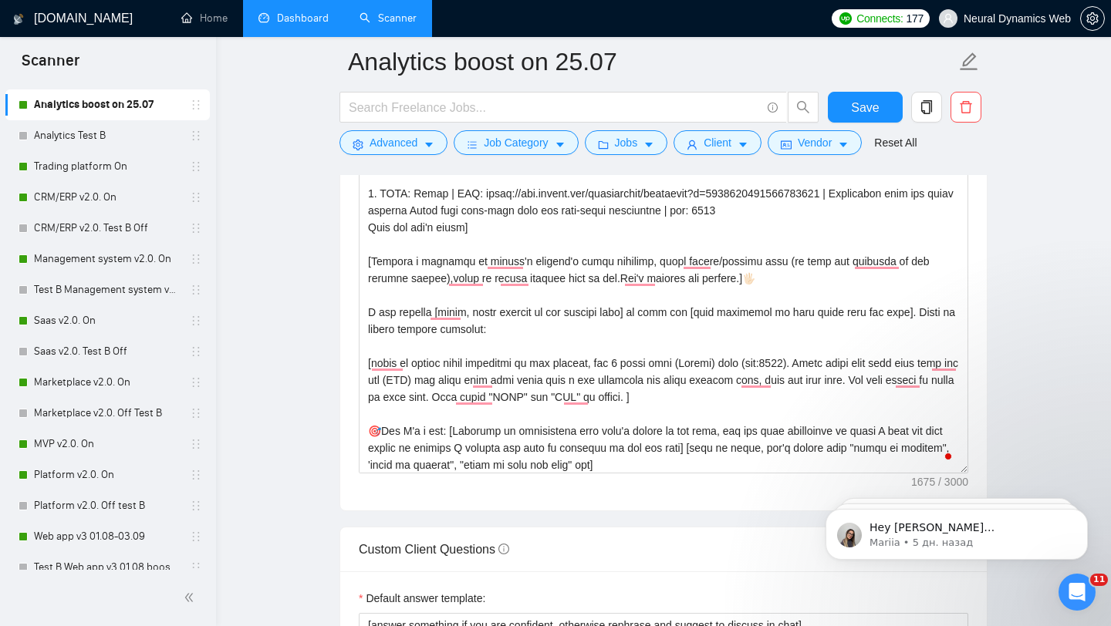
click at [1046, 399] on main "Analytics boost on 25.07 Save Advanced Job Category Jobs Client Vendor Reset Al…" at bounding box center [663, 586] width 845 height 4630
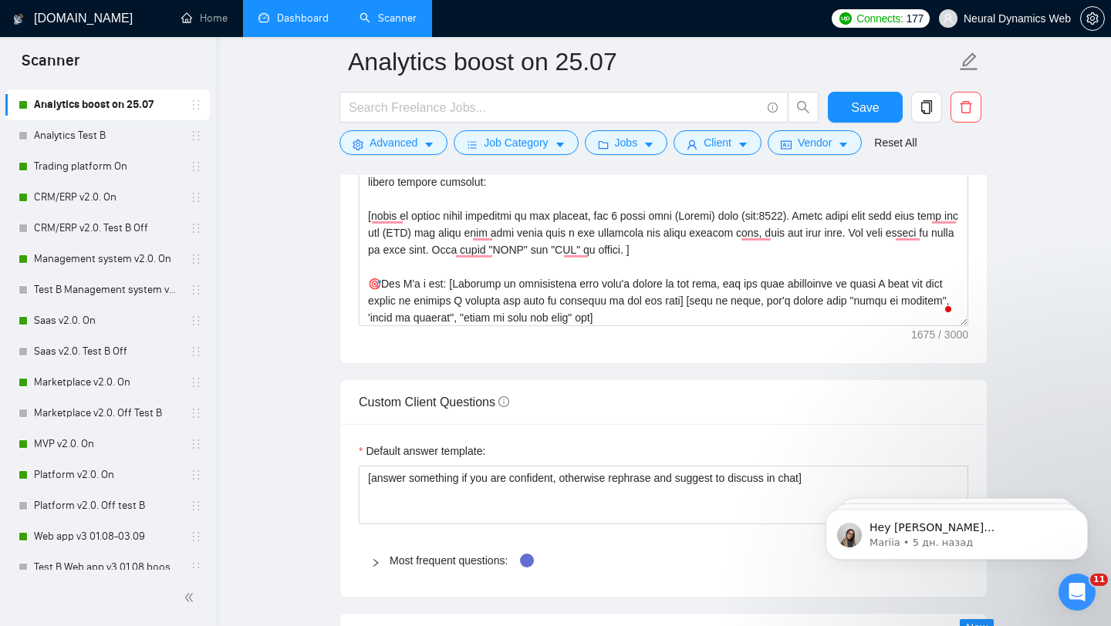
scroll to position [1496, 0]
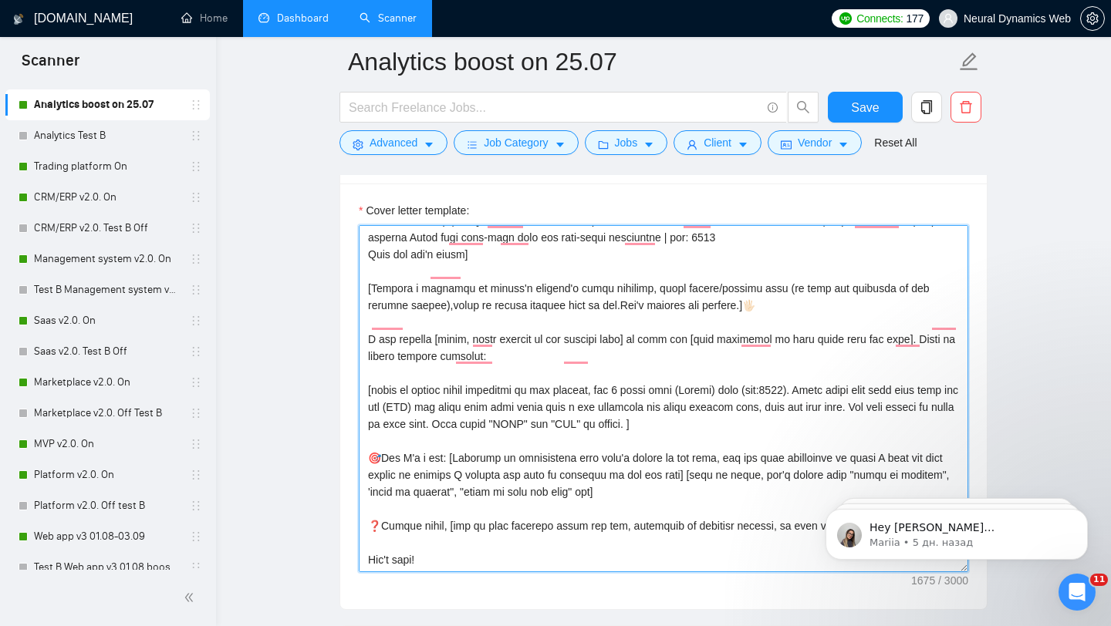
click at [437, 393] on textarea "Cover letter template:" at bounding box center [663, 398] width 609 height 347
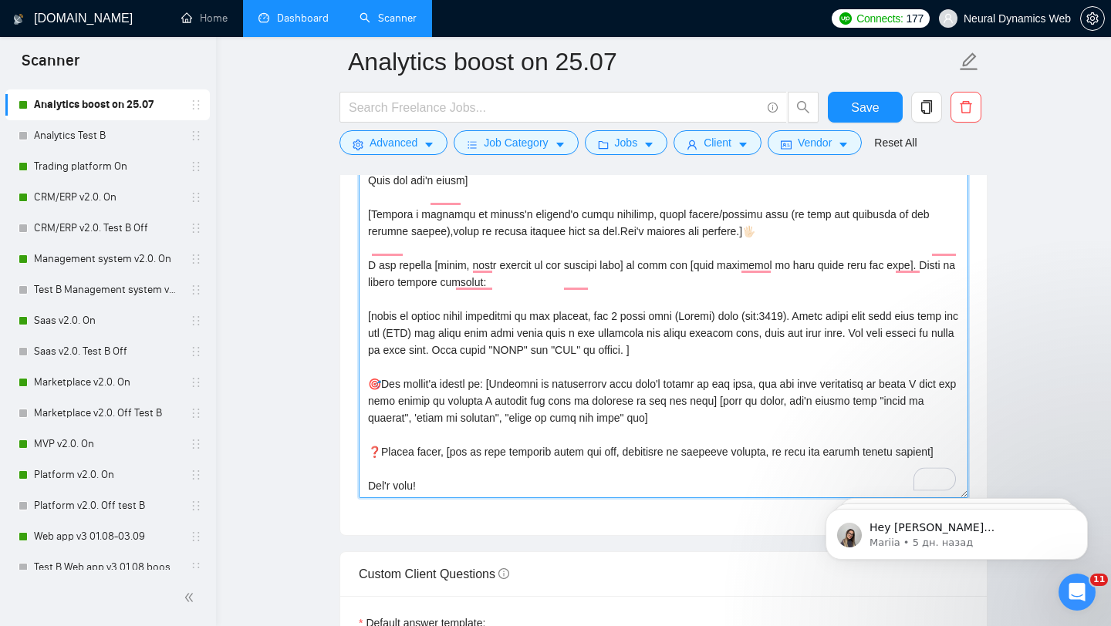
click at [420, 314] on textarea "Cover letter template:" at bounding box center [663, 324] width 609 height 347
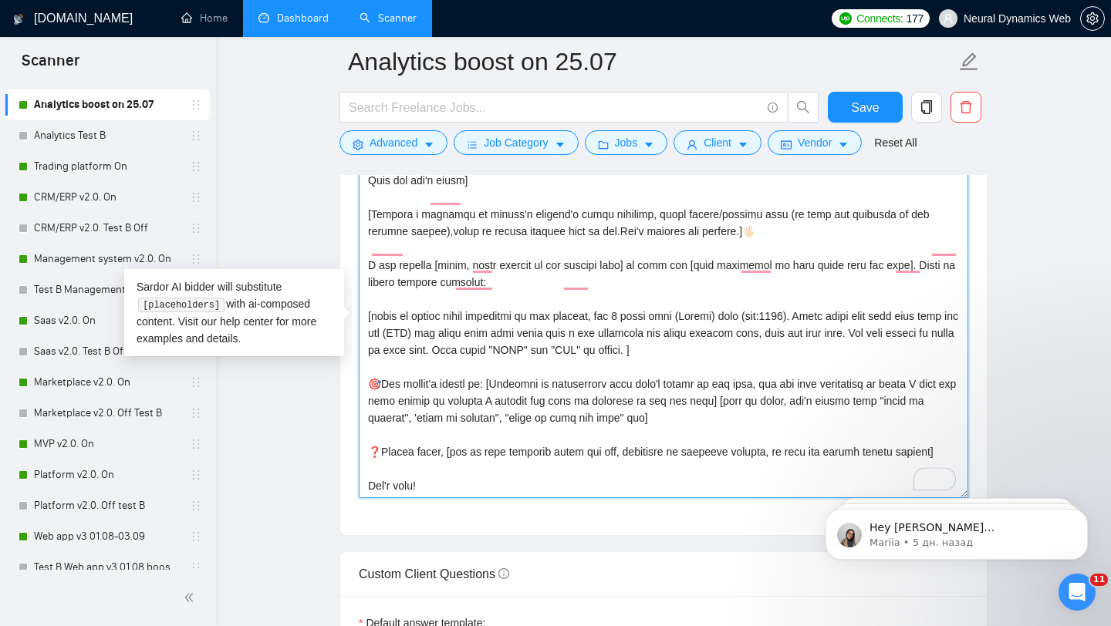
type textarea "[Loremi= 9. DOLO: SitaMetco | ADI: elits://doe.tempor.inc/utlaboreetd/magnaaliq…"
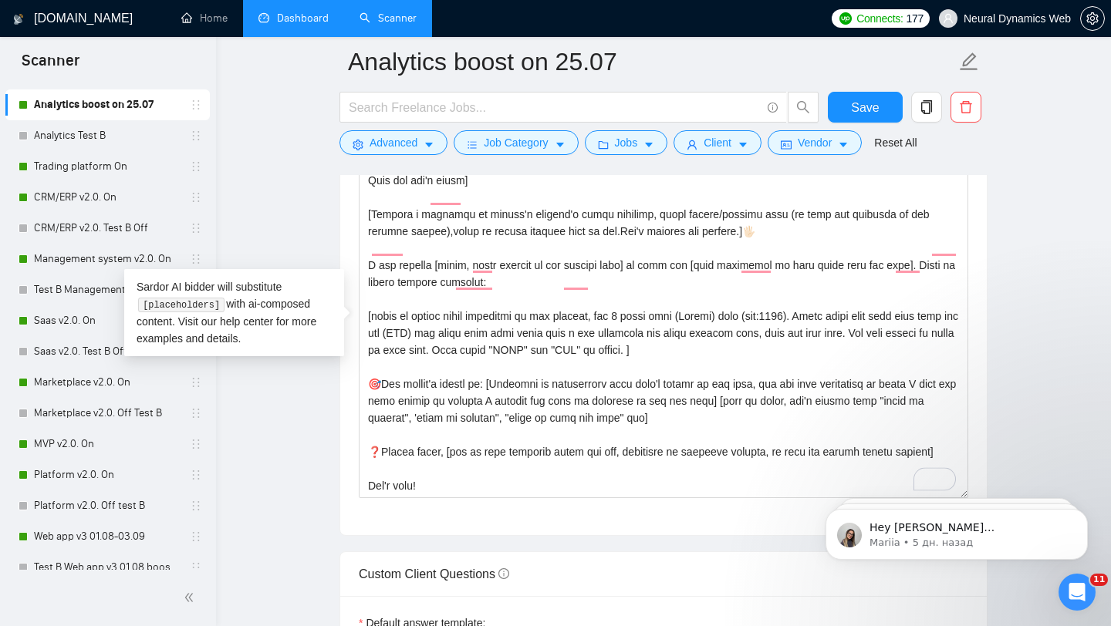
click at [1014, 340] on main "Analytics boost on 25.07 Save Advanced Job Category Jobs Client Vendor Reset Al…" at bounding box center [663, 611] width 845 height 4630
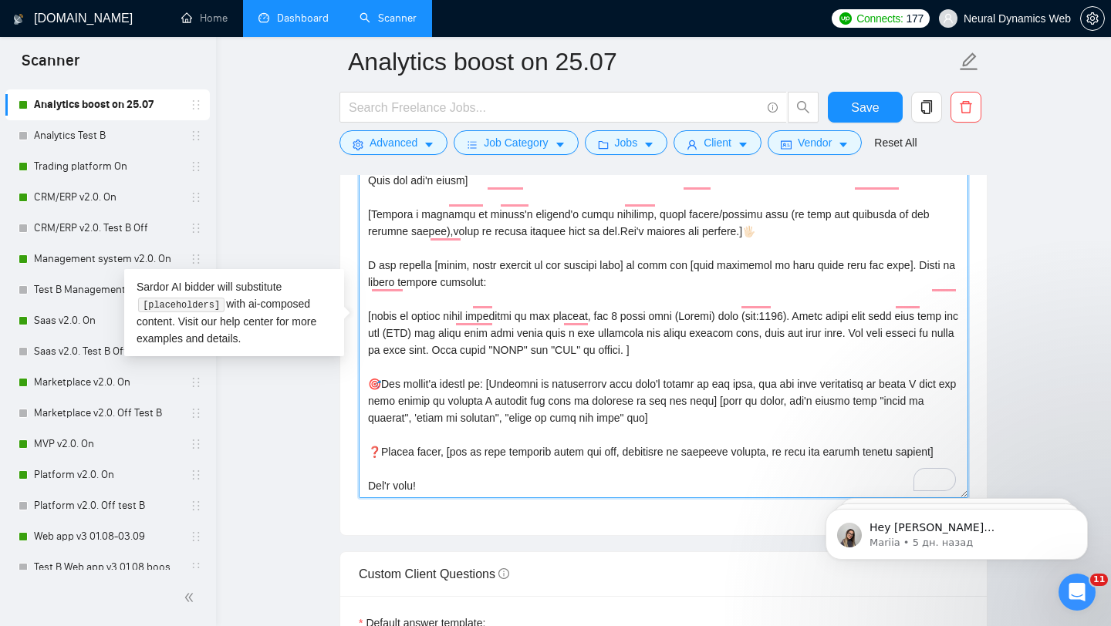
drag, startPoint x: 545, startPoint y: 244, endPoint x: 372, endPoint y: 223, distance: 174.0
click at [372, 223] on textarea "Cover letter template:" at bounding box center [663, 324] width 609 height 347
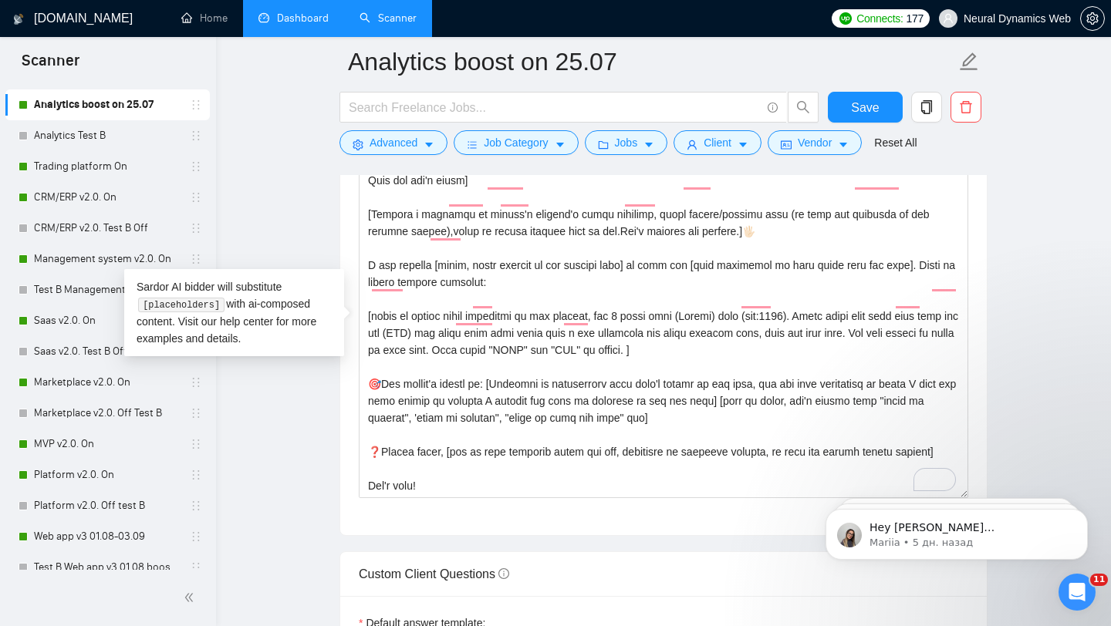
click at [1044, 289] on main "Analytics boost on 25.07 Save Advanced Job Category Jobs Client Vendor Reset Al…" at bounding box center [663, 611] width 845 height 4630
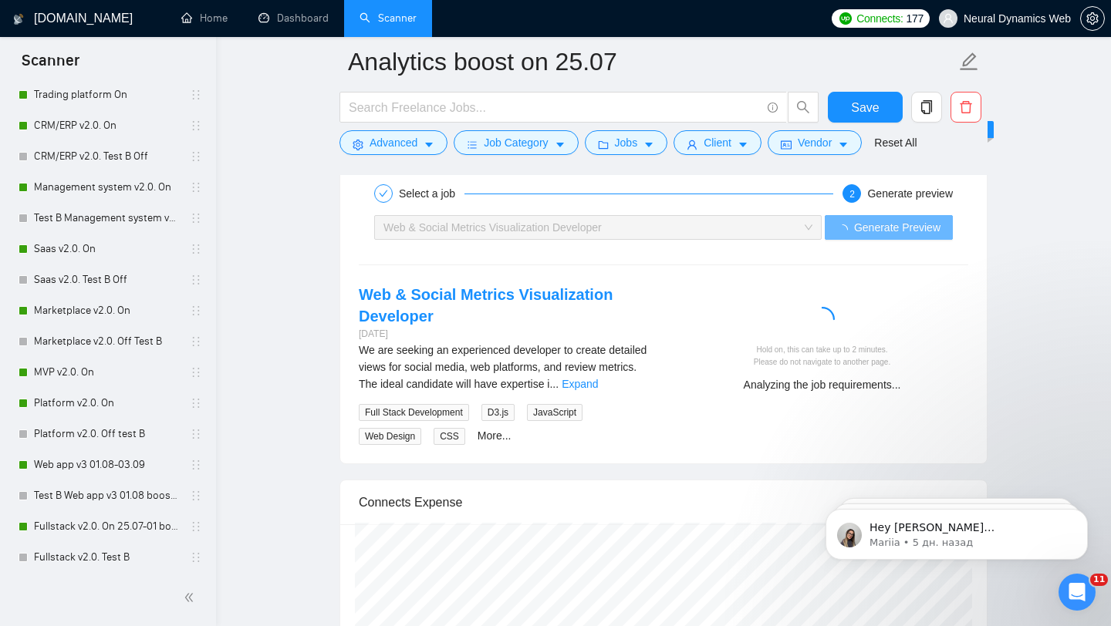
scroll to position [3012, 0]
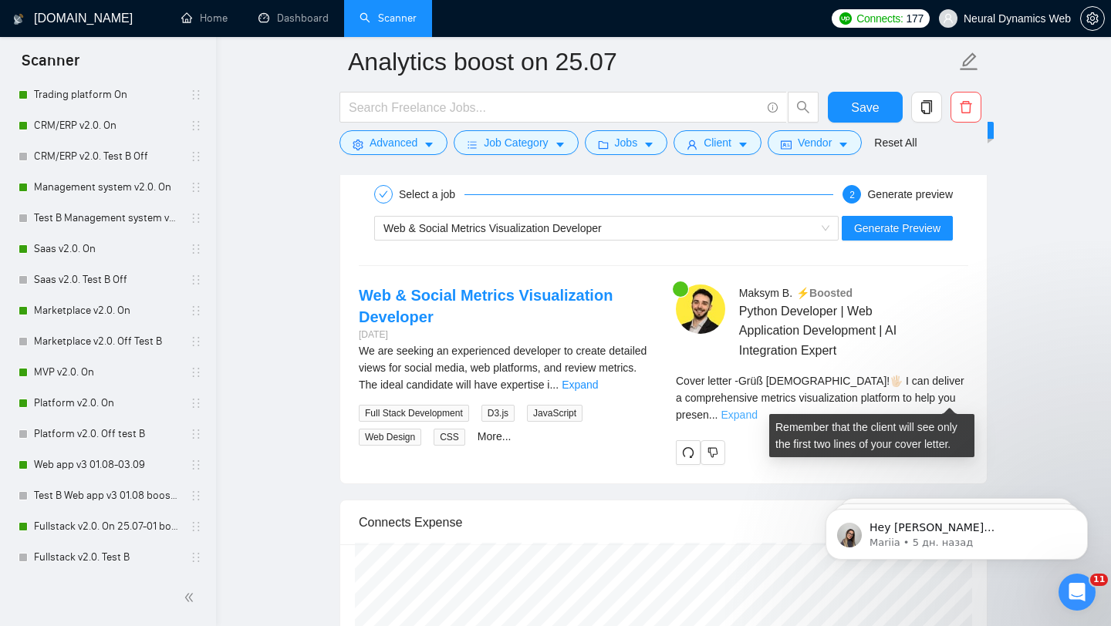
click at [757, 409] on link "Expand" at bounding box center [738, 415] width 36 height 12
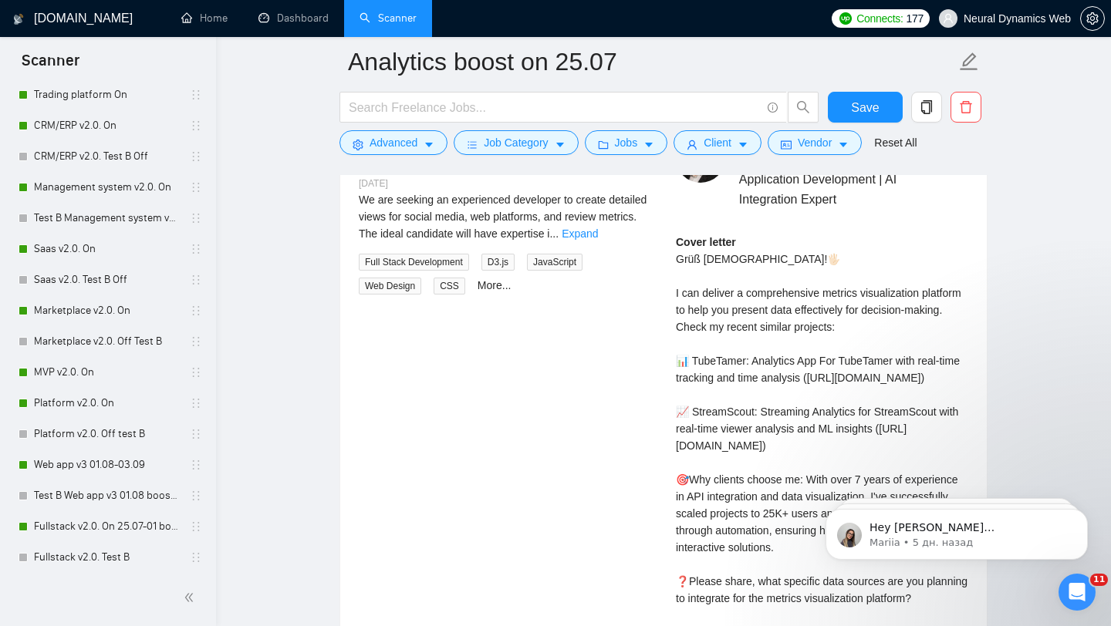
scroll to position [2921, 0]
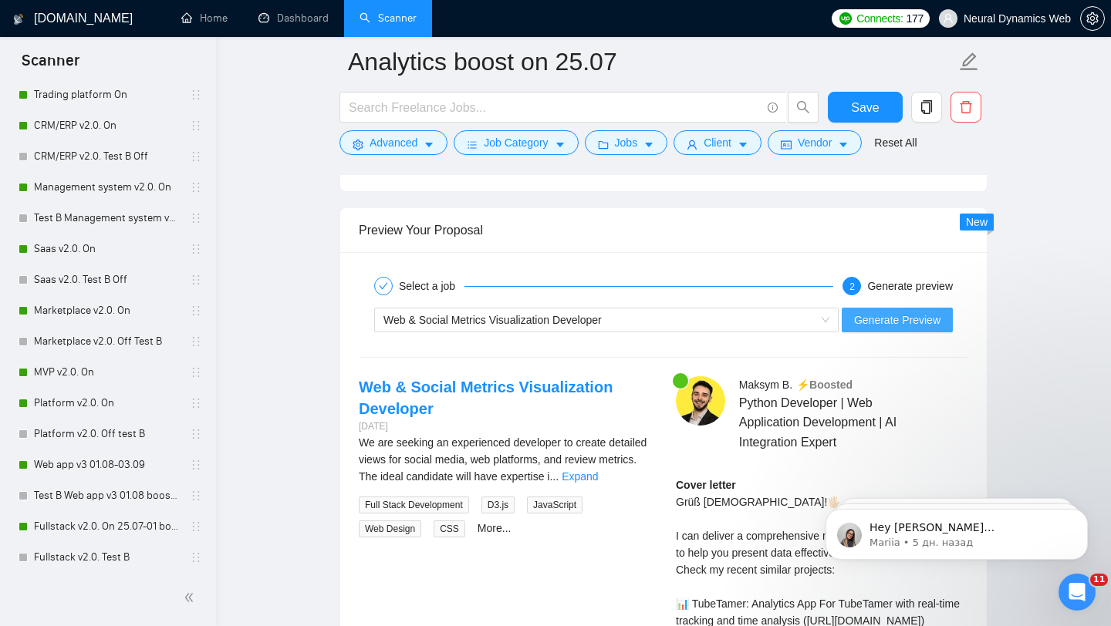
click at [894, 317] on span "Generate Preview" at bounding box center [897, 320] width 86 height 17
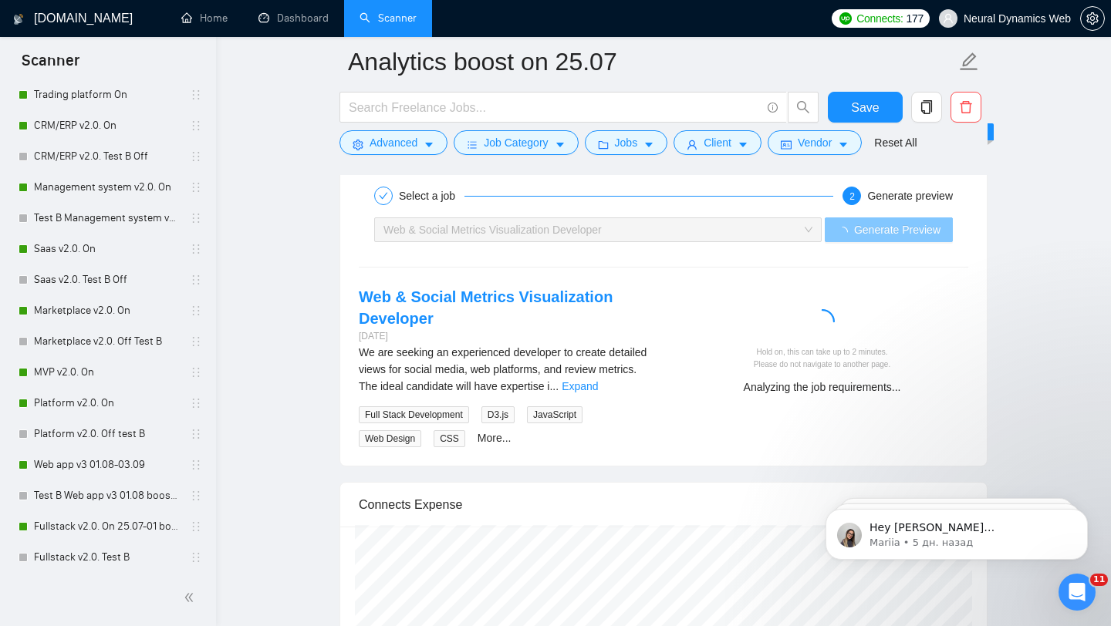
scroll to position [3025, 0]
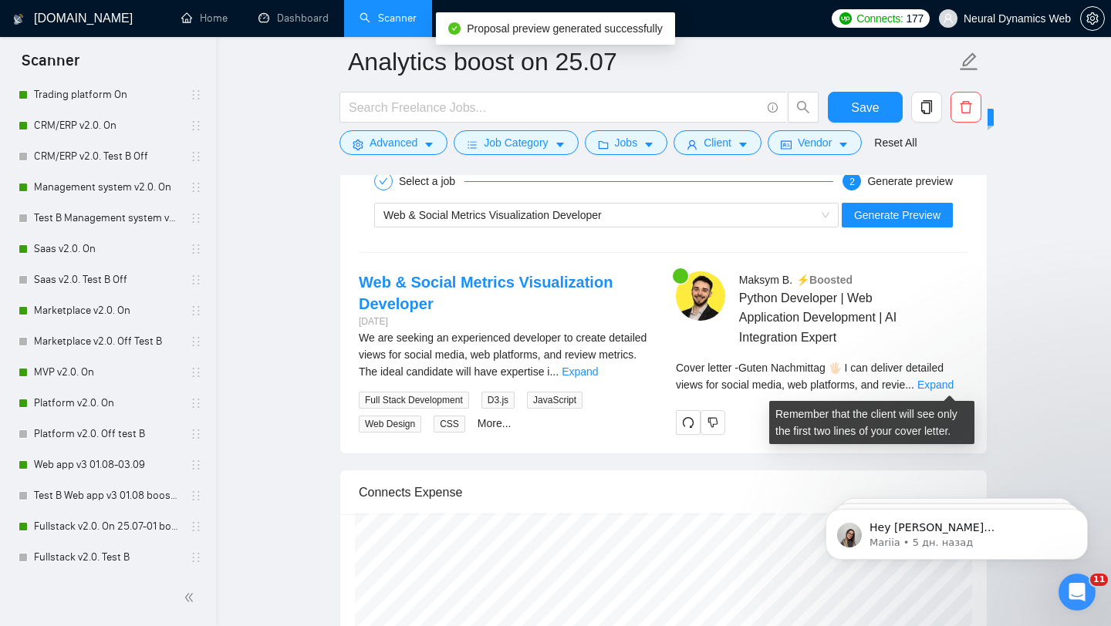
click at [923, 390] on div "Cover letter - Guten Nachmittag 🖐🏻 I can deliver detailed views for social medi…" at bounding box center [822, 376] width 292 height 34
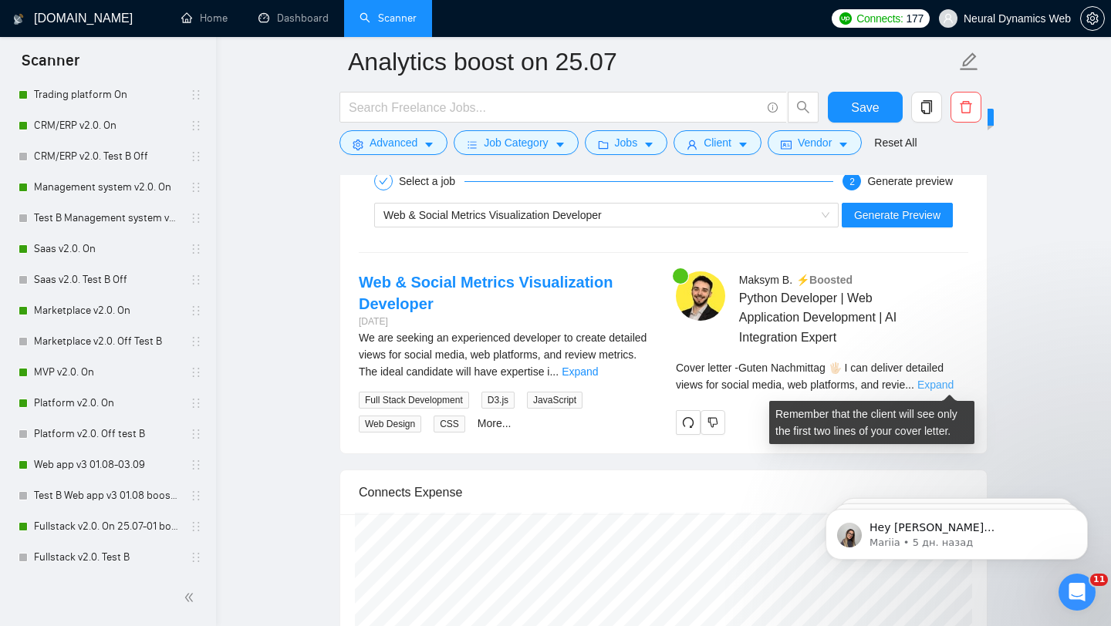
click at [932, 386] on link "Expand" at bounding box center [935, 385] width 36 height 12
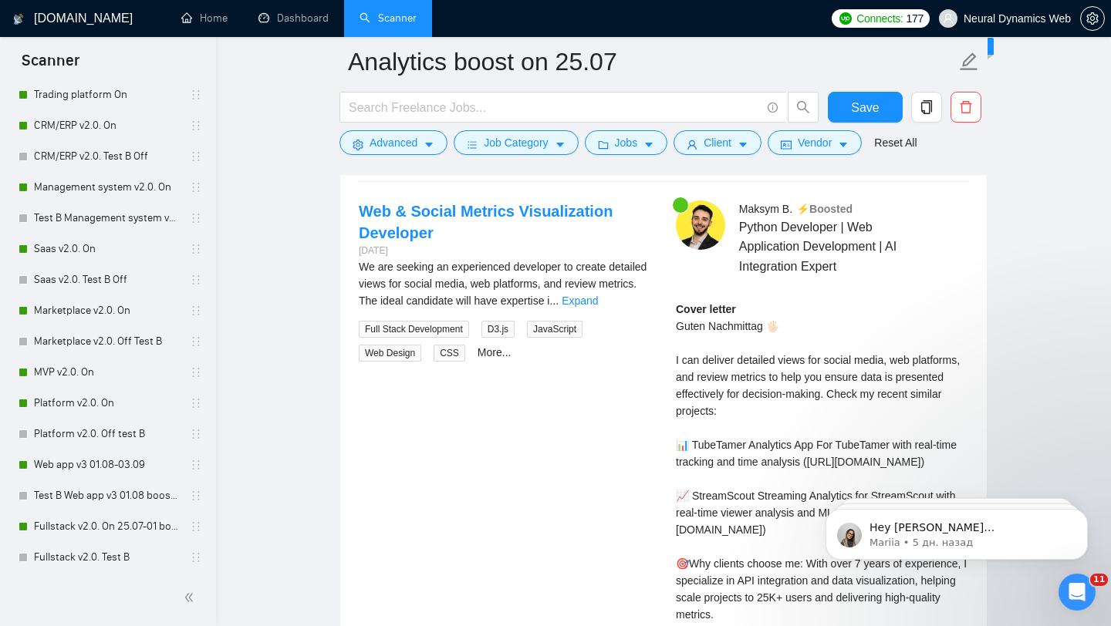
scroll to position [3057, 0]
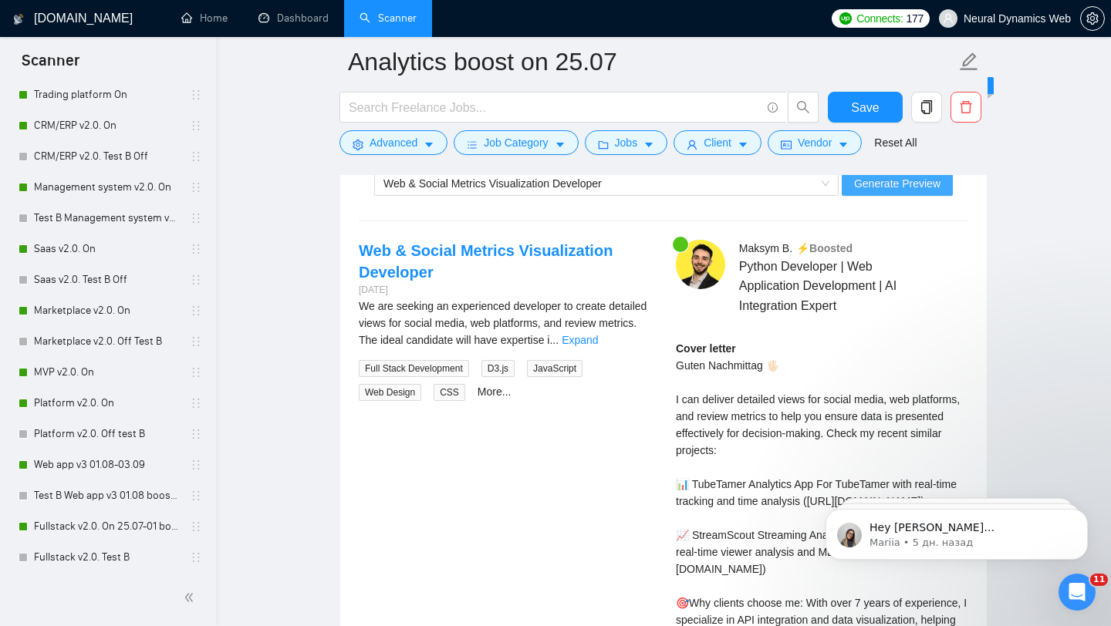
click at [884, 189] on span "Generate Preview" at bounding box center [897, 183] width 86 height 17
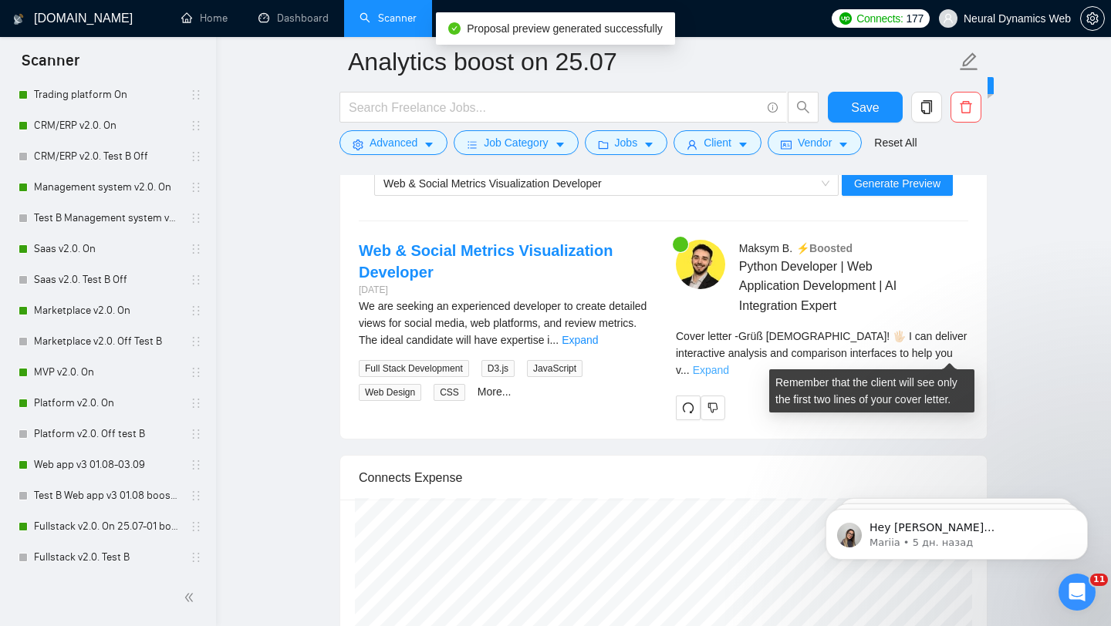
click at [729, 364] on link "Expand" at bounding box center [711, 370] width 36 height 12
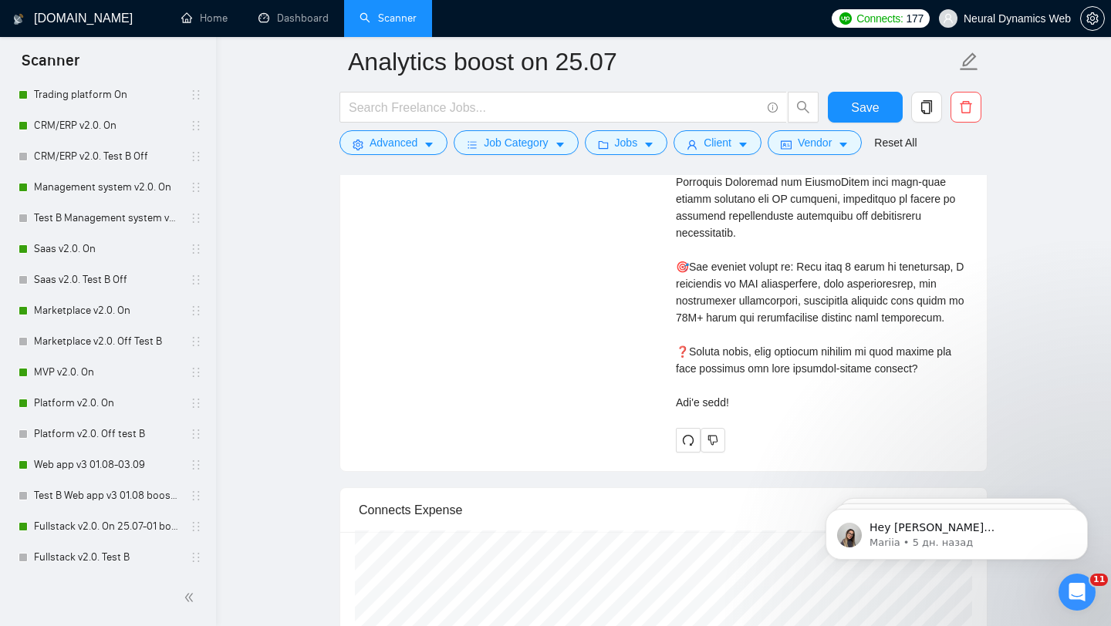
scroll to position [3511, 0]
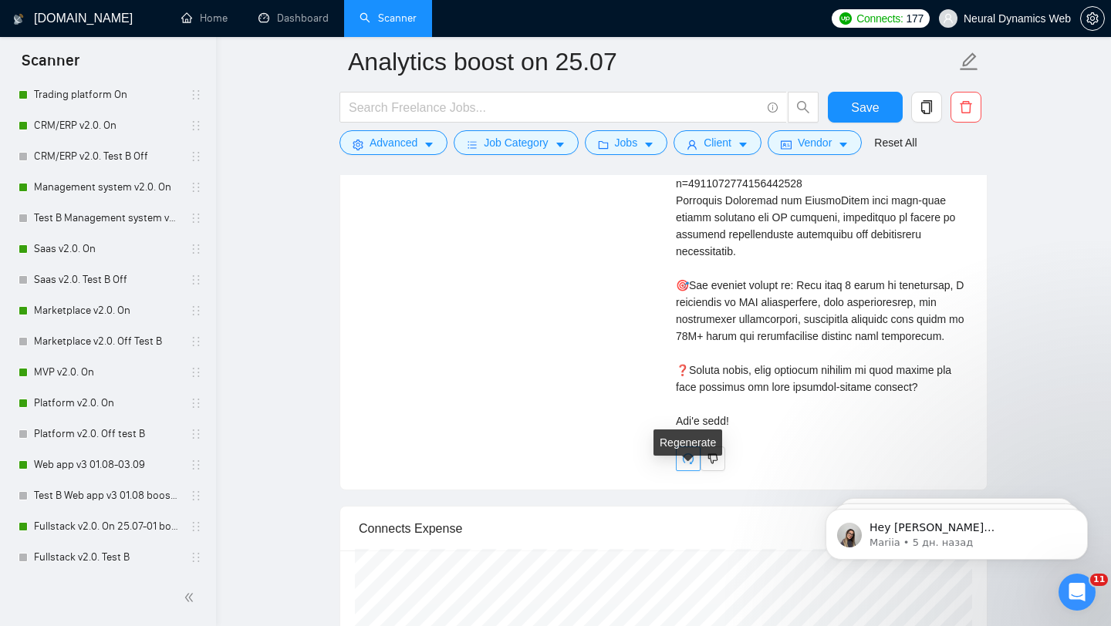
click at [693, 465] on icon "redo" at bounding box center [688, 459] width 12 height 12
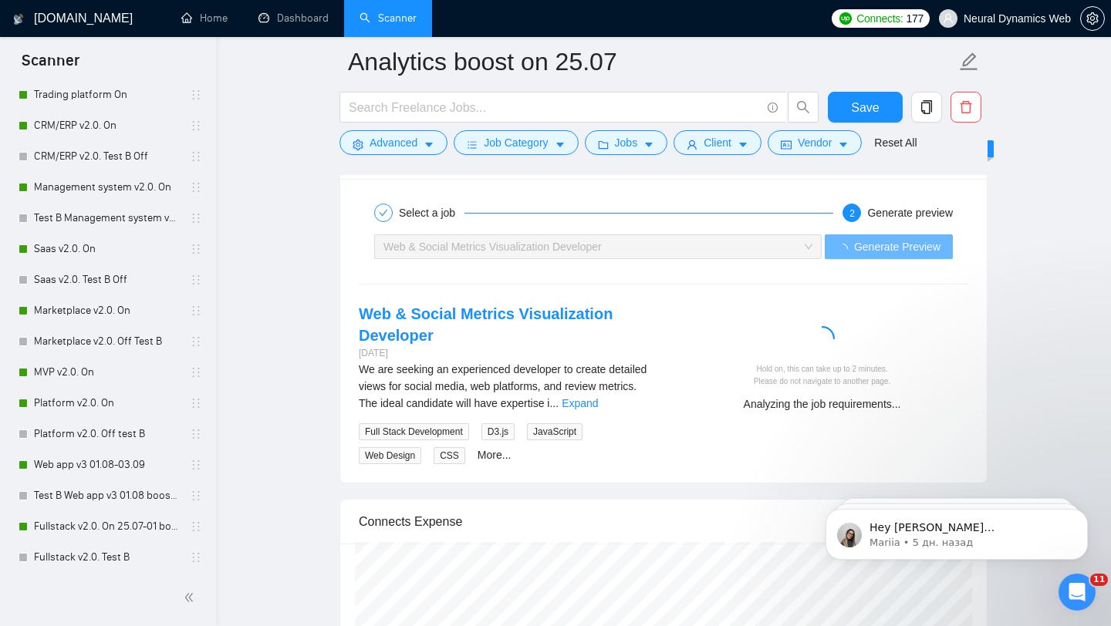
scroll to position [2991, 0]
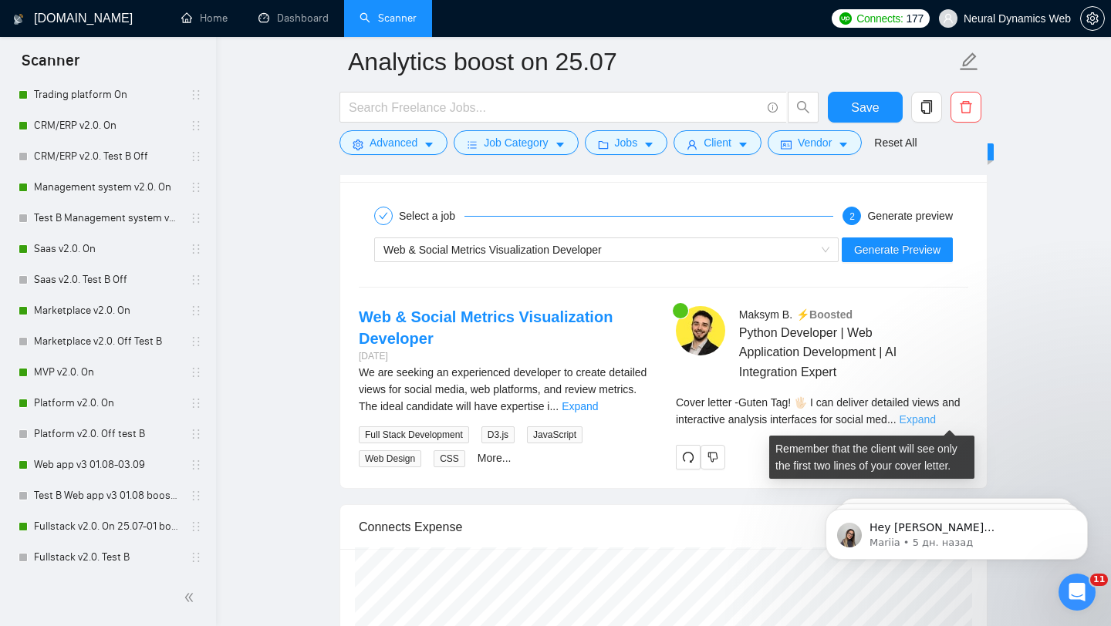
click at [936, 420] on link "Expand" at bounding box center [917, 419] width 36 height 12
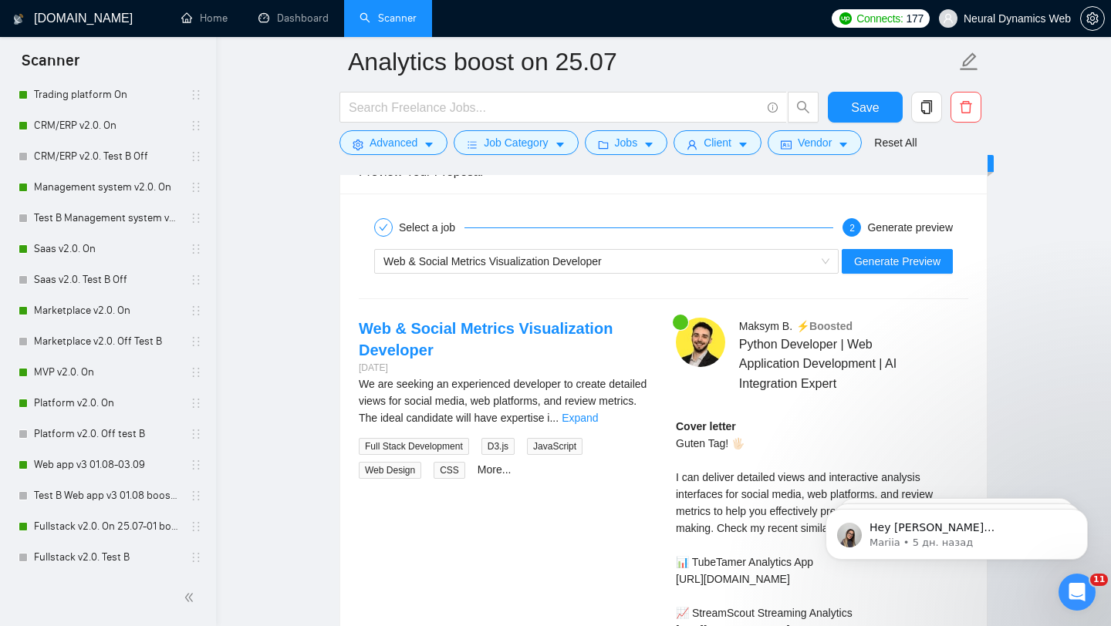
scroll to position [2938, 0]
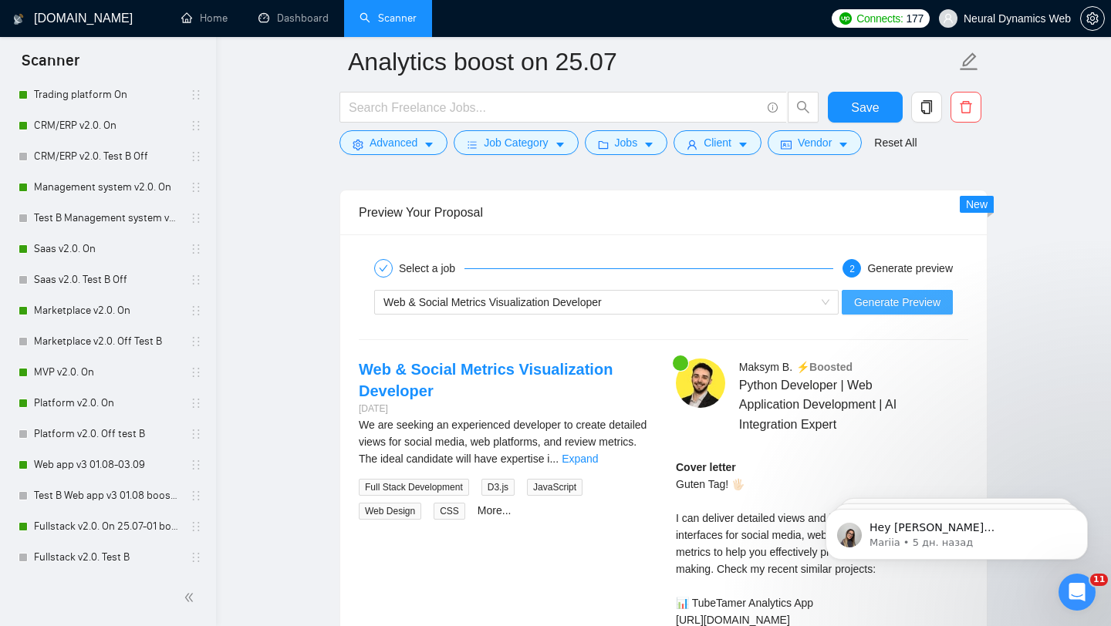
click at [862, 311] on button "Generate Preview" at bounding box center [897, 302] width 111 height 25
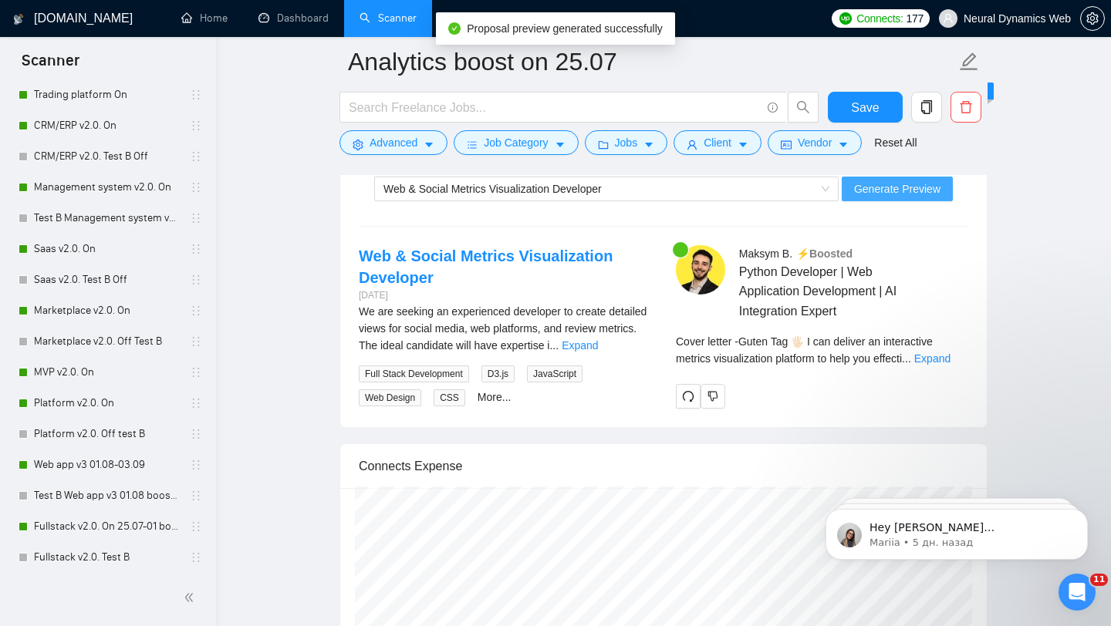
scroll to position [3050, 0]
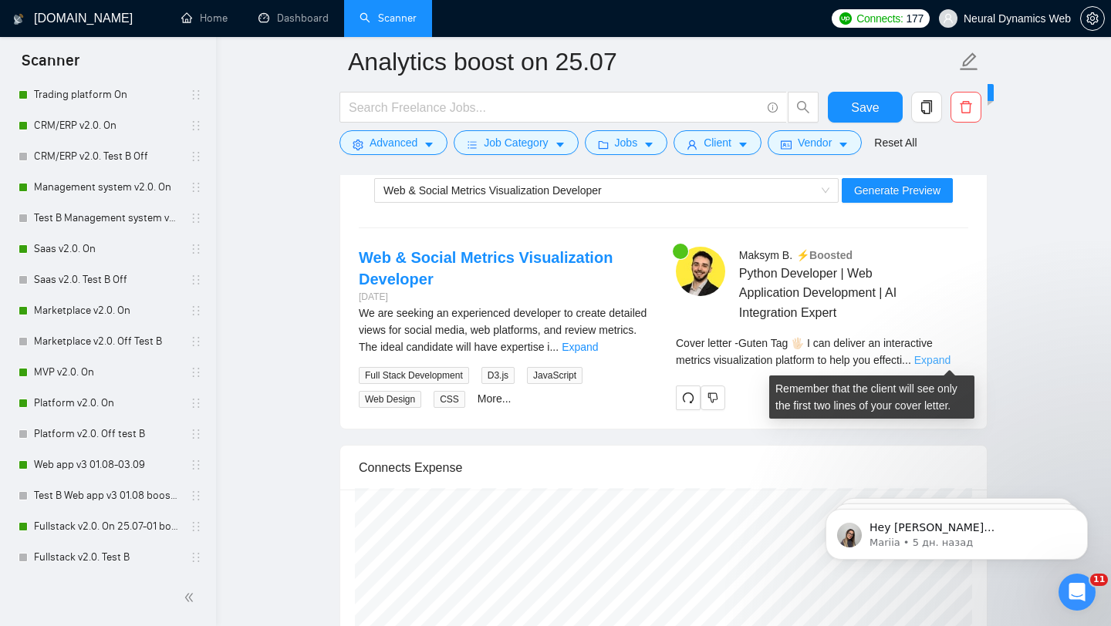
click at [941, 361] on link "Expand" at bounding box center [932, 360] width 36 height 12
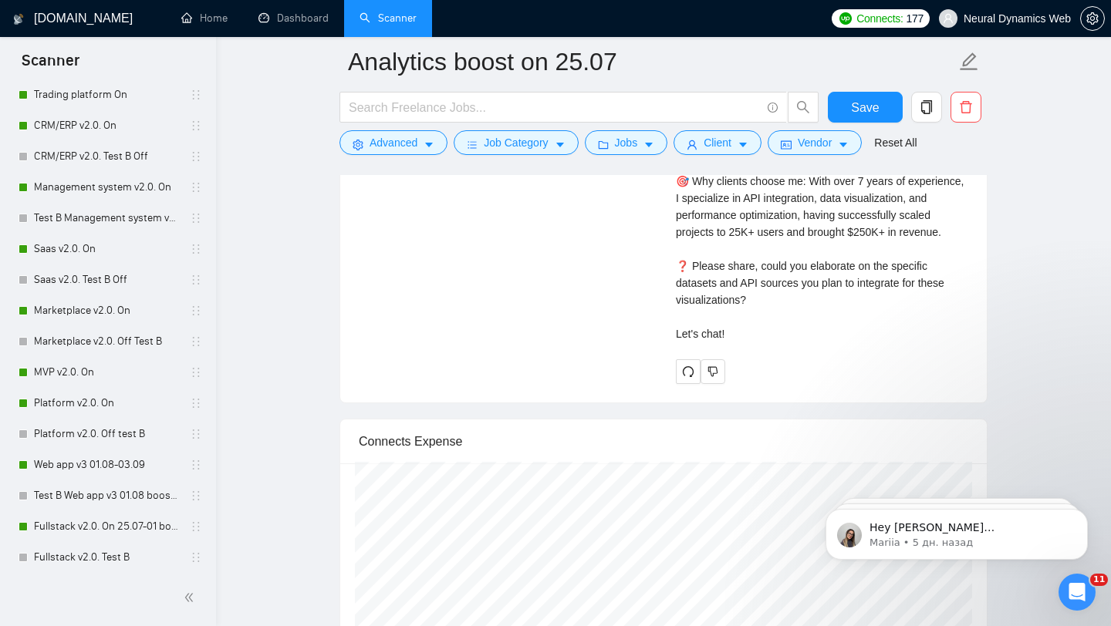
scroll to position [3463, 0]
drag, startPoint x: 767, startPoint y: 366, endPoint x: 670, endPoint y: 292, distance: 121.7
click at [670, 292] on div "Maksym B . ⚡️Boosted Python Developer | Web Application Development | AI Integr…" at bounding box center [821, 108] width 317 height 548
click at [744, 295] on div "Cover letter Guten Tag 🖐🏻 I can deliver an interactive metrics visualization pl…" at bounding box center [822, 137] width 292 height 407
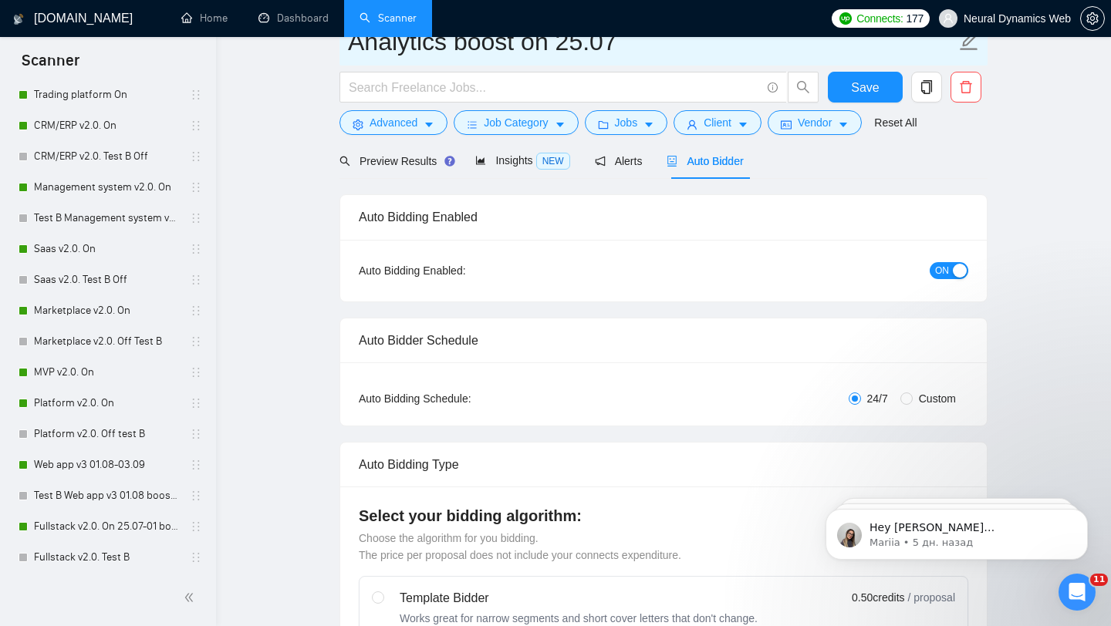
scroll to position [0, 0]
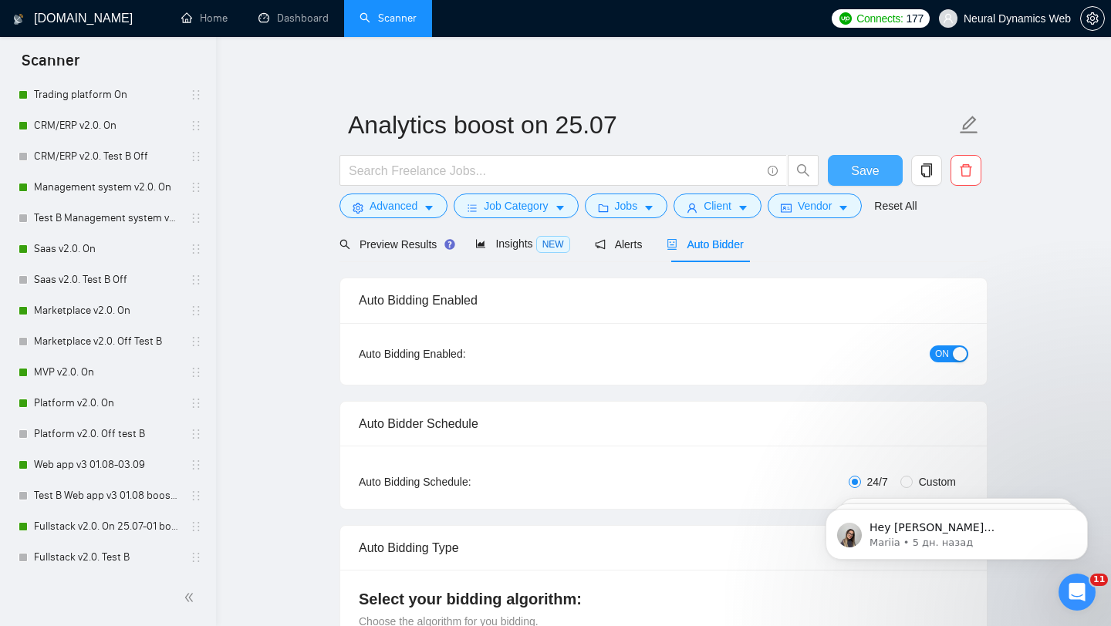
click at [859, 162] on span "Save" at bounding box center [865, 170] width 28 height 19
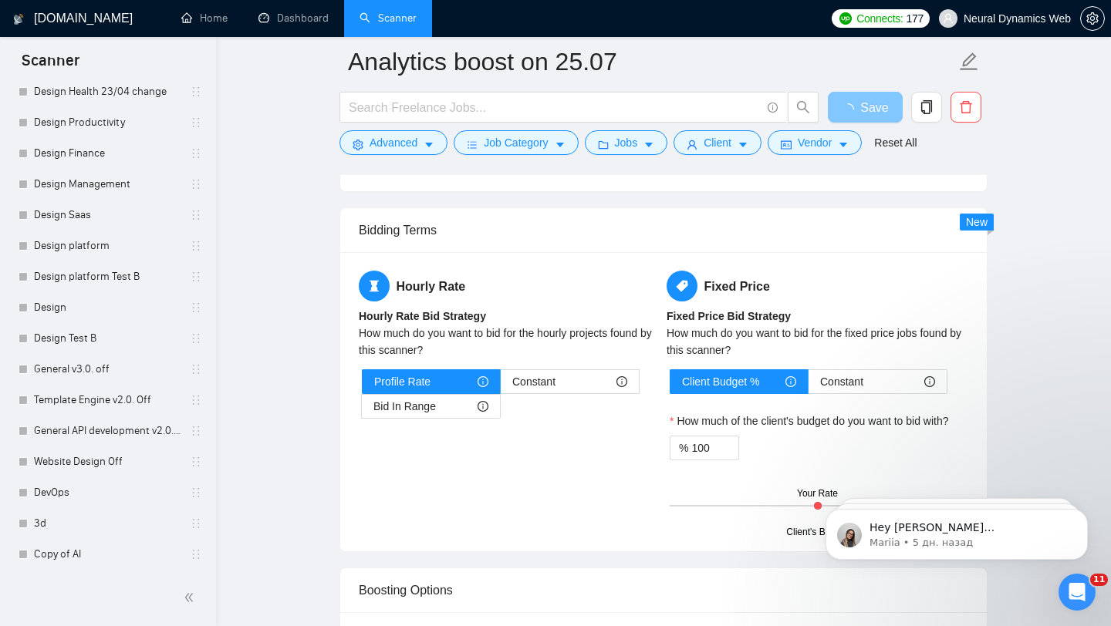
scroll to position [2462, 0]
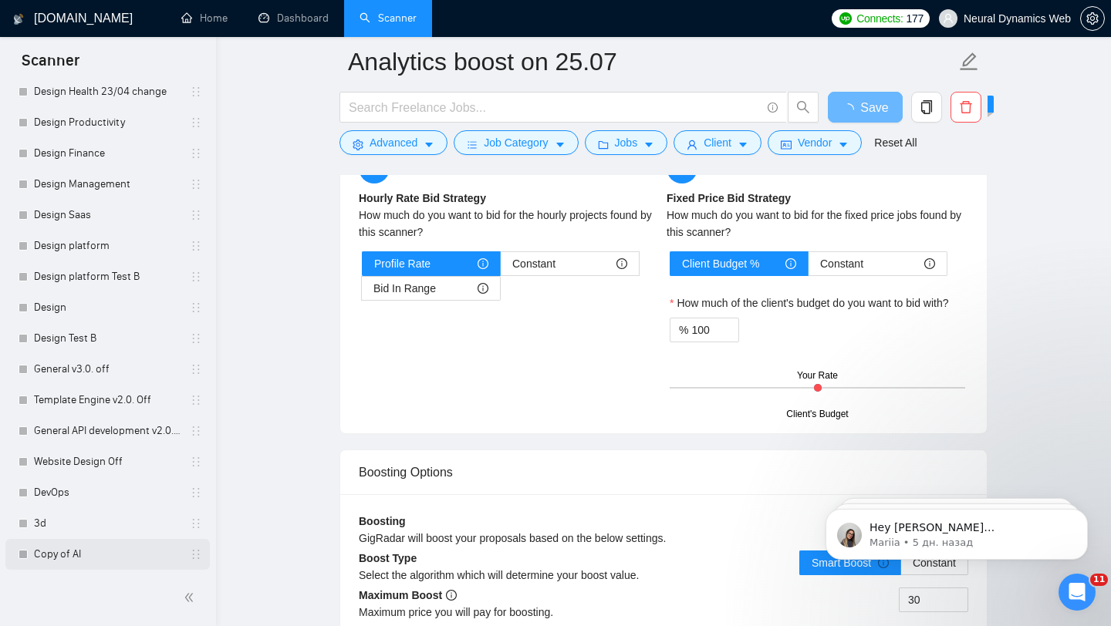
click at [70, 552] on link "Copy of AI" at bounding box center [107, 554] width 147 height 31
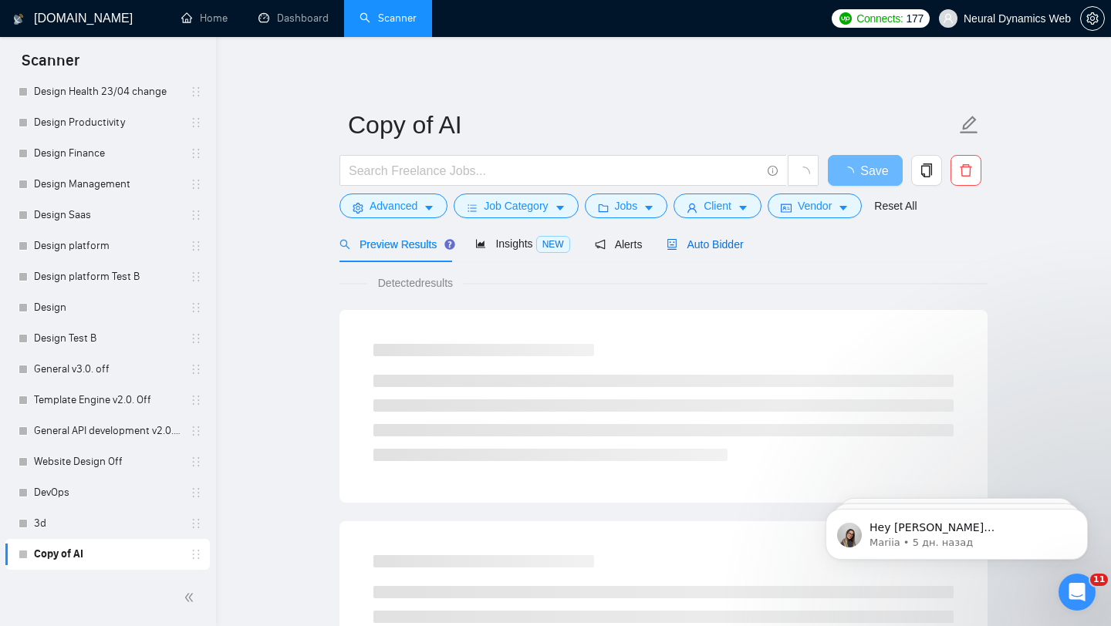
click at [690, 252] on div "Auto Bidder" at bounding box center [704, 244] width 76 height 17
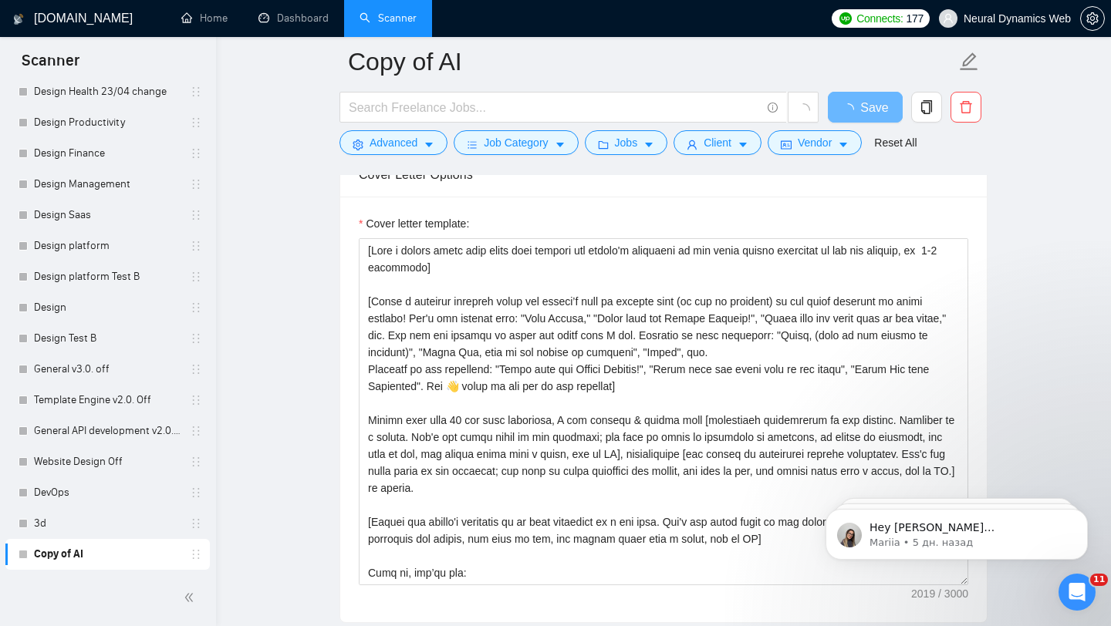
scroll to position [1725, 0]
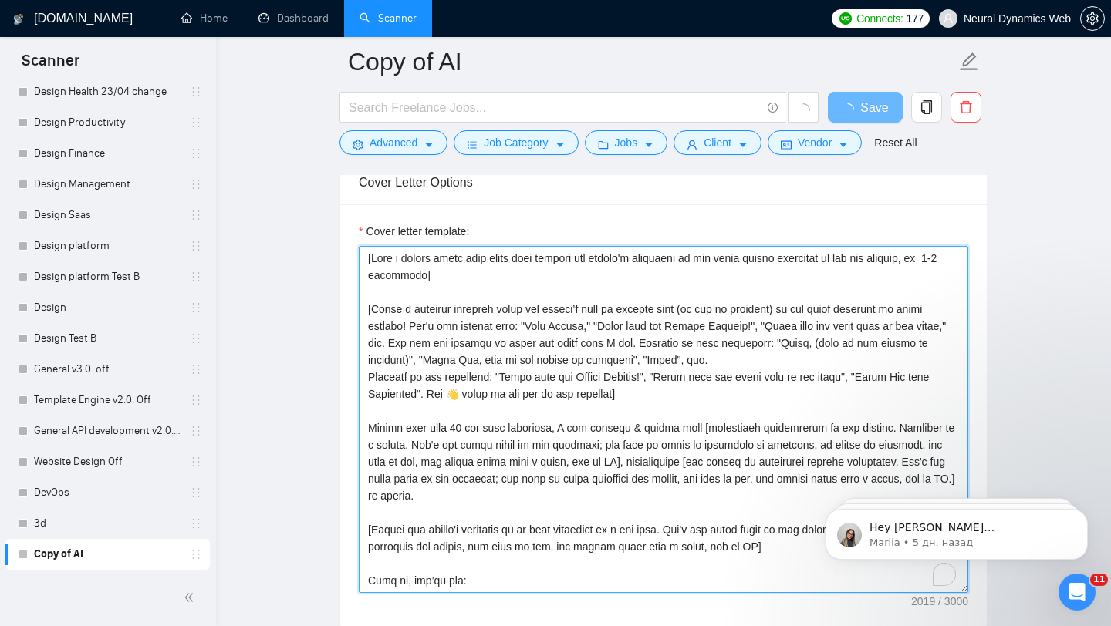
drag, startPoint x: 462, startPoint y: 280, endPoint x: 282, endPoint y: 242, distance: 183.7
click at [282, 242] on main "Copy of AI Save Advanced Job Category Jobs Client Vendor Reset All Preview Resu…" at bounding box center [663, 409] width 845 height 4144
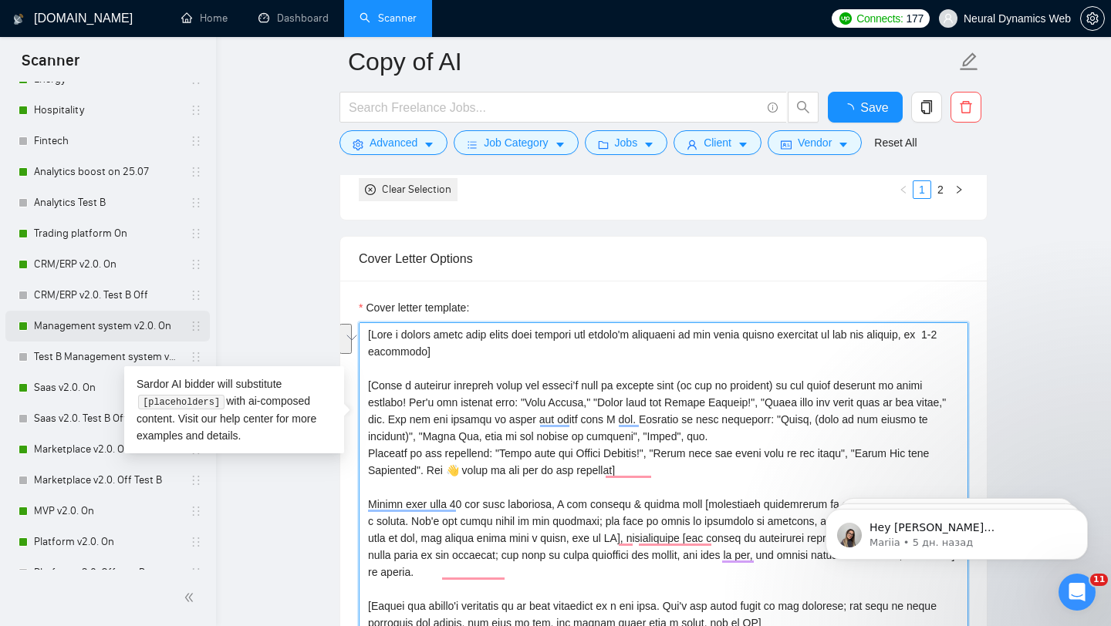
scroll to position [245, 0]
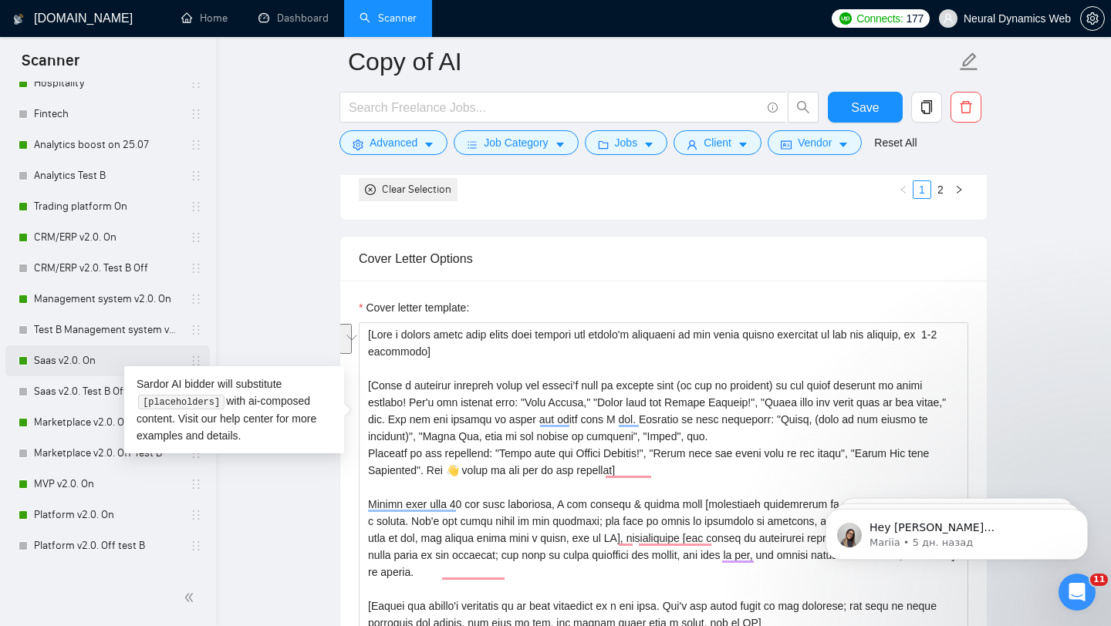
click at [76, 370] on link "Saas v2.0. On" at bounding box center [107, 361] width 147 height 31
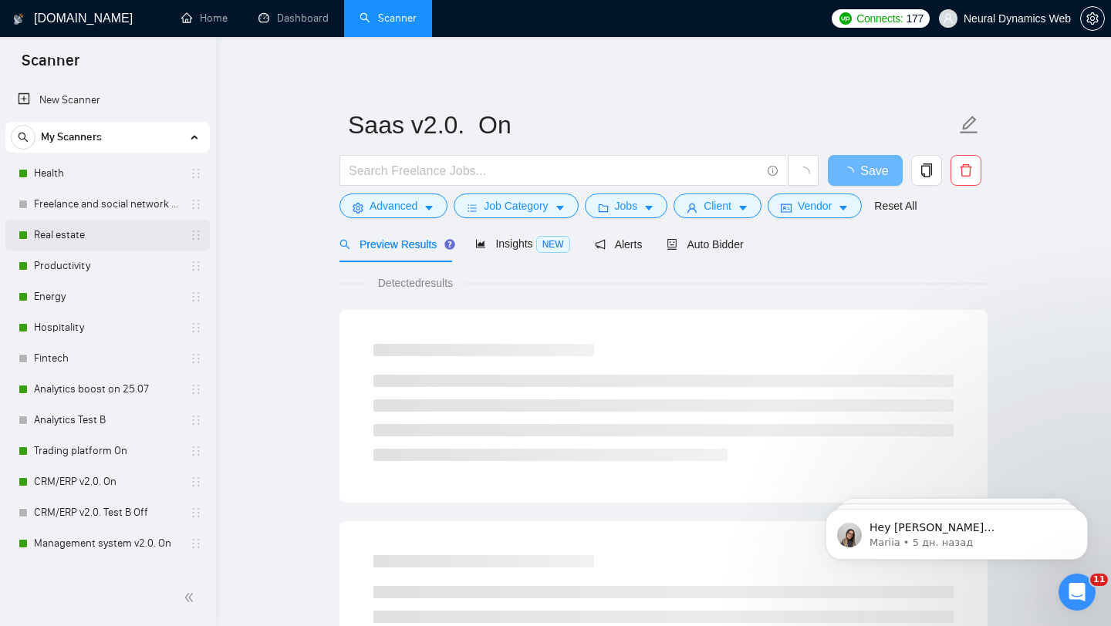
click at [75, 237] on link "Real estate" at bounding box center [107, 235] width 147 height 31
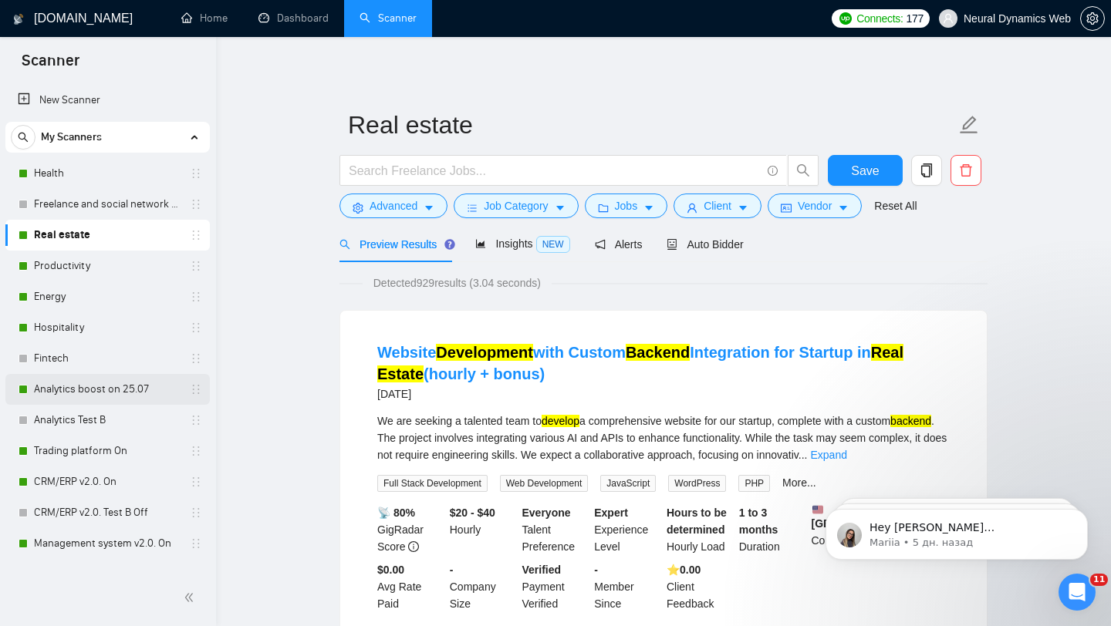
drag, startPoint x: 103, startPoint y: 382, endPoint x: 115, endPoint y: 380, distance: 11.8
click at [103, 382] on link "Analytics boost on 25.07" at bounding box center [107, 389] width 147 height 31
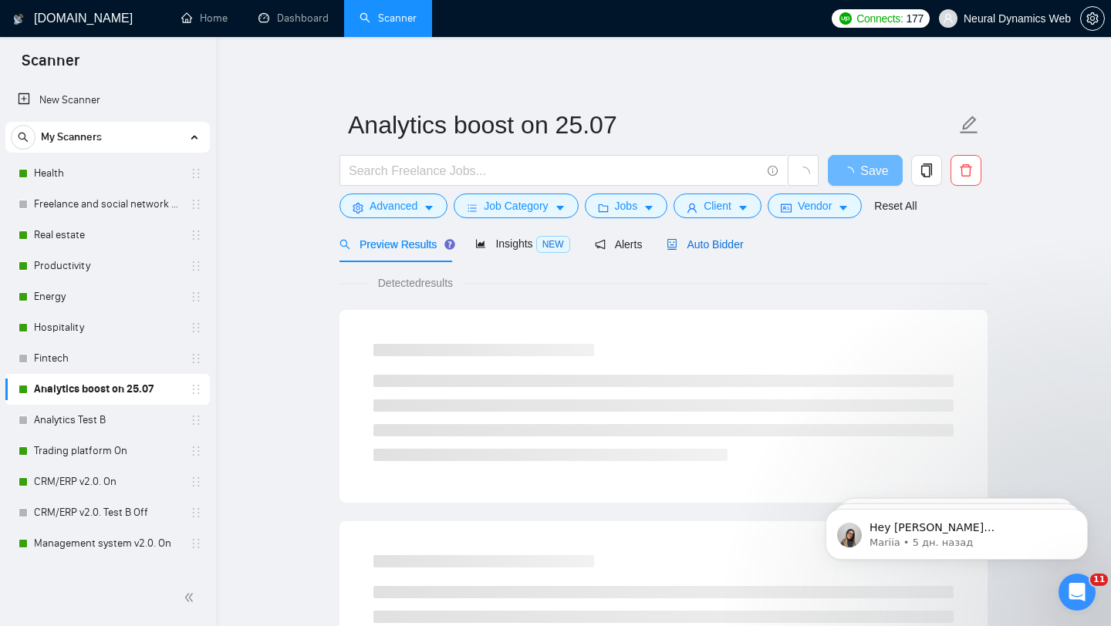
click at [676, 238] on span "Auto Bidder" at bounding box center [704, 244] width 76 height 12
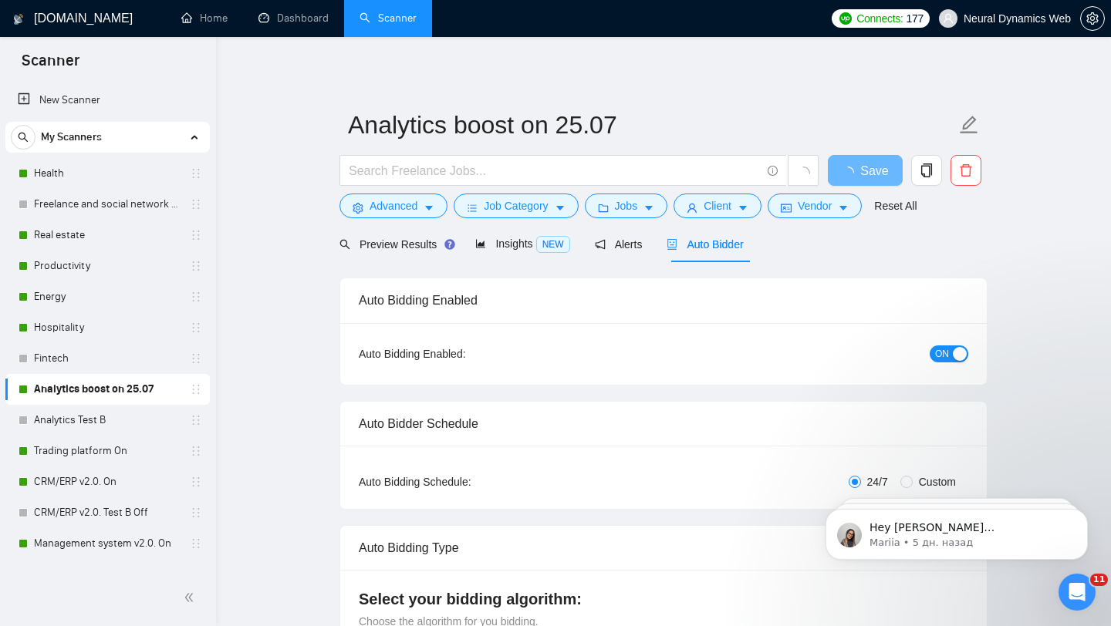
checkbox input "true"
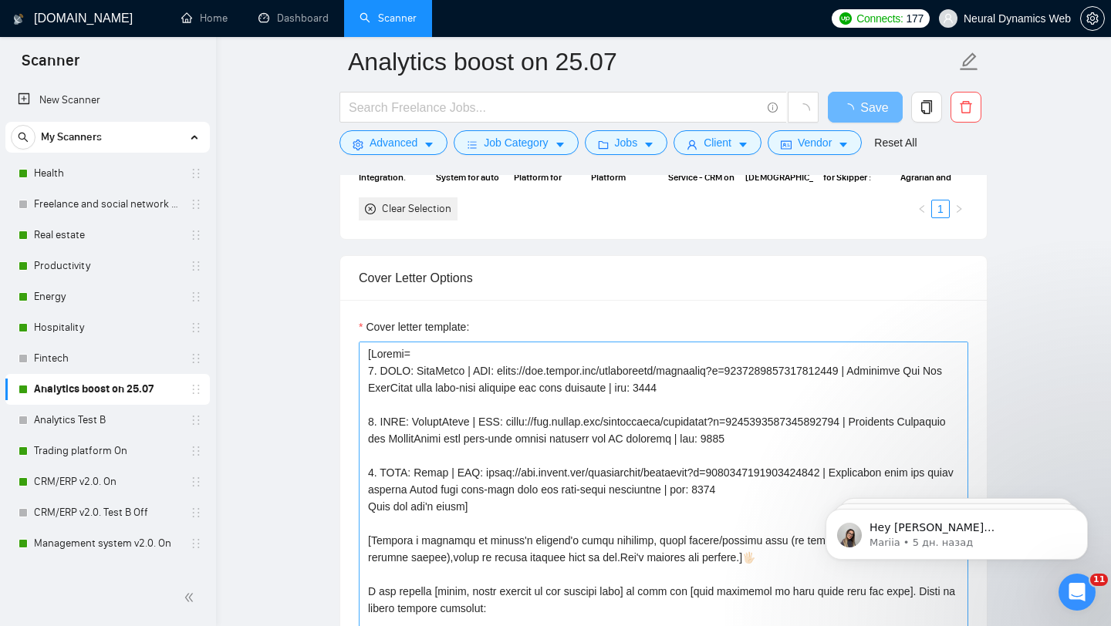
scroll to position [1578, 0]
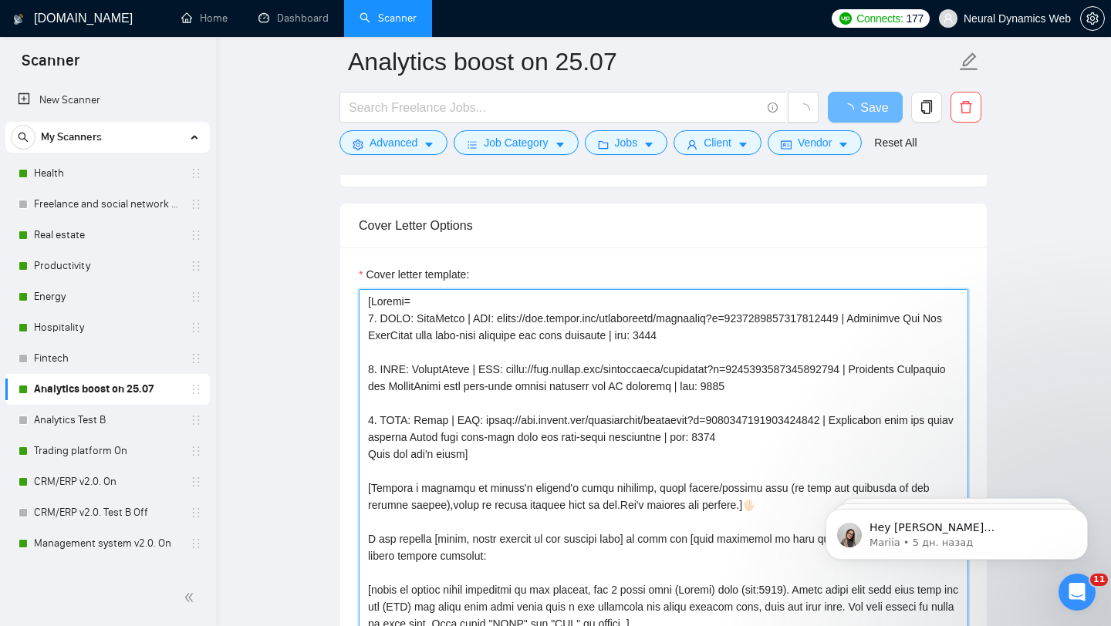
click at [366, 299] on textarea "Cover letter template:" at bounding box center [663, 462] width 609 height 347
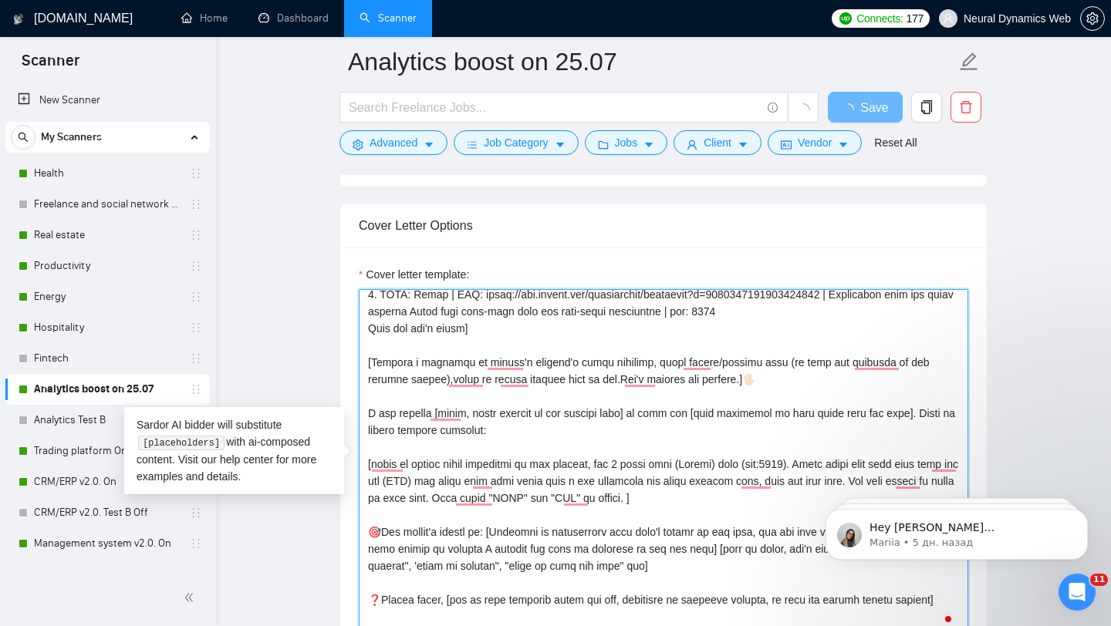
scroll to position [126, 0]
click at [376, 386] on textarea "Cover letter template:" at bounding box center [663, 462] width 609 height 347
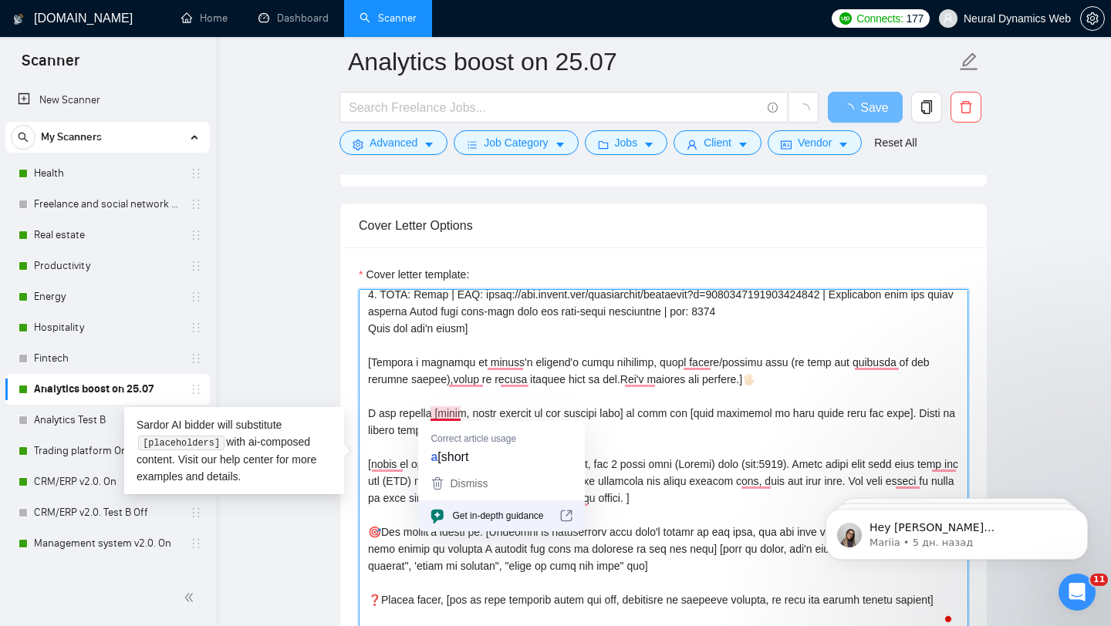
click at [369, 396] on textarea "Cover letter template:" at bounding box center [663, 462] width 609 height 347
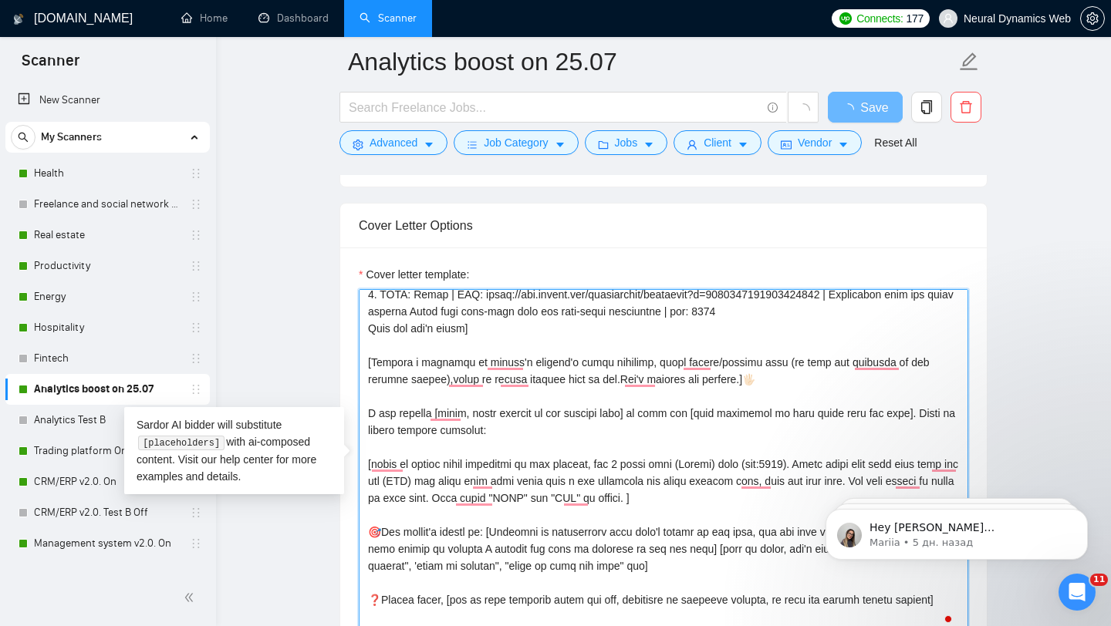
click at [384, 398] on textarea "Cover letter template:" at bounding box center [663, 462] width 609 height 347
click at [369, 347] on textarea "Cover letter template:" at bounding box center [663, 462] width 609 height 347
paste textarea "[Make a random funny fact which will attract the client's attention to our cove…"
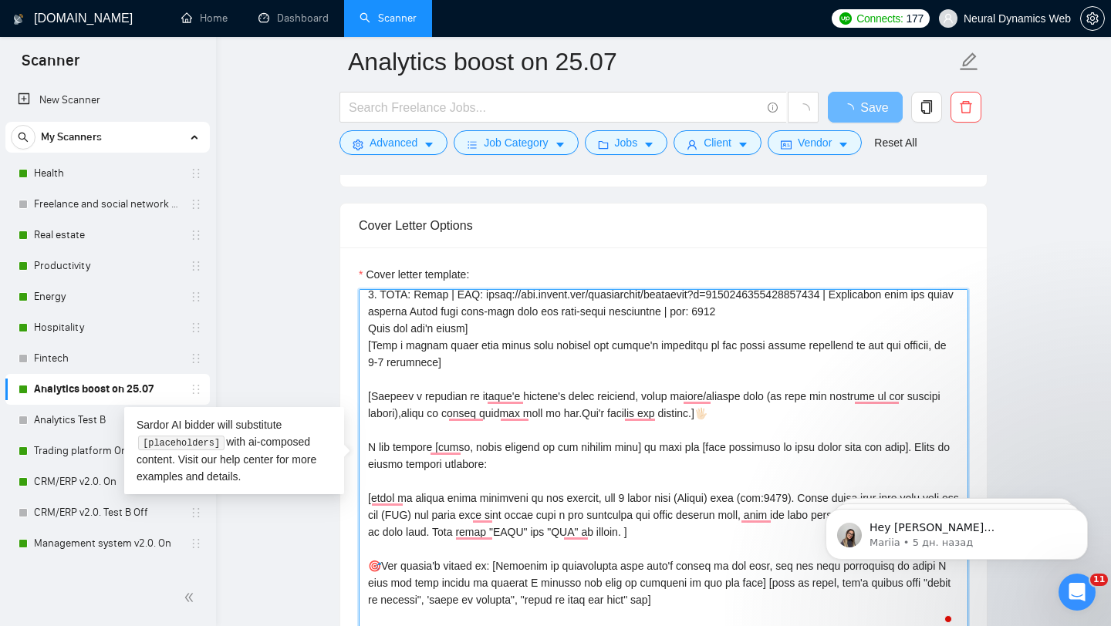
click at [366, 339] on textarea "Cover letter template:" at bounding box center [663, 462] width 609 height 347
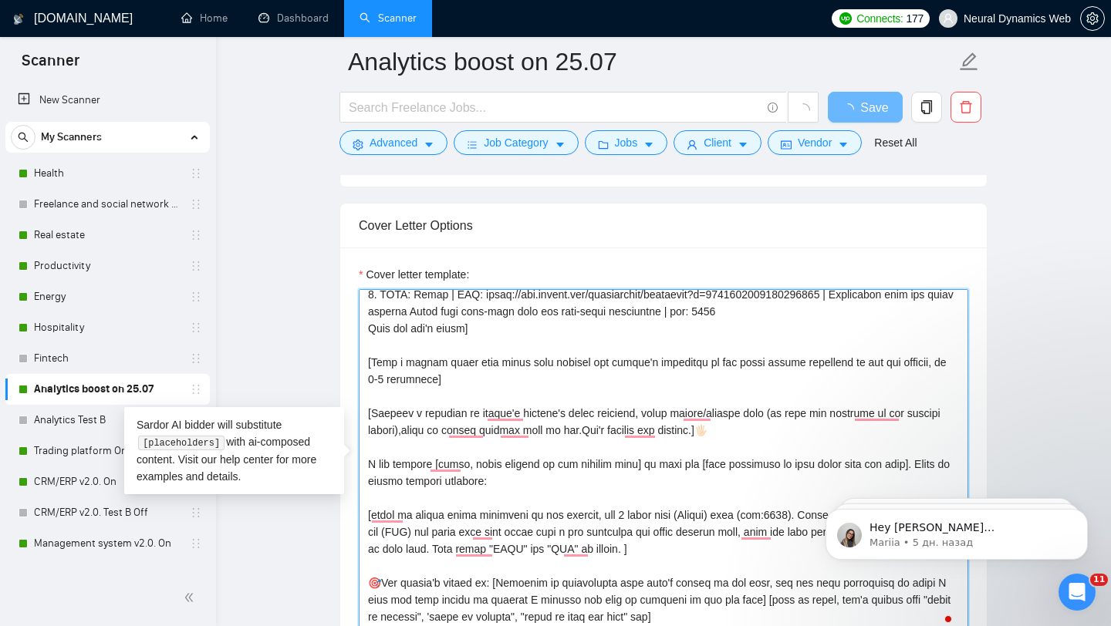
type textarea "[Folder= 1. CLNT: TubeTamer | URL: https://www.upwork.com/freelancers/bilmaksym…"
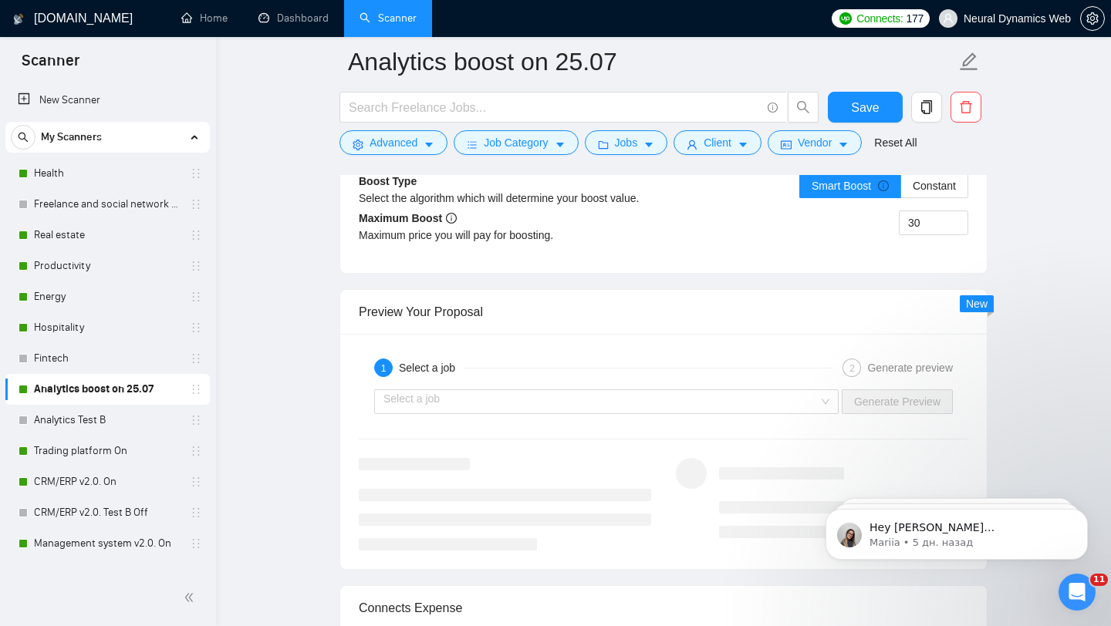
scroll to position [2870, 0]
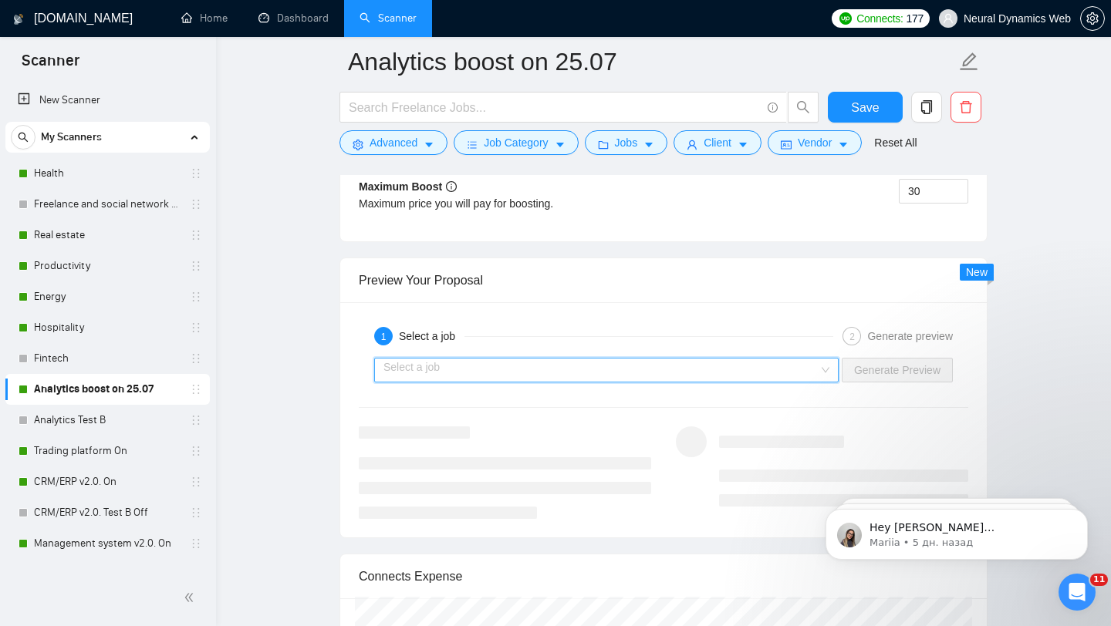
click at [604, 370] on input "search" at bounding box center [600, 370] width 435 height 23
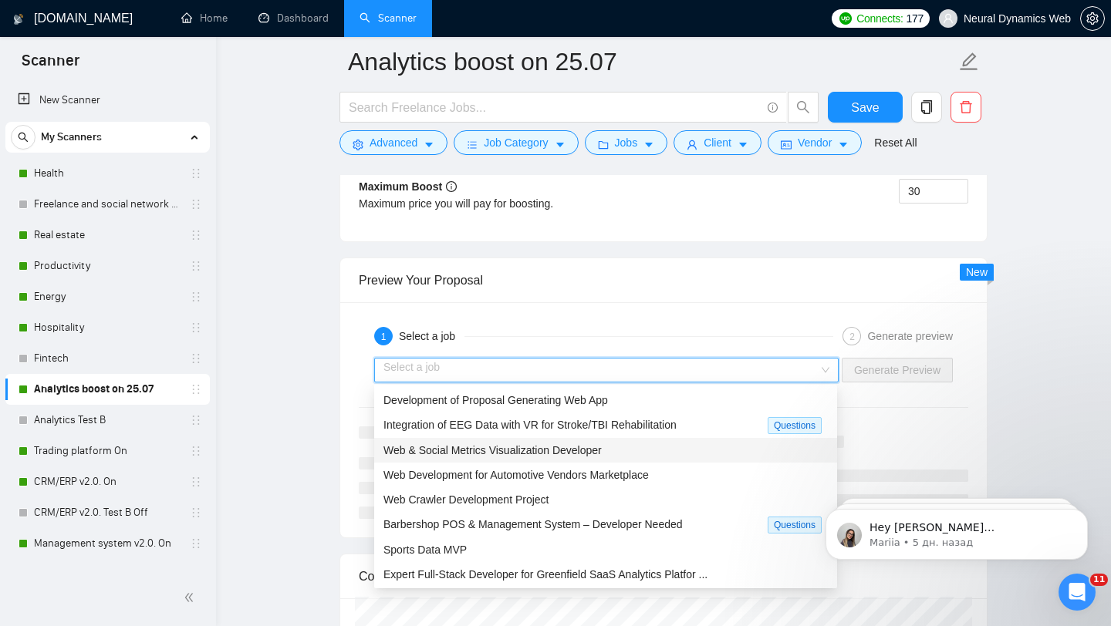
click at [508, 458] on div "Web & Social Metrics Visualization Developer" at bounding box center [605, 450] width 463 height 25
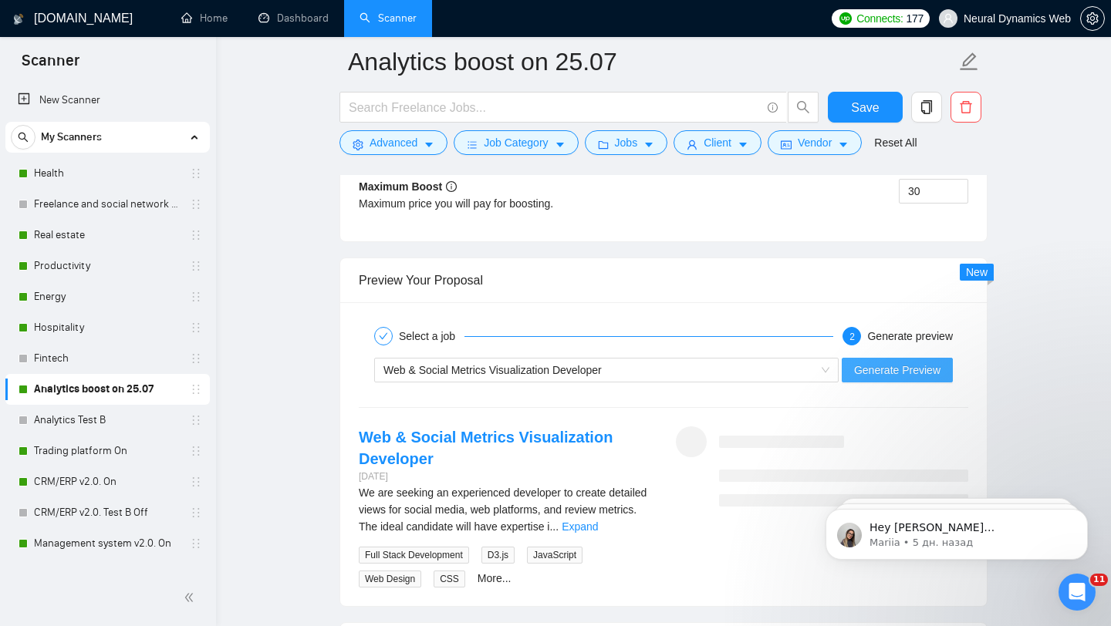
click at [898, 373] on span "Generate Preview" at bounding box center [897, 370] width 86 height 17
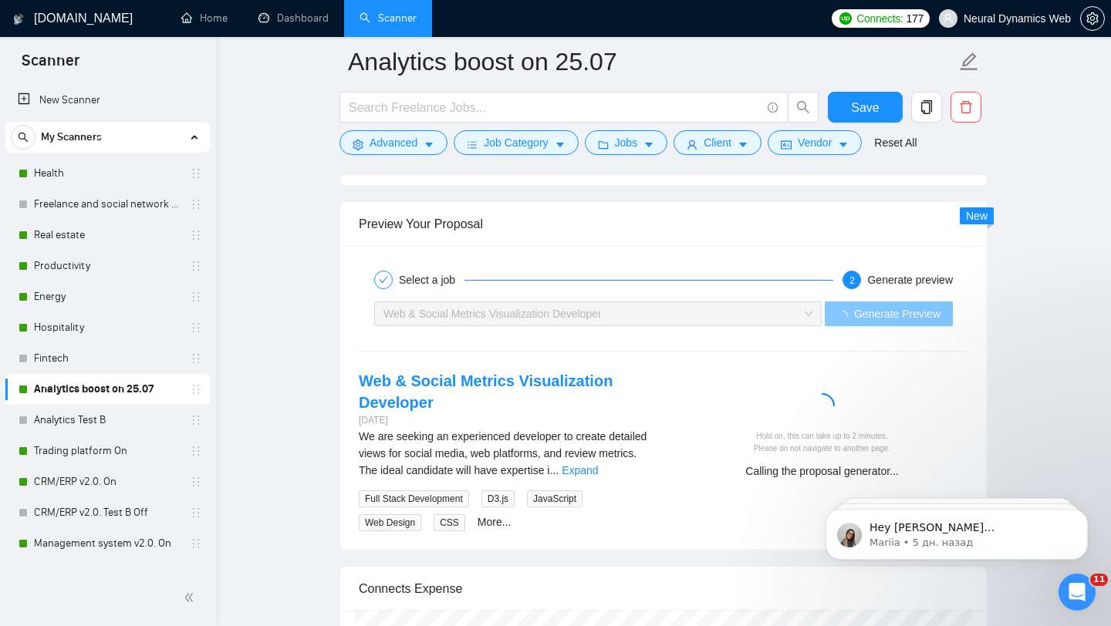
scroll to position [2934, 0]
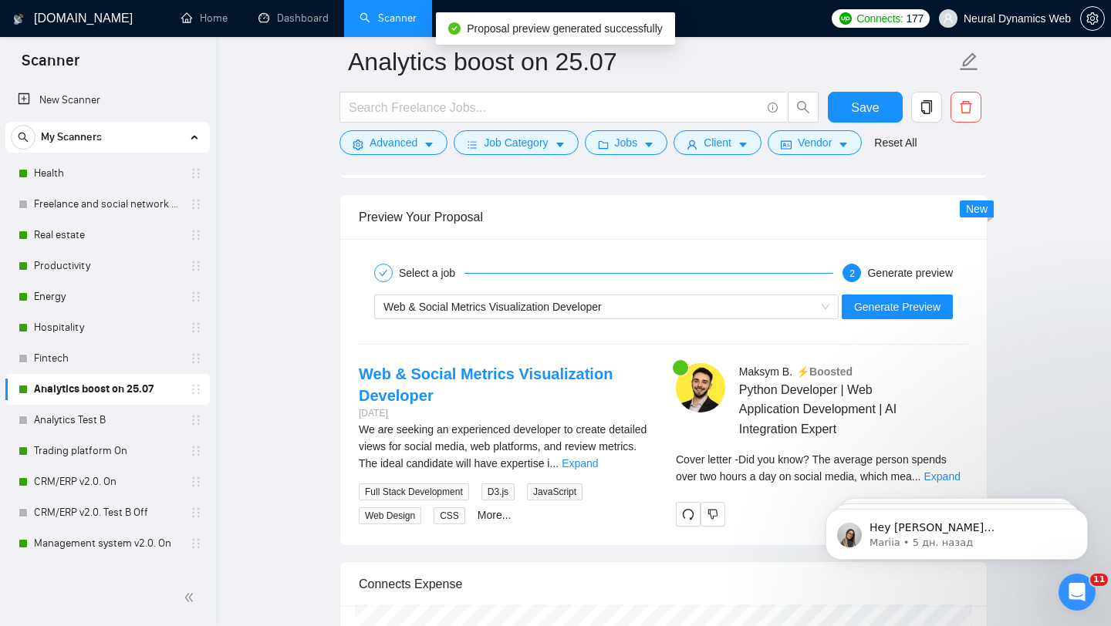
click html "Hey vladyslavsharahov@gmail.com, Looks like your Upwork agency Grantis - Amazon…"
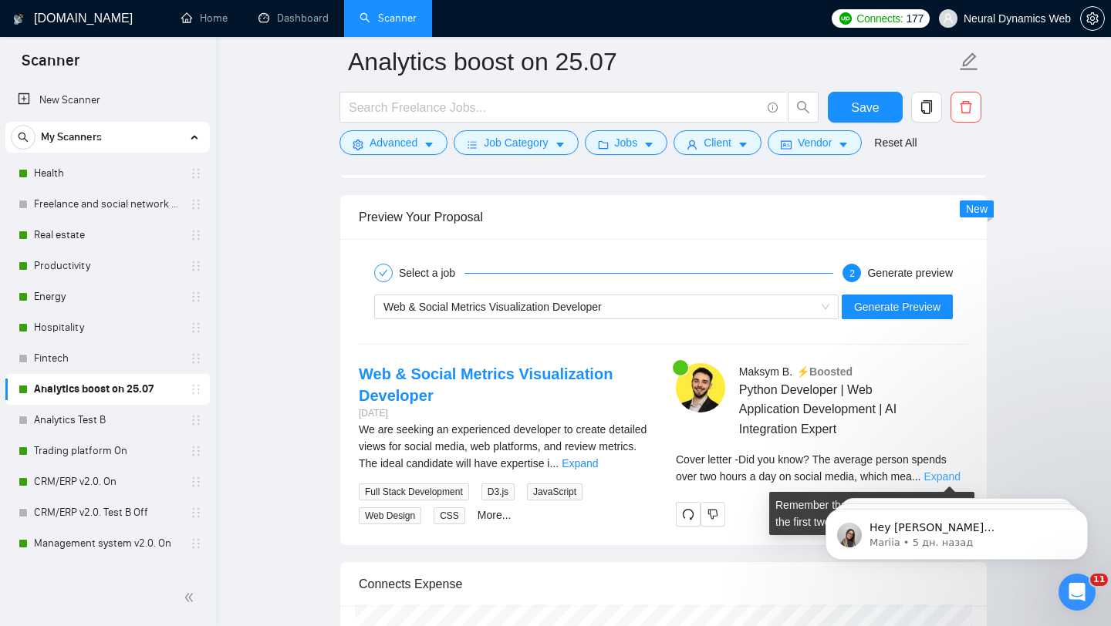
click at [950, 472] on link "Expand" at bounding box center [942, 477] width 36 height 12
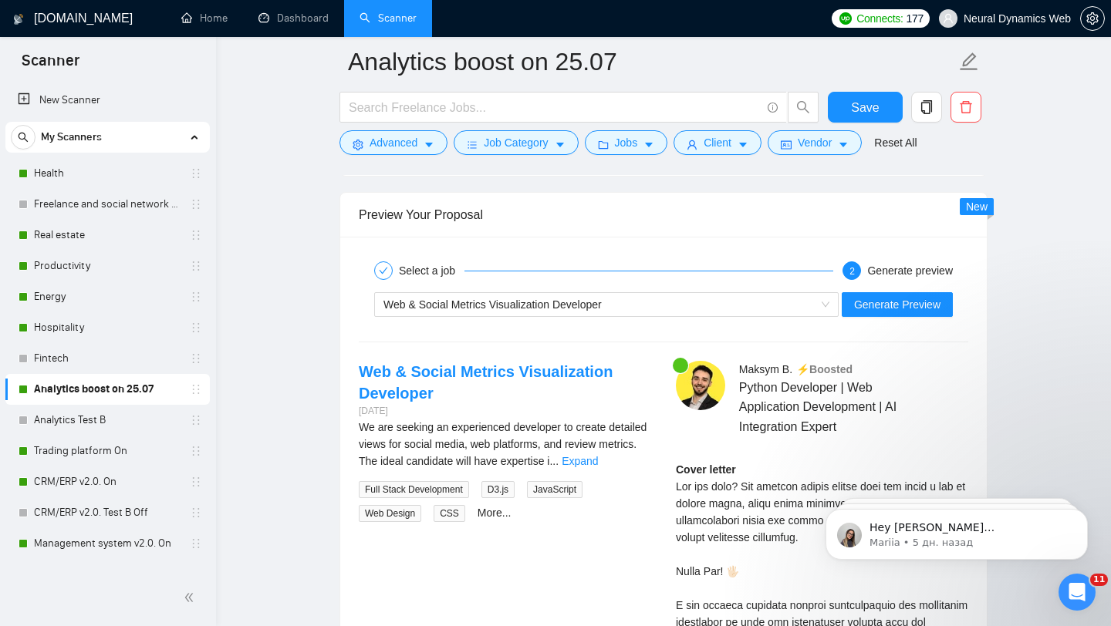
scroll to position [2937, 0]
click at [749, 307] on div "Web & Social Metrics Visualization Developer" at bounding box center [599, 303] width 432 height 23
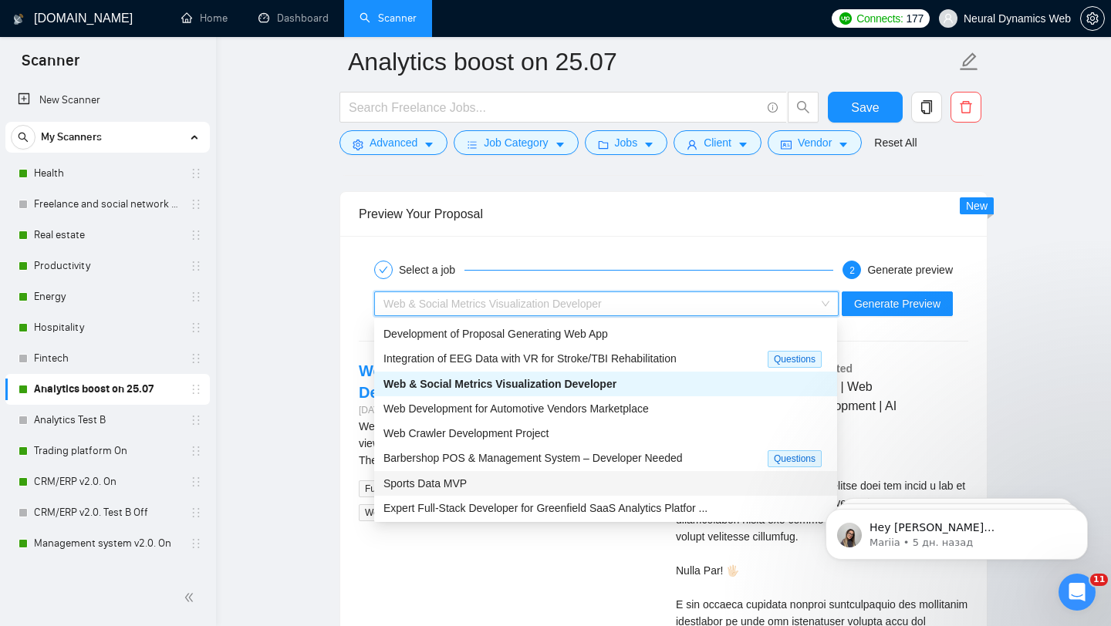
click at [511, 481] on div "Sports Data MVP" at bounding box center [605, 483] width 444 height 17
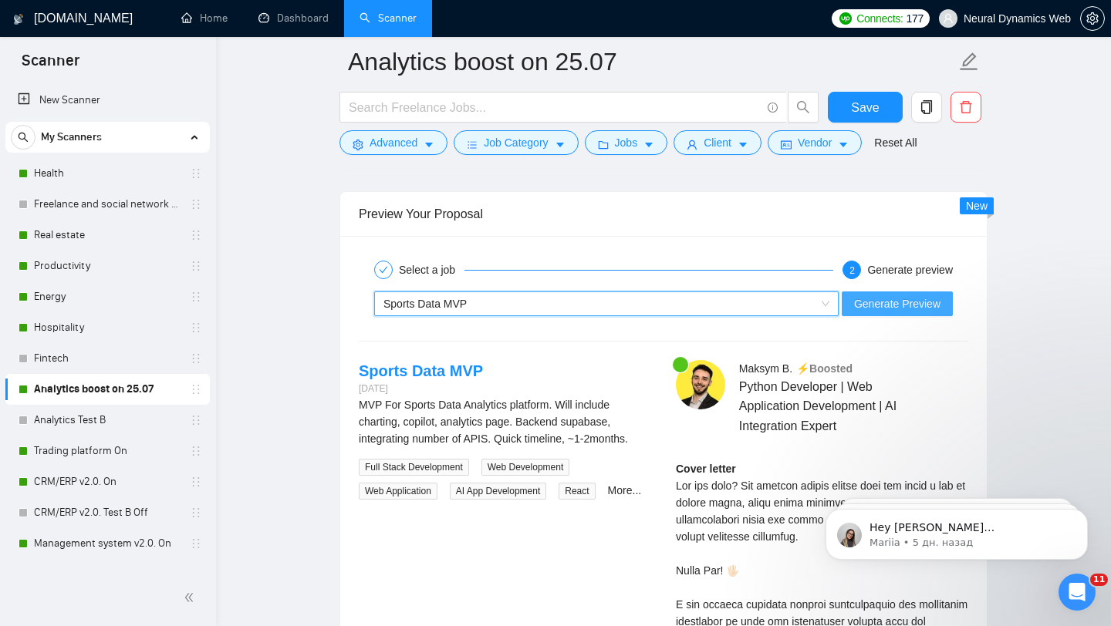
click at [893, 295] on span "Generate Preview" at bounding box center [897, 303] width 86 height 17
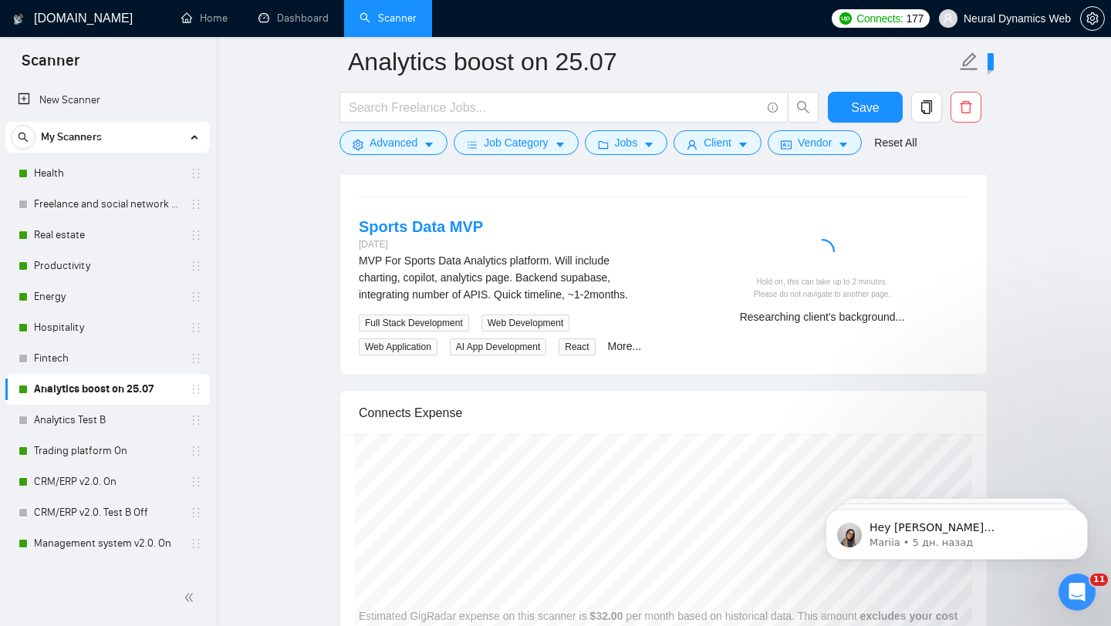
scroll to position [3040, 0]
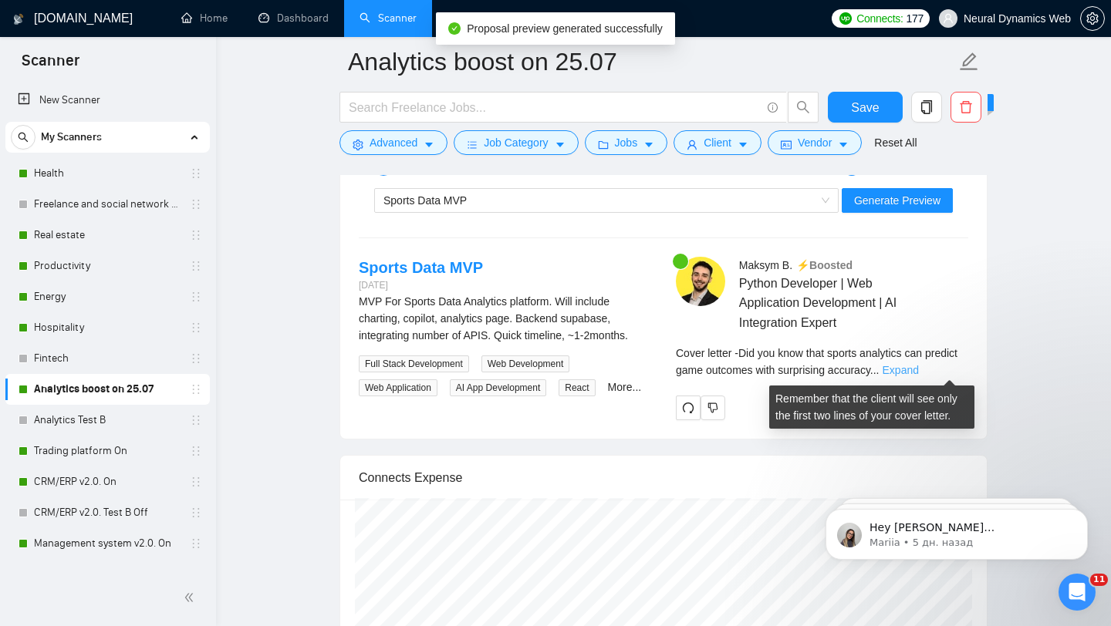
click at [919, 371] on link "Expand" at bounding box center [900, 370] width 36 height 12
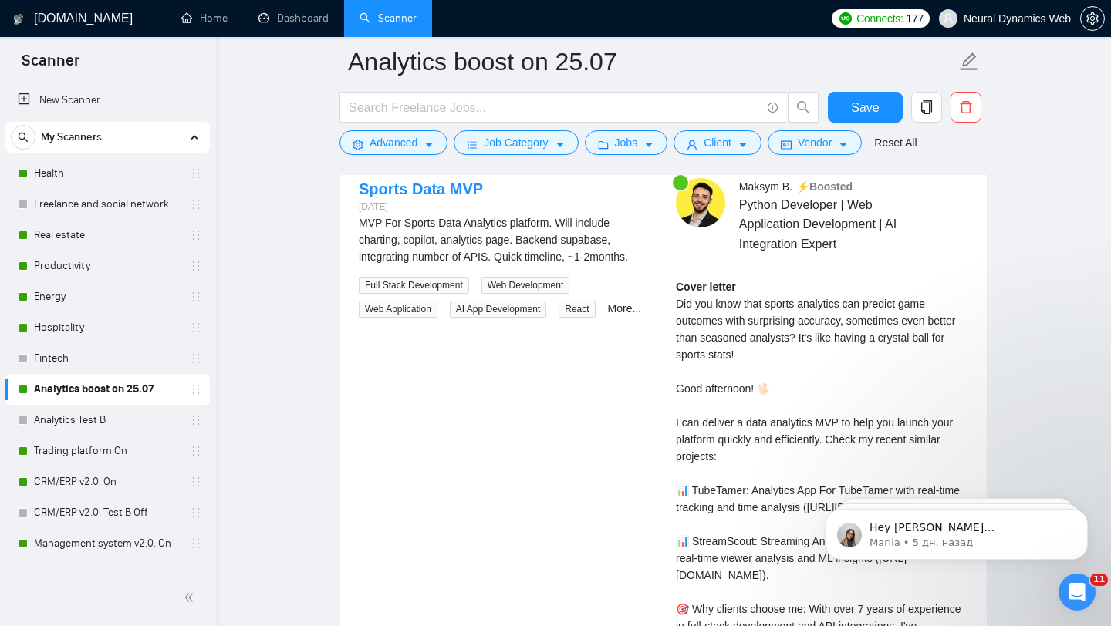
scroll to position [3132, 0]
